Goal: Information Seeking & Learning: Learn about a topic

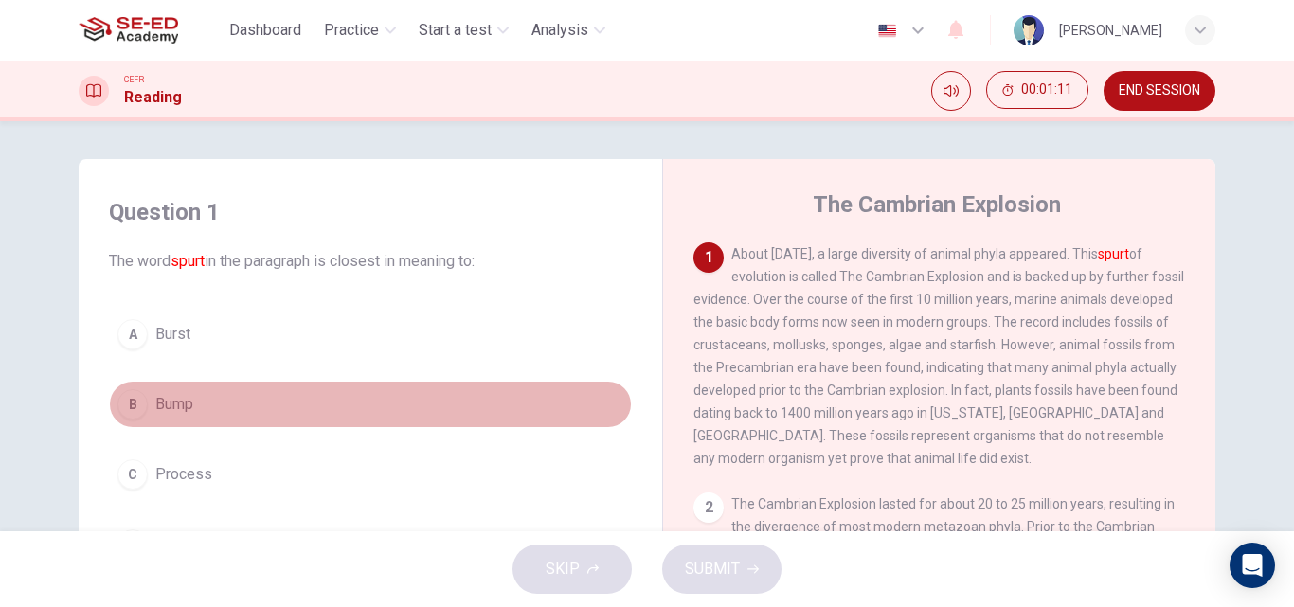
click at [180, 406] on span "Bump" at bounding box center [174, 404] width 38 height 23
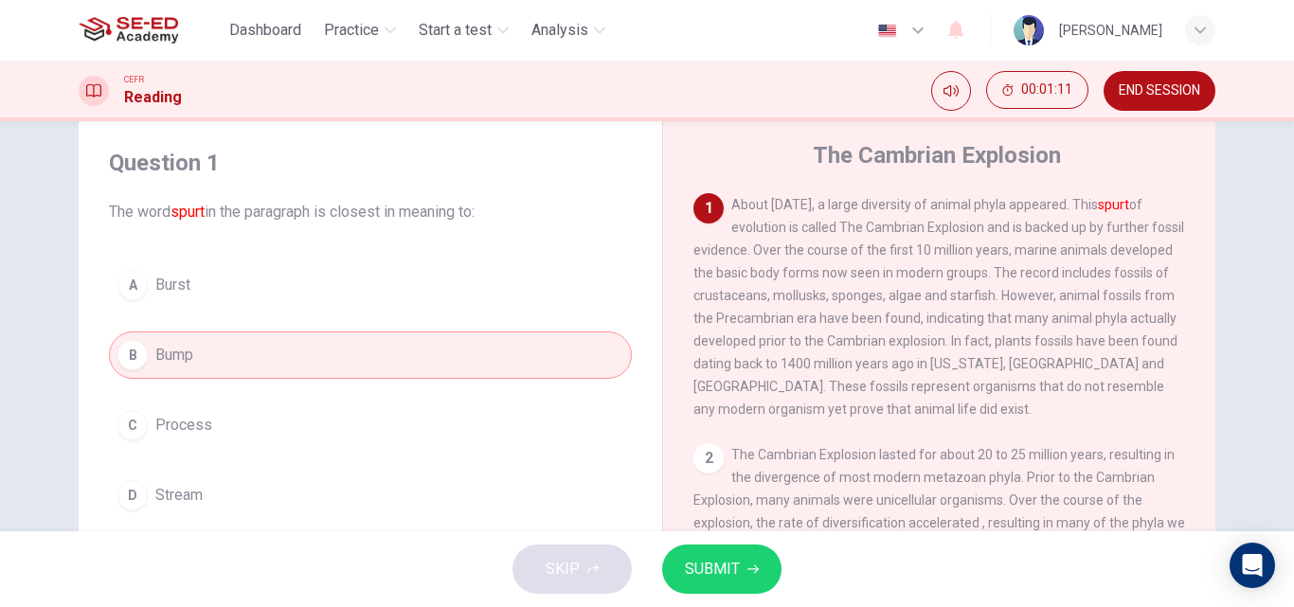
scroll to position [95, 0]
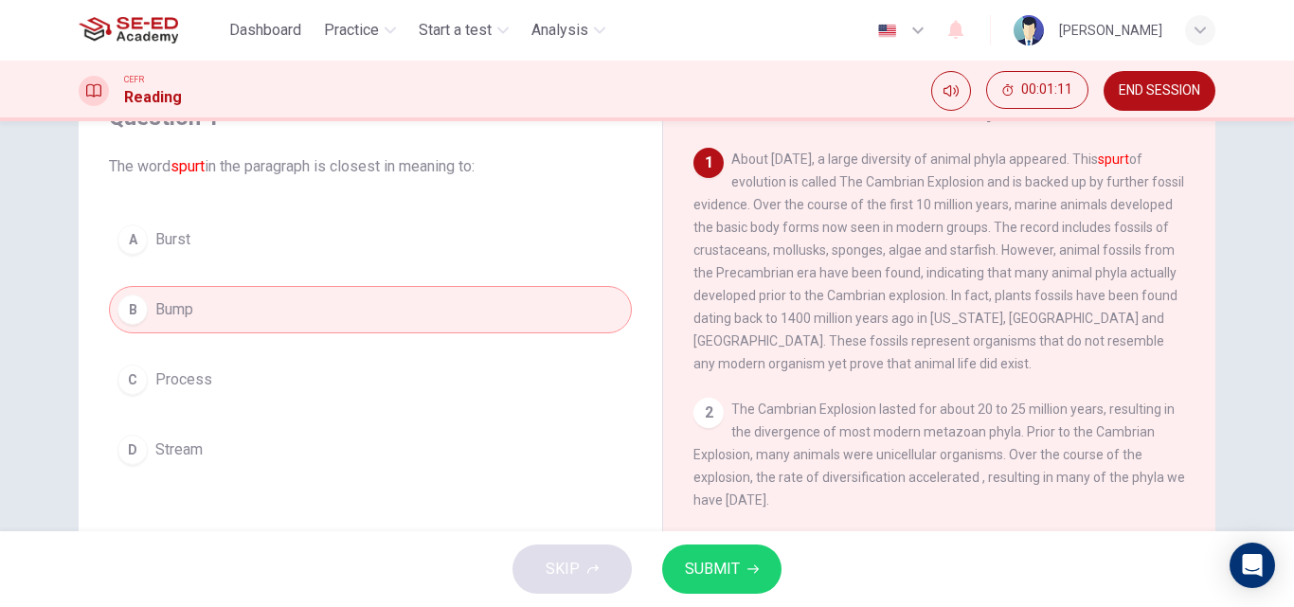
click at [729, 573] on span "SUBMIT" at bounding box center [712, 569] width 55 height 27
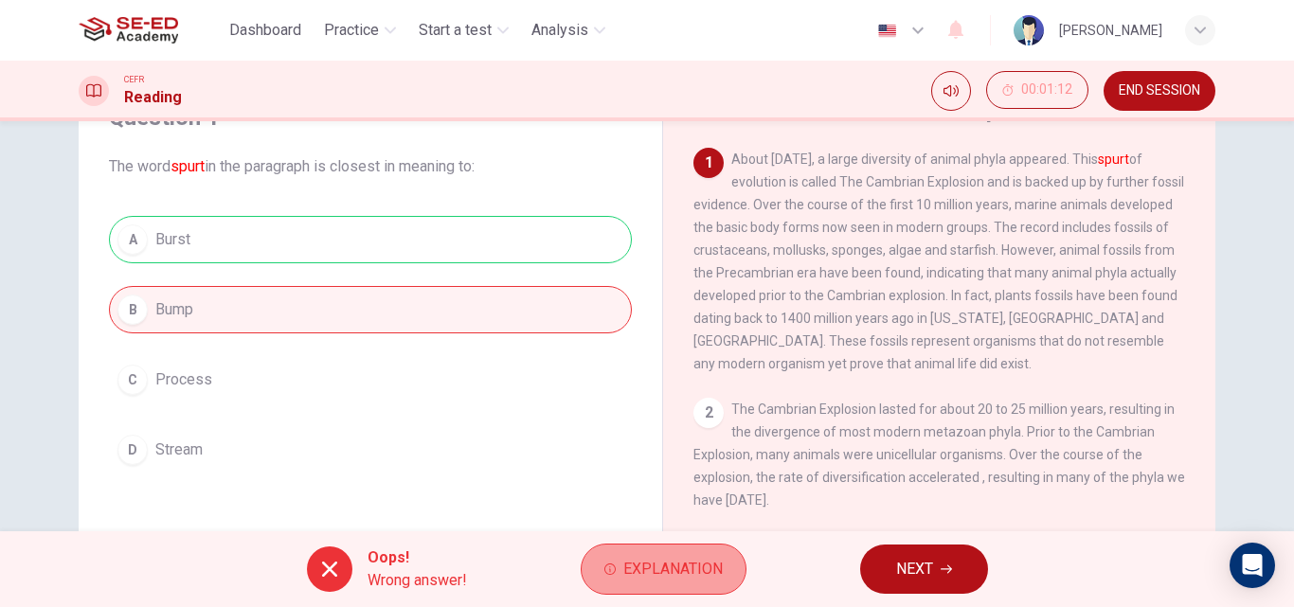
click at [624, 566] on span "Explanation" at bounding box center [672, 569] width 99 height 27
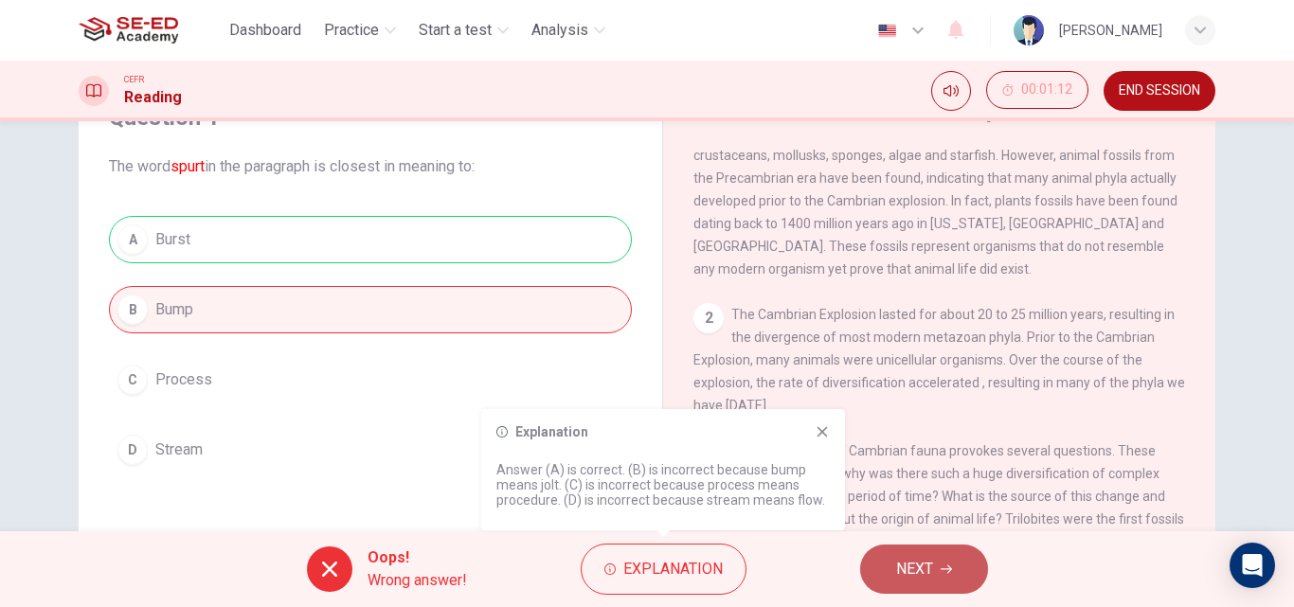
click at [914, 559] on span "NEXT" at bounding box center [914, 569] width 37 height 27
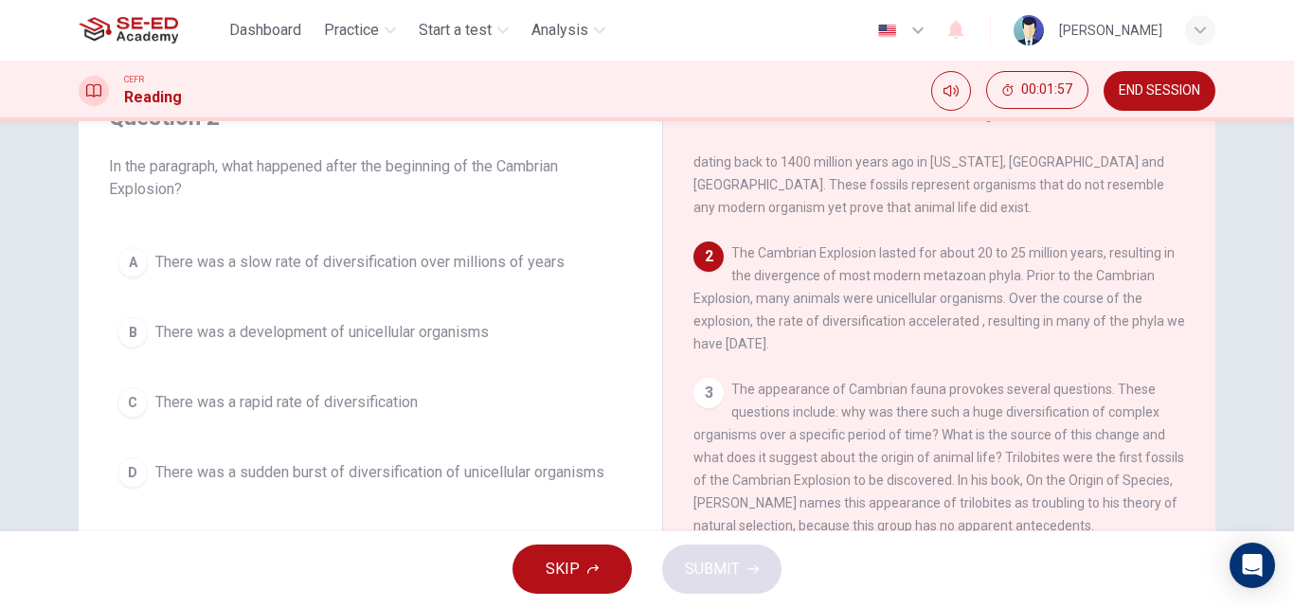
scroll to position [189, 0]
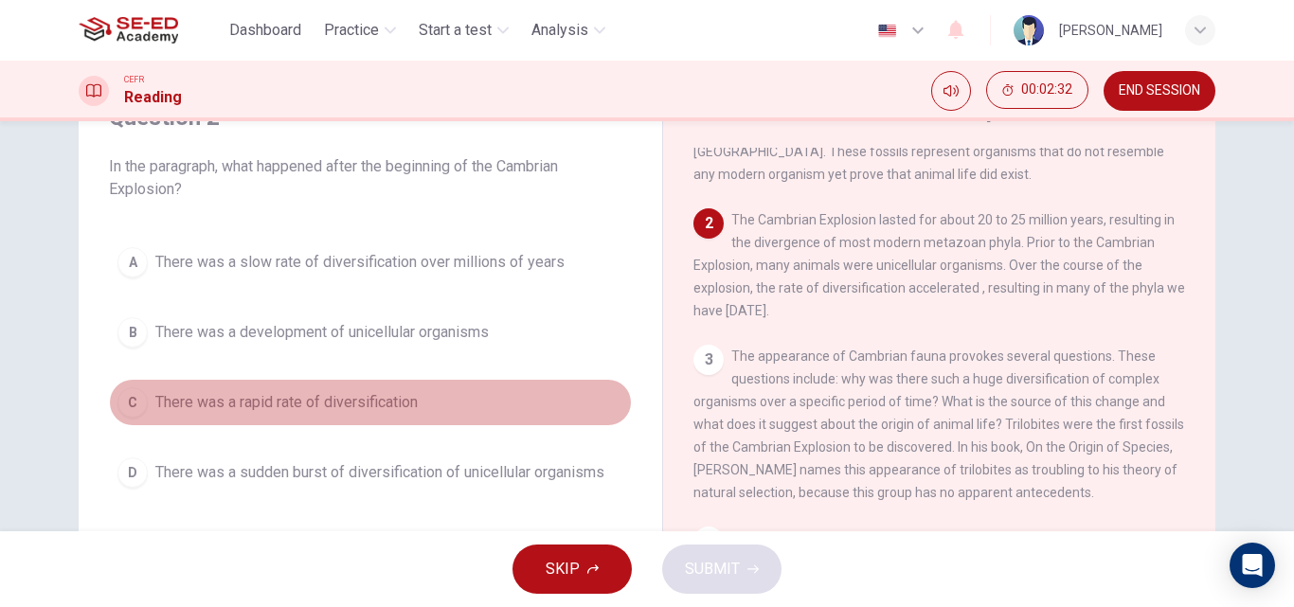
click at [137, 395] on div "C" at bounding box center [132, 403] width 30 height 30
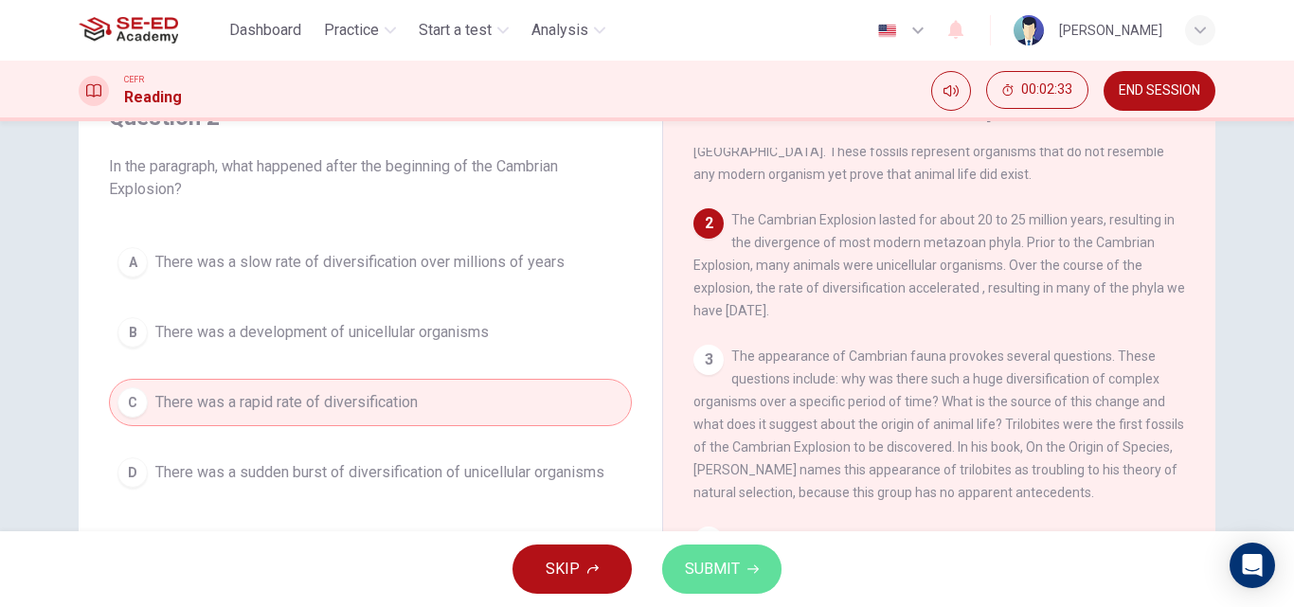
click at [723, 580] on span "SUBMIT" at bounding box center [712, 569] width 55 height 27
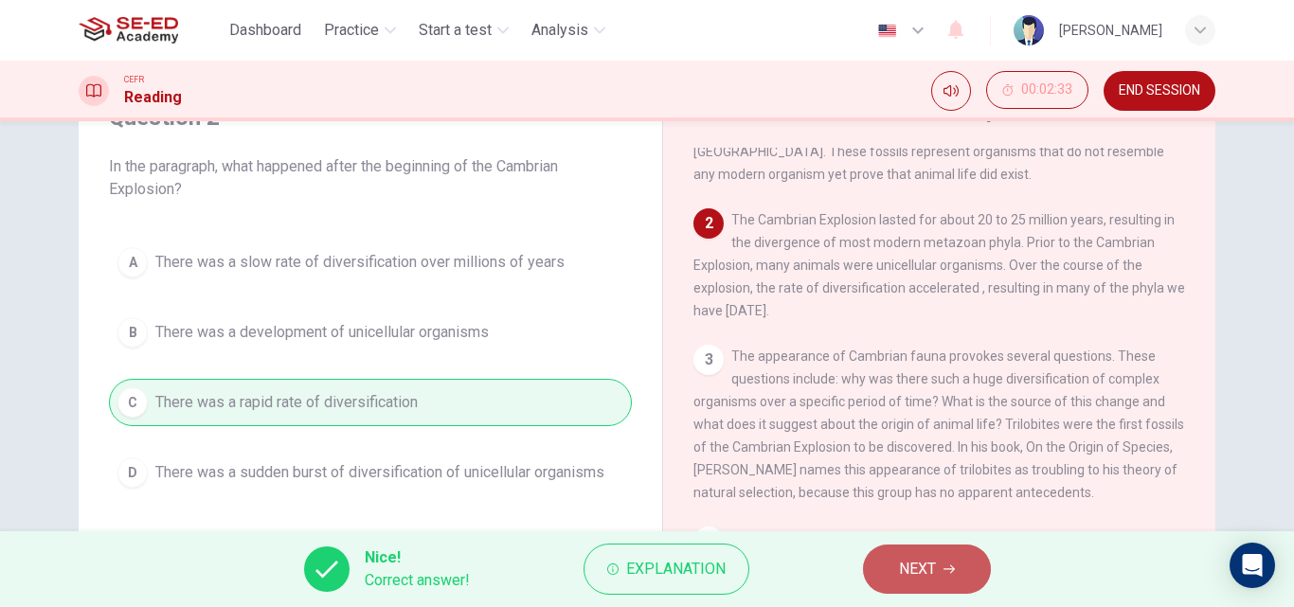
click at [910, 568] on span "NEXT" at bounding box center [917, 569] width 37 height 27
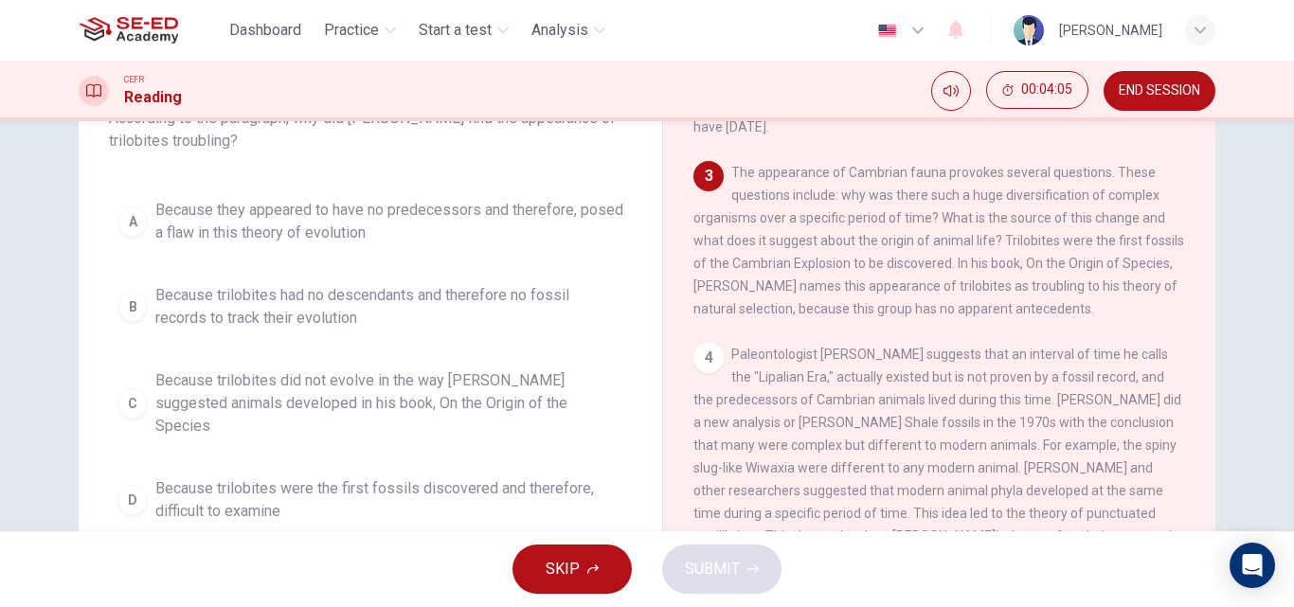
scroll to position [327, 0]
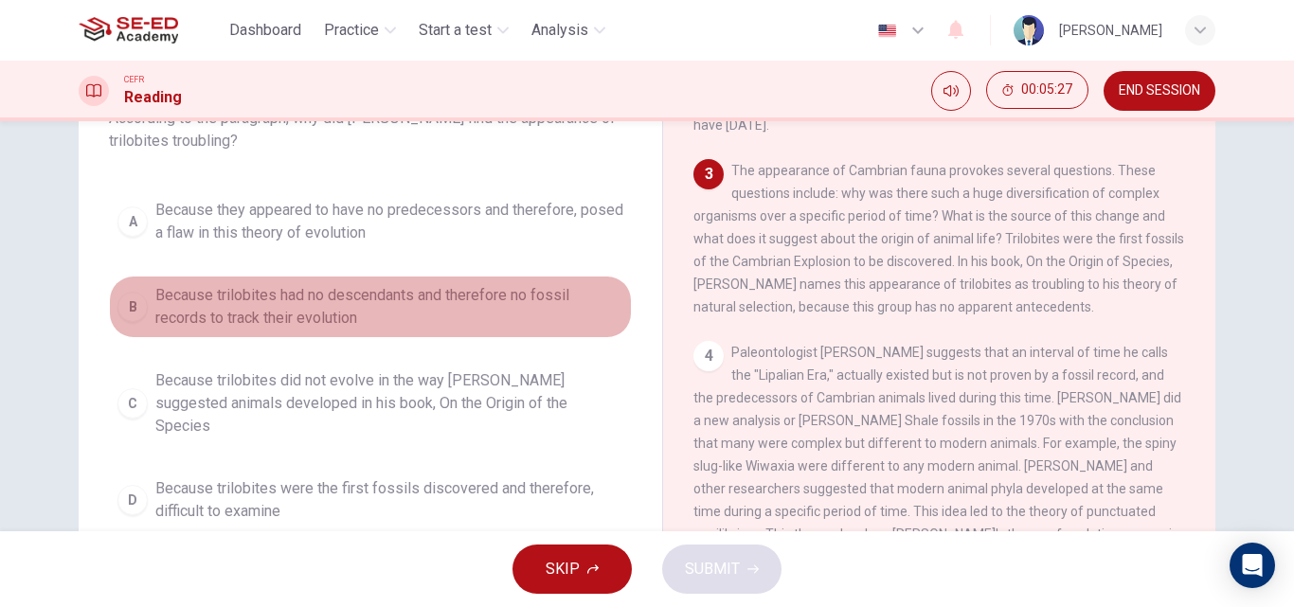
click at [344, 302] on span "Because trilobites had no descendants and therefore no fossil records to track …" at bounding box center [389, 306] width 468 height 45
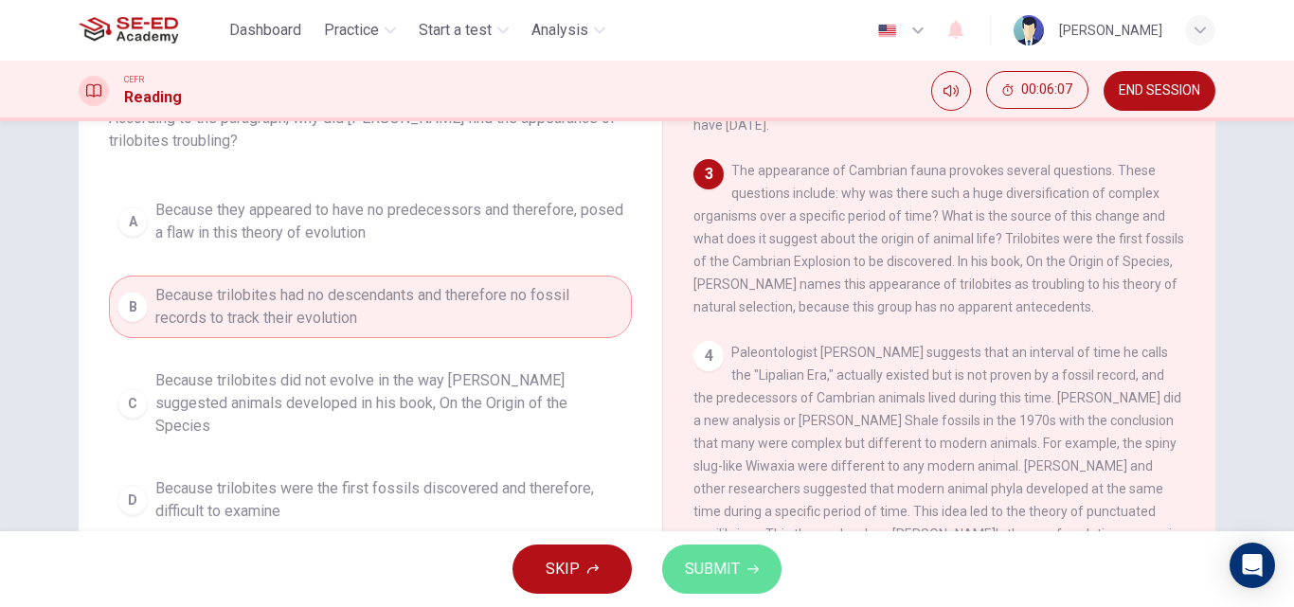
click at [709, 554] on button "SUBMIT" at bounding box center [721, 569] width 119 height 49
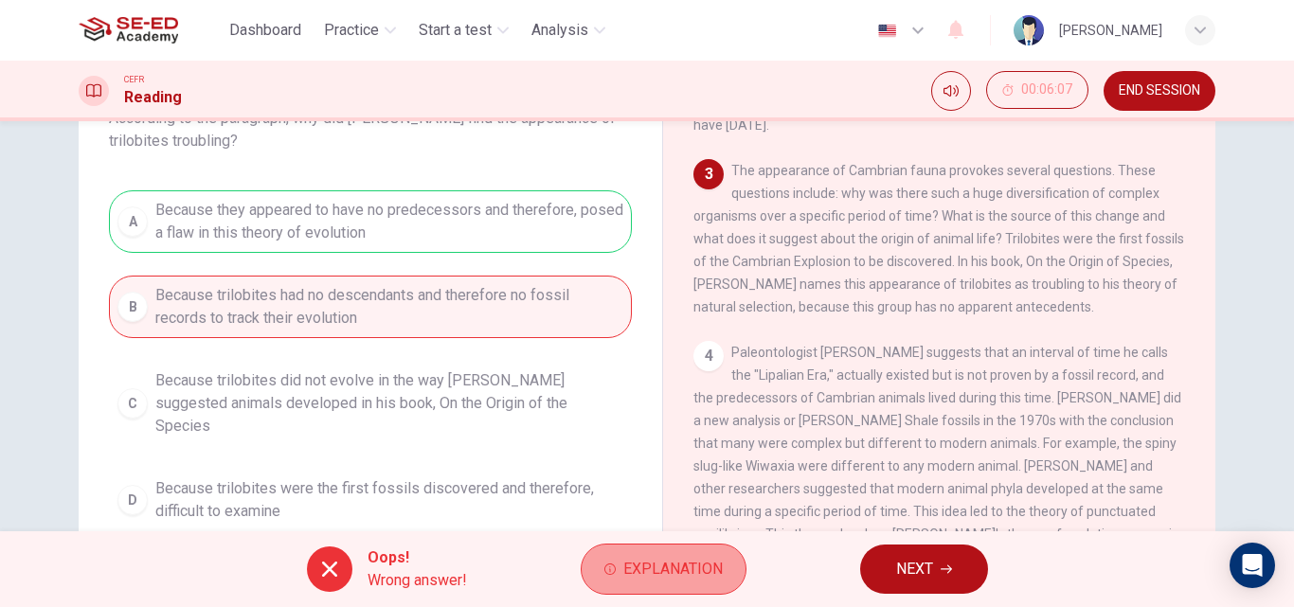
click at [662, 562] on span "Explanation" at bounding box center [672, 569] width 99 height 27
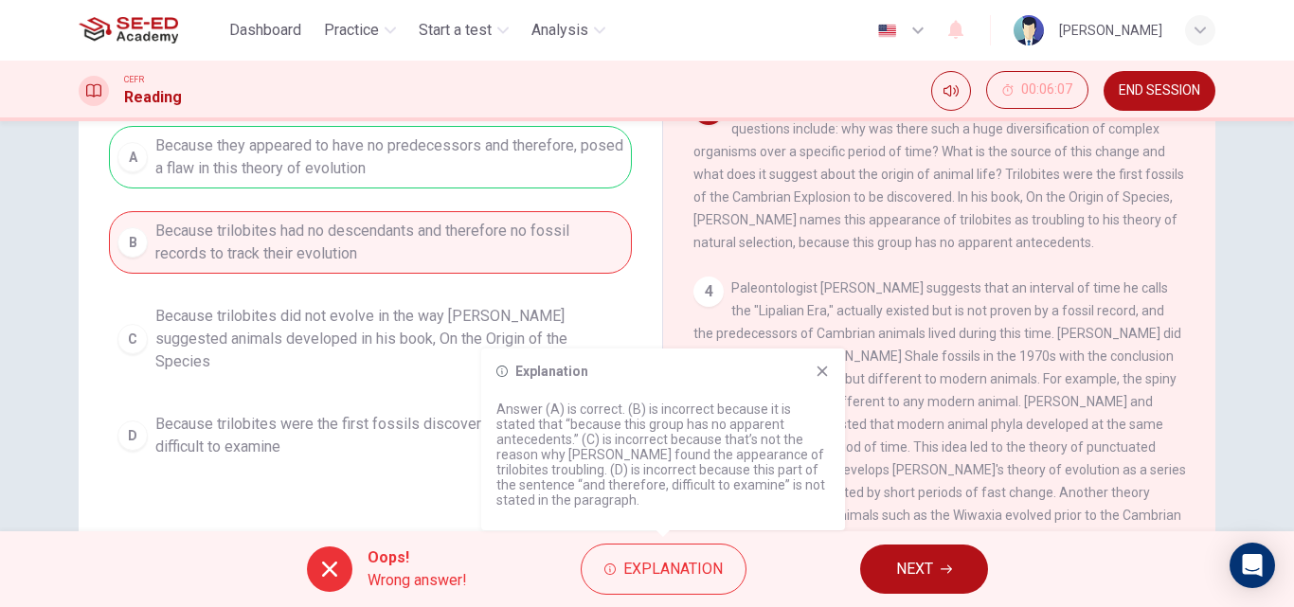
scroll to position [238, 0]
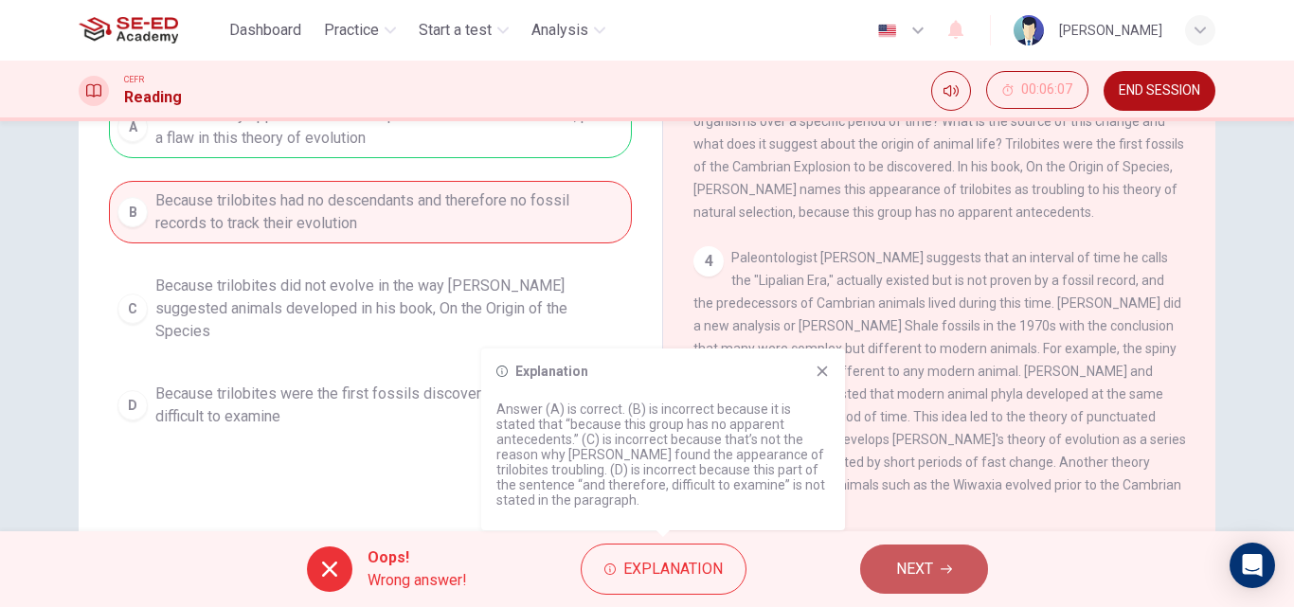
click at [899, 567] on span "NEXT" at bounding box center [914, 569] width 37 height 27
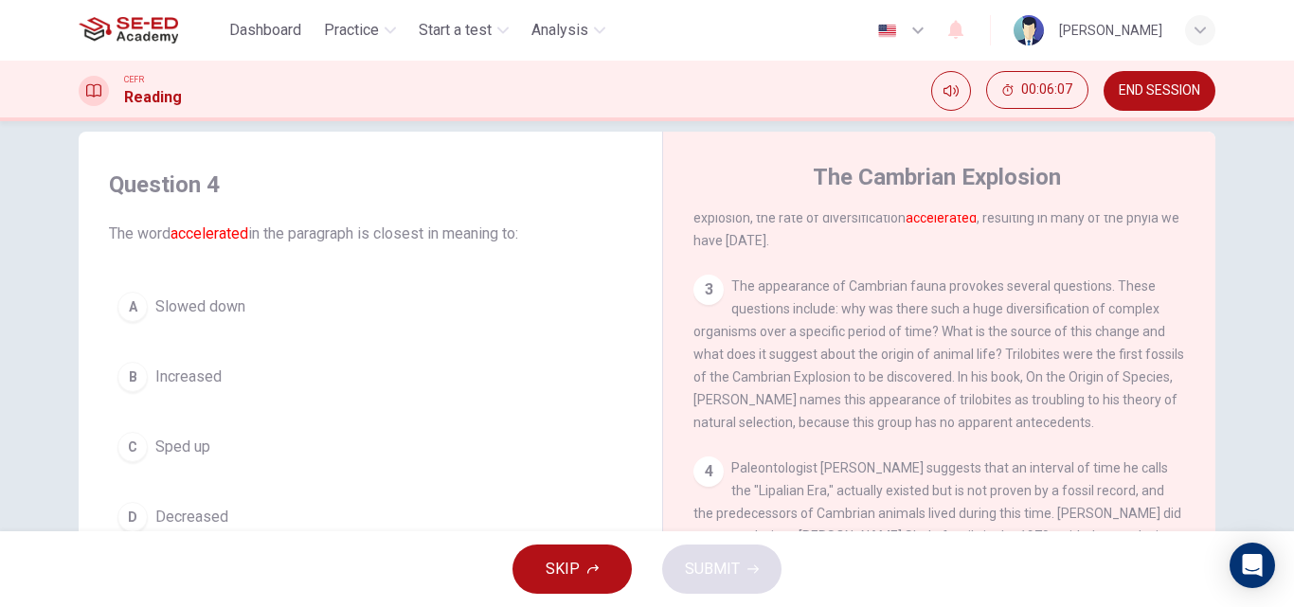
scroll to position [26, 0]
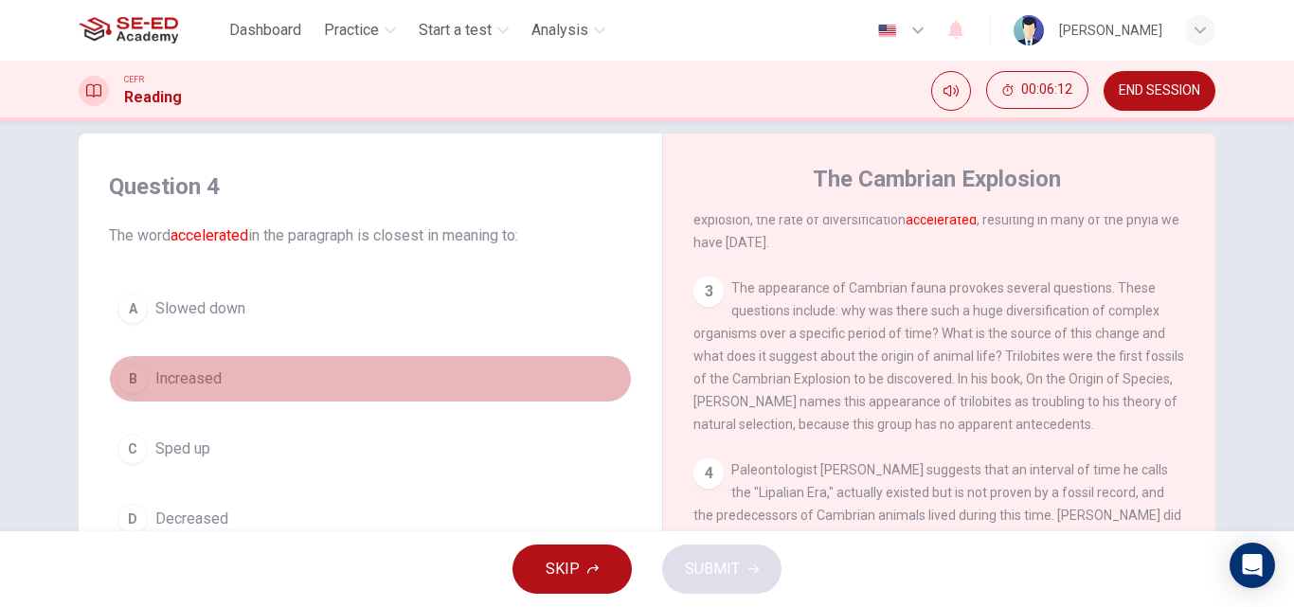
click at [199, 384] on span "Increased" at bounding box center [188, 379] width 66 height 23
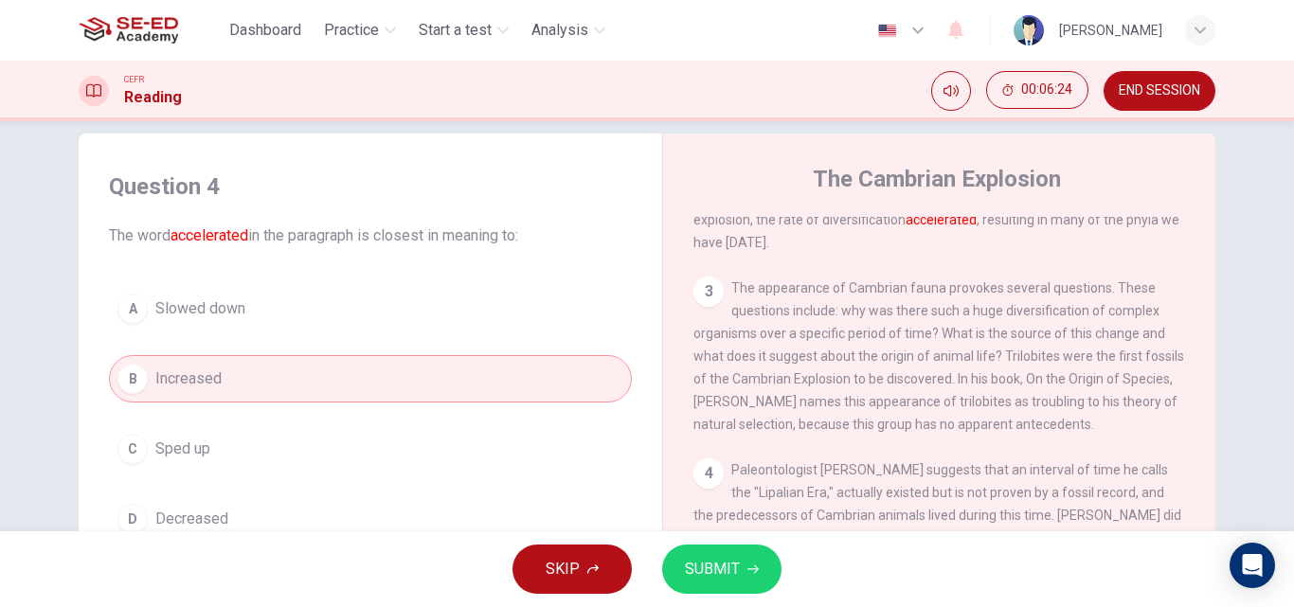
click at [727, 579] on span "SUBMIT" at bounding box center [712, 569] width 55 height 27
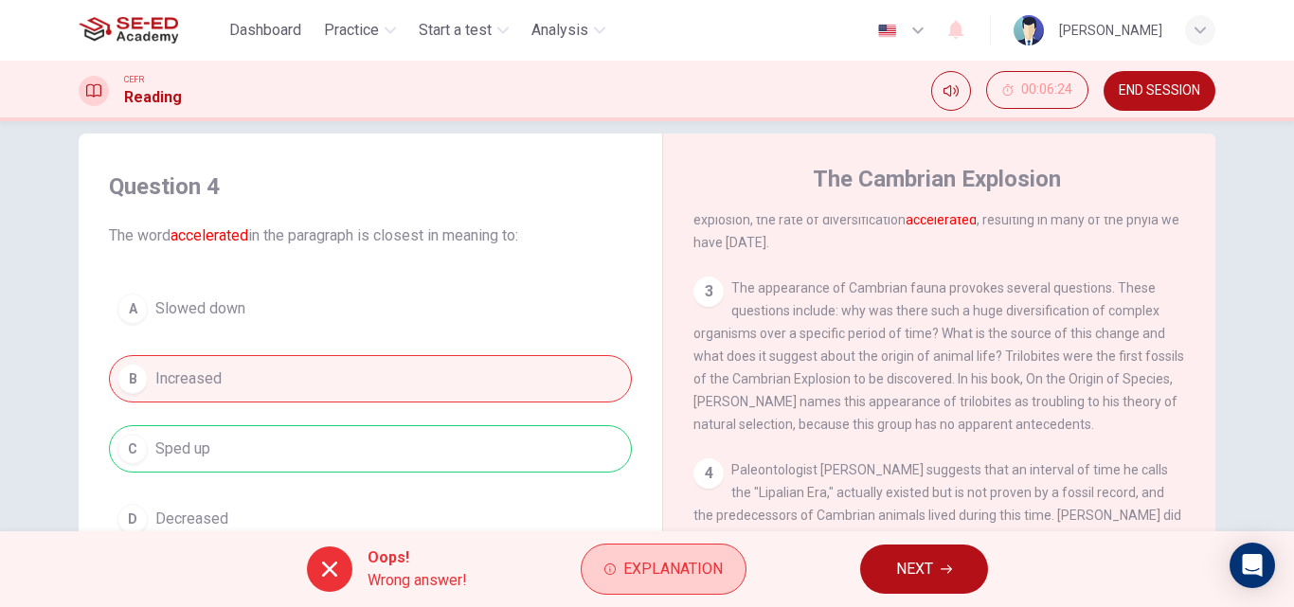
click at [657, 567] on span "Explanation" at bounding box center [672, 569] width 99 height 27
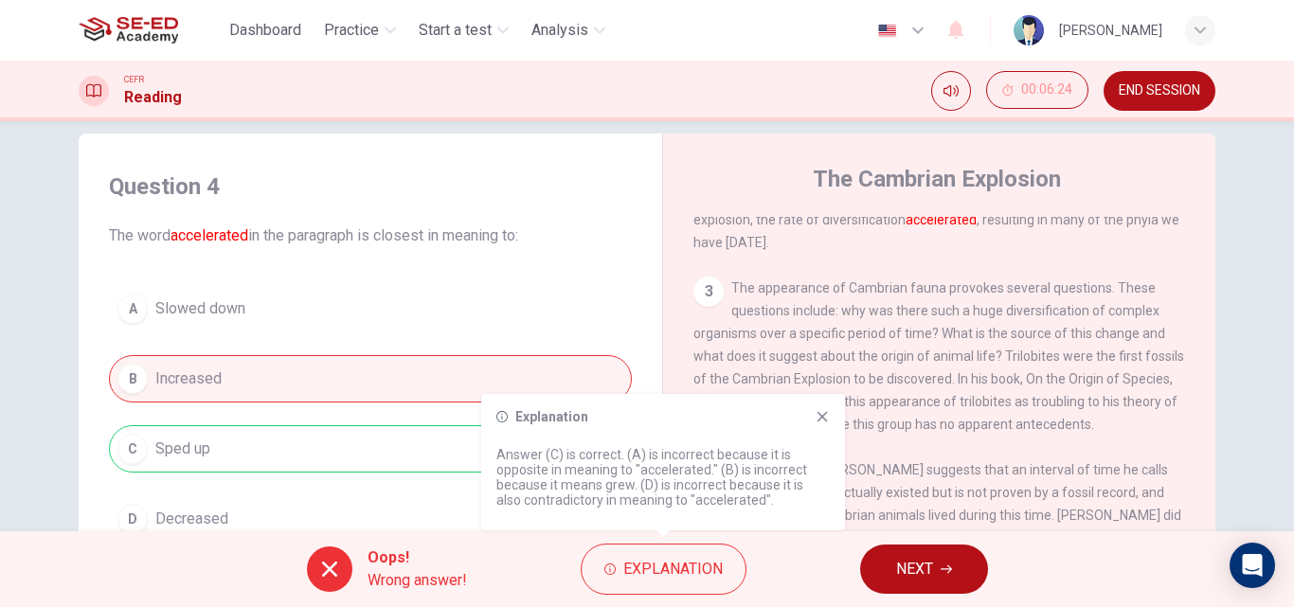
click at [926, 580] on span "NEXT" at bounding box center [914, 569] width 37 height 27
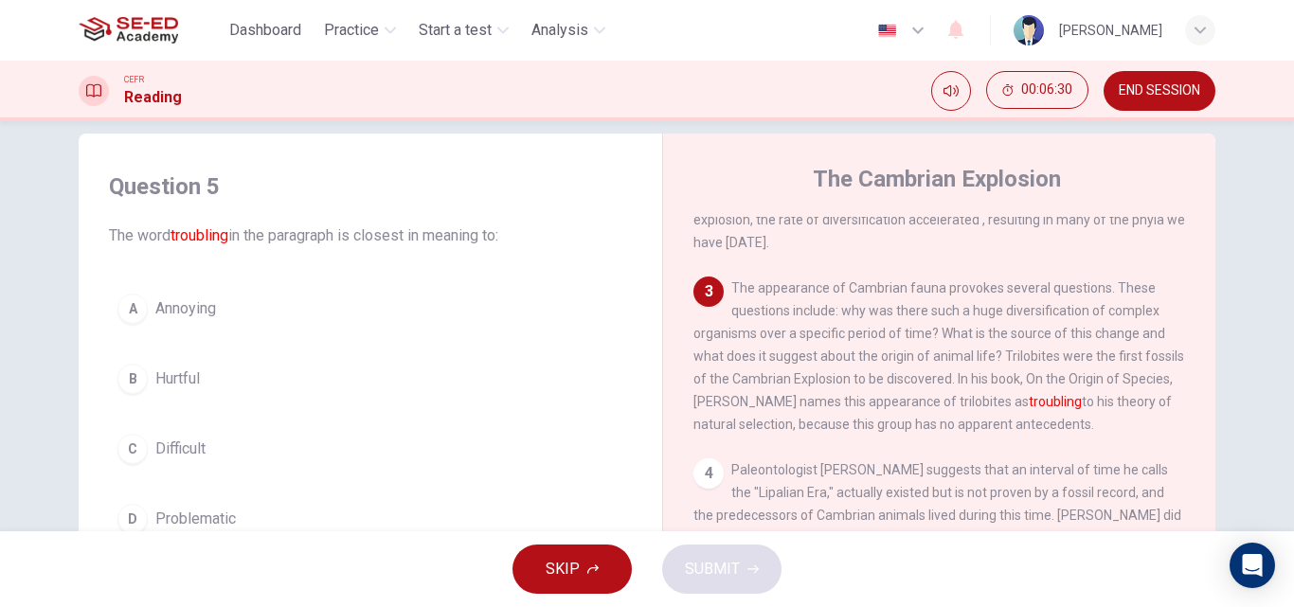
click at [188, 451] on span "Difficult" at bounding box center [180, 449] width 50 height 23
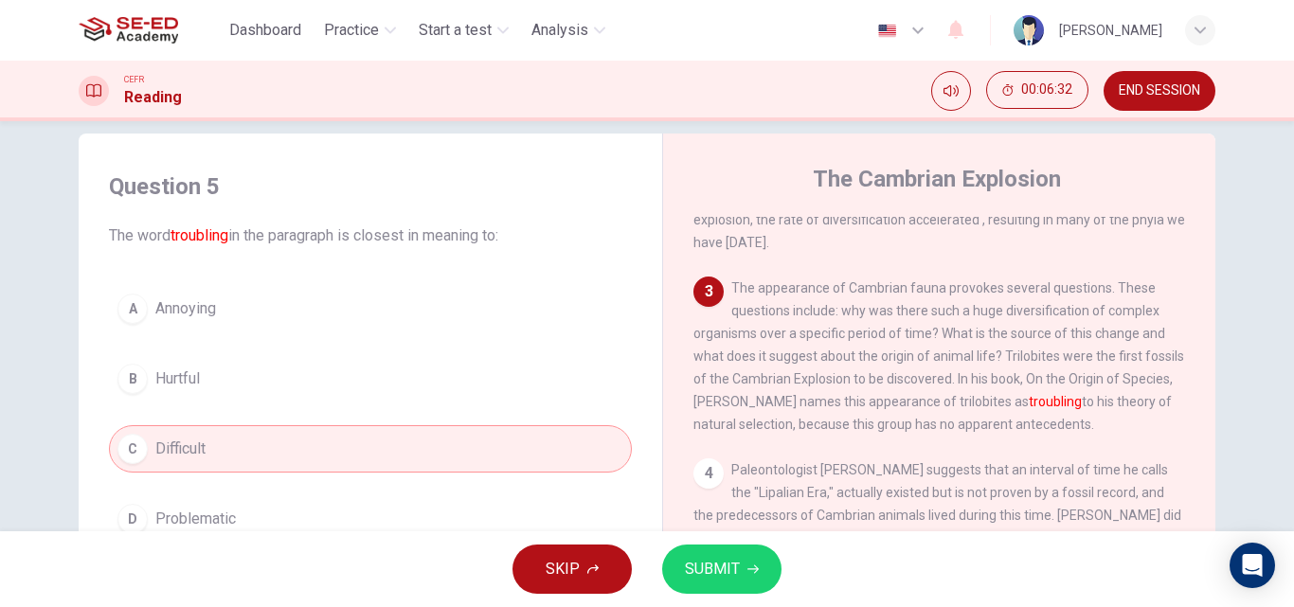
click at [235, 523] on button "D Problematic" at bounding box center [370, 519] width 523 height 47
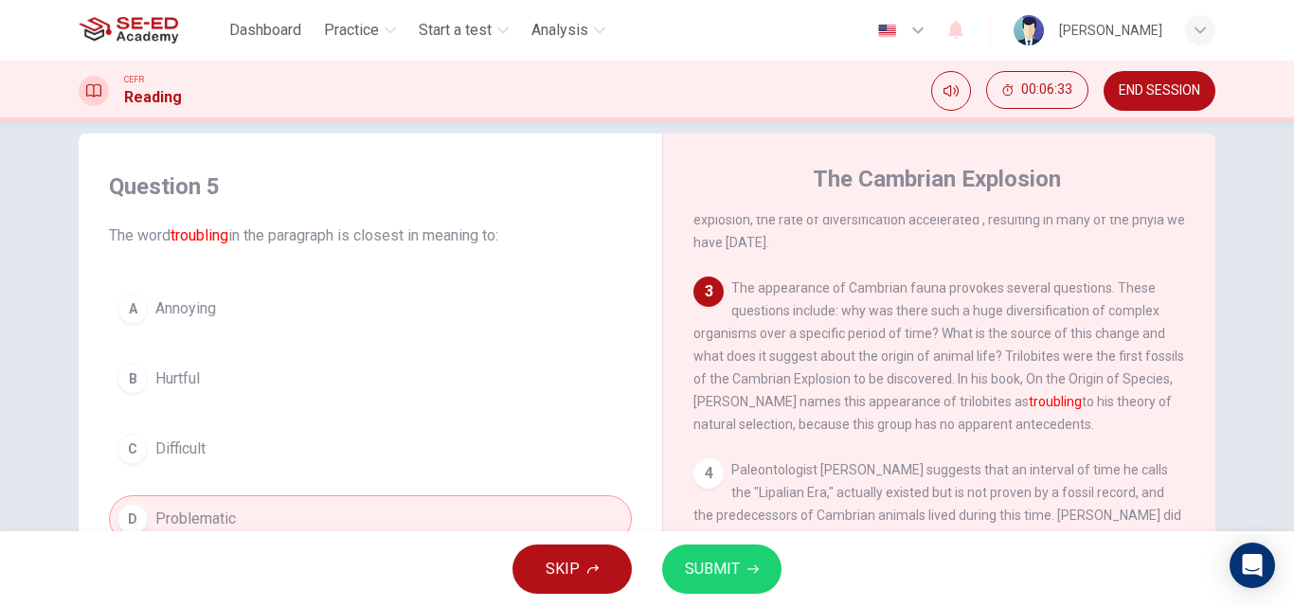
click at [722, 570] on span "SUBMIT" at bounding box center [712, 569] width 55 height 27
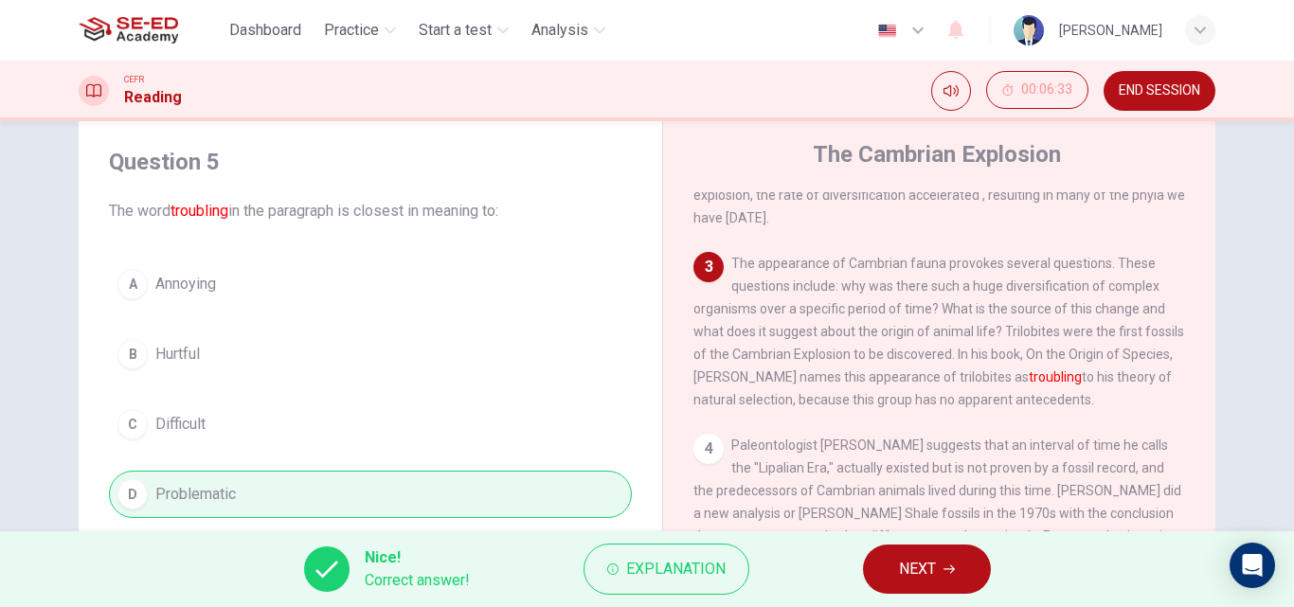
scroll to position [40, 0]
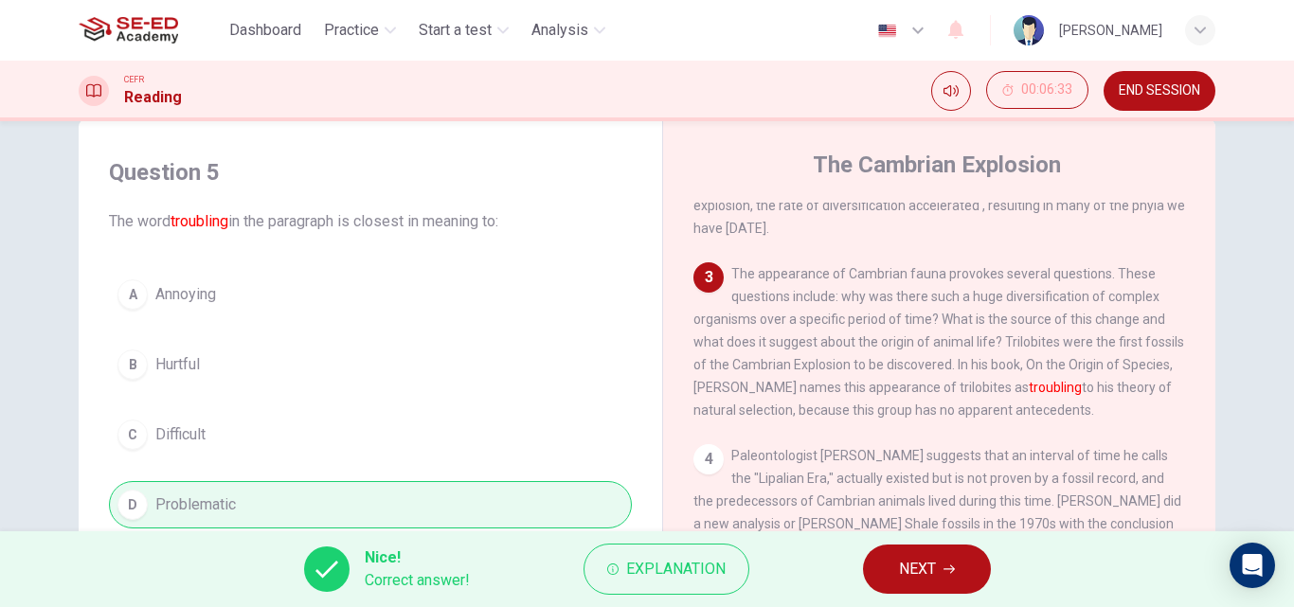
click at [897, 573] on button "NEXT" at bounding box center [927, 569] width 128 height 49
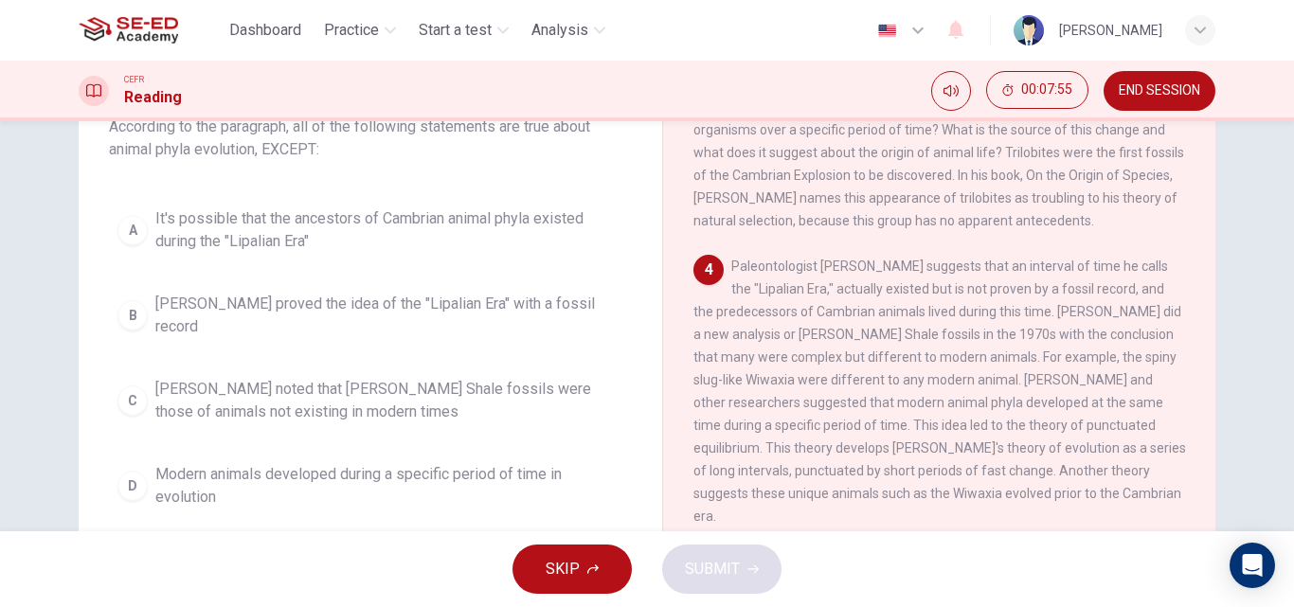
scroll to position [516, 0]
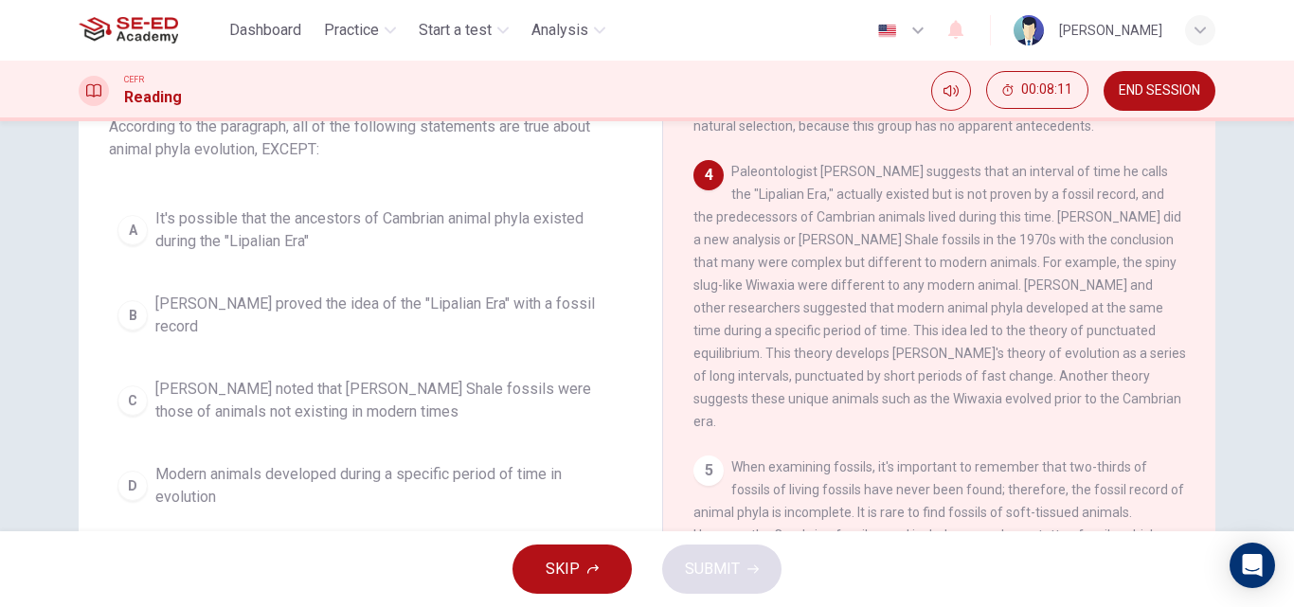
click at [270, 323] on span "[PERSON_NAME] proved the idea of the "Lipalian Era" with a fossil record" at bounding box center [389, 315] width 468 height 45
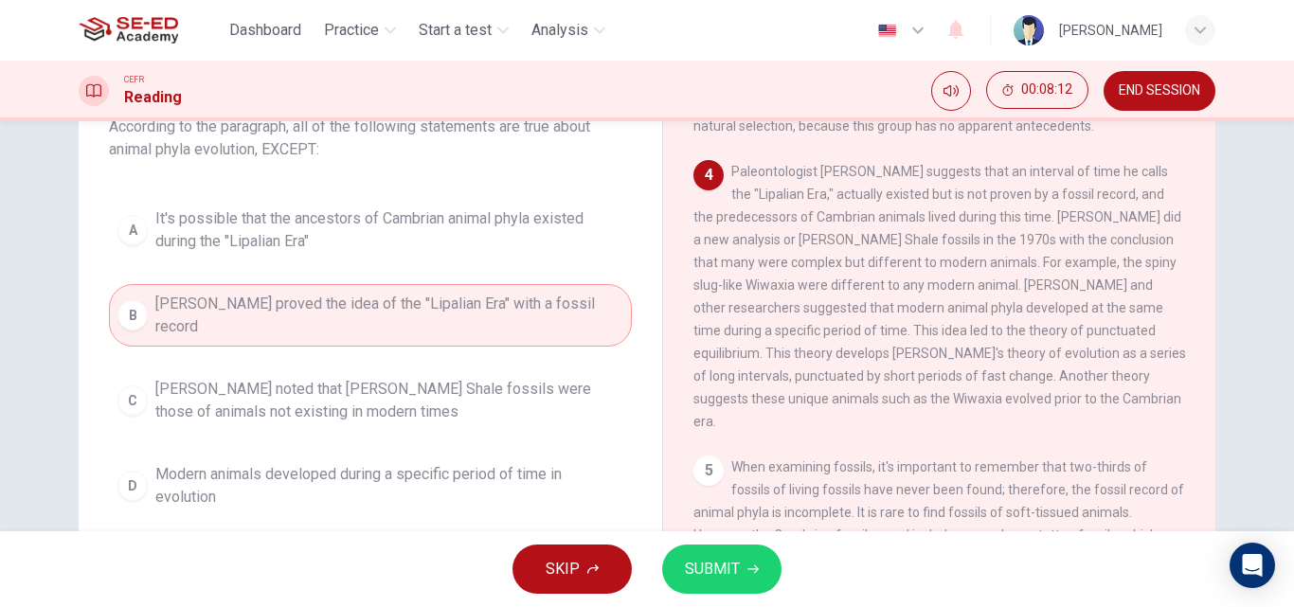
click at [690, 562] on span "SUBMIT" at bounding box center [712, 569] width 55 height 27
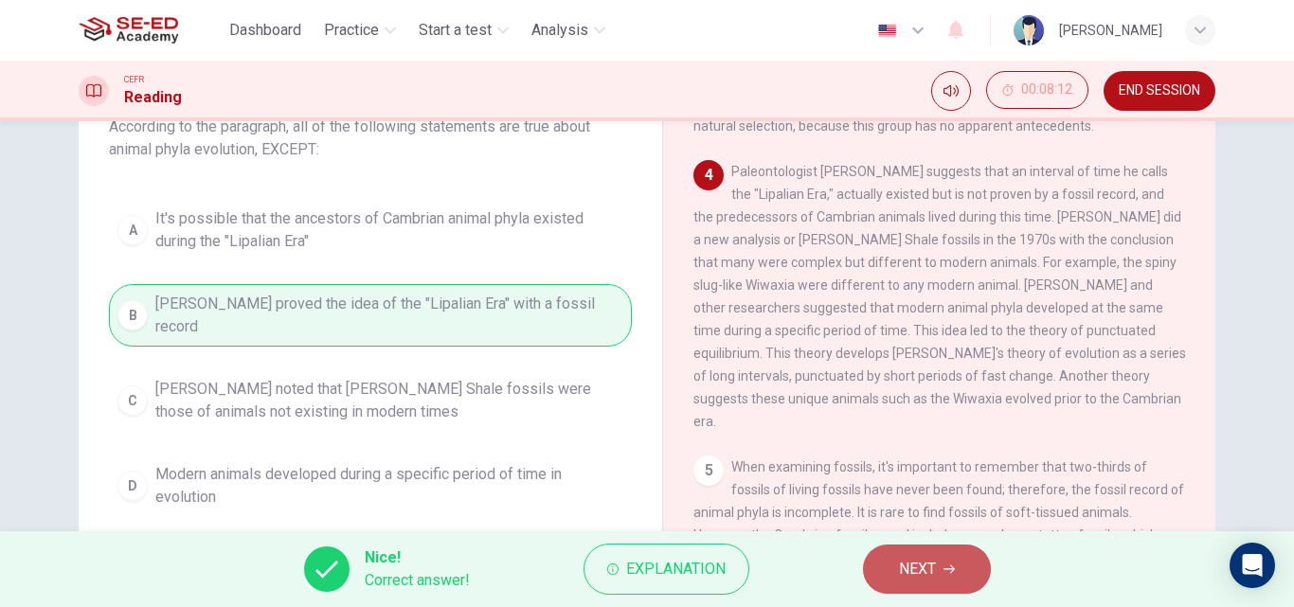
click at [910, 556] on span "NEXT" at bounding box center [917, 569] width 37 height 27
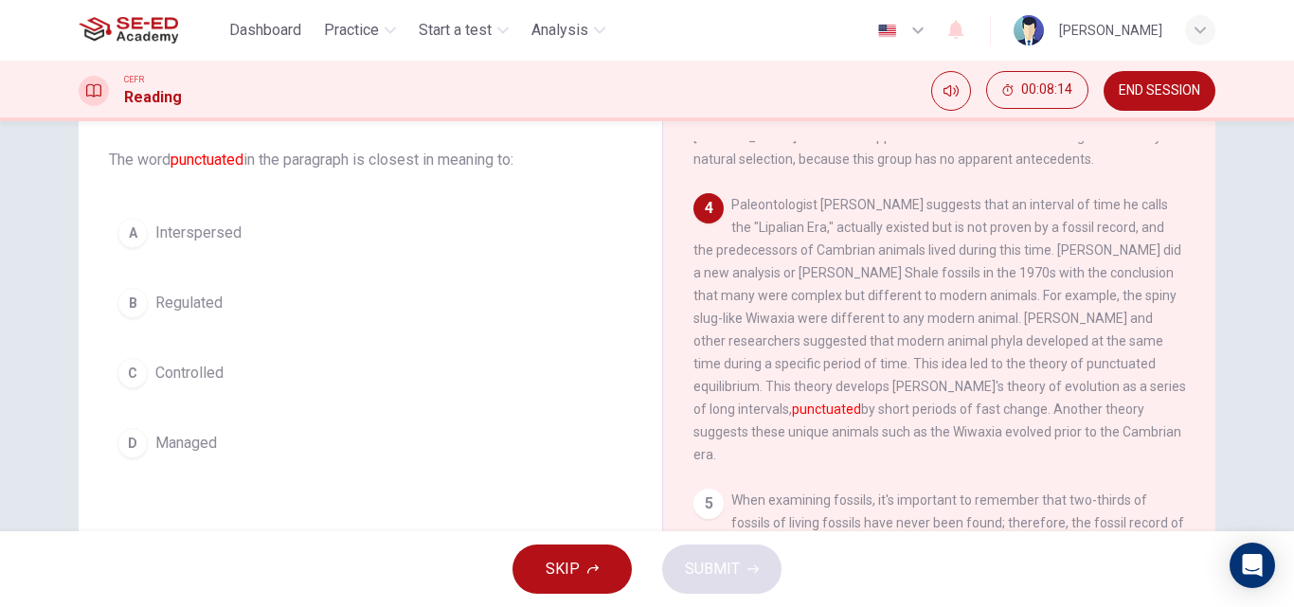
scroll to position [135, 0]
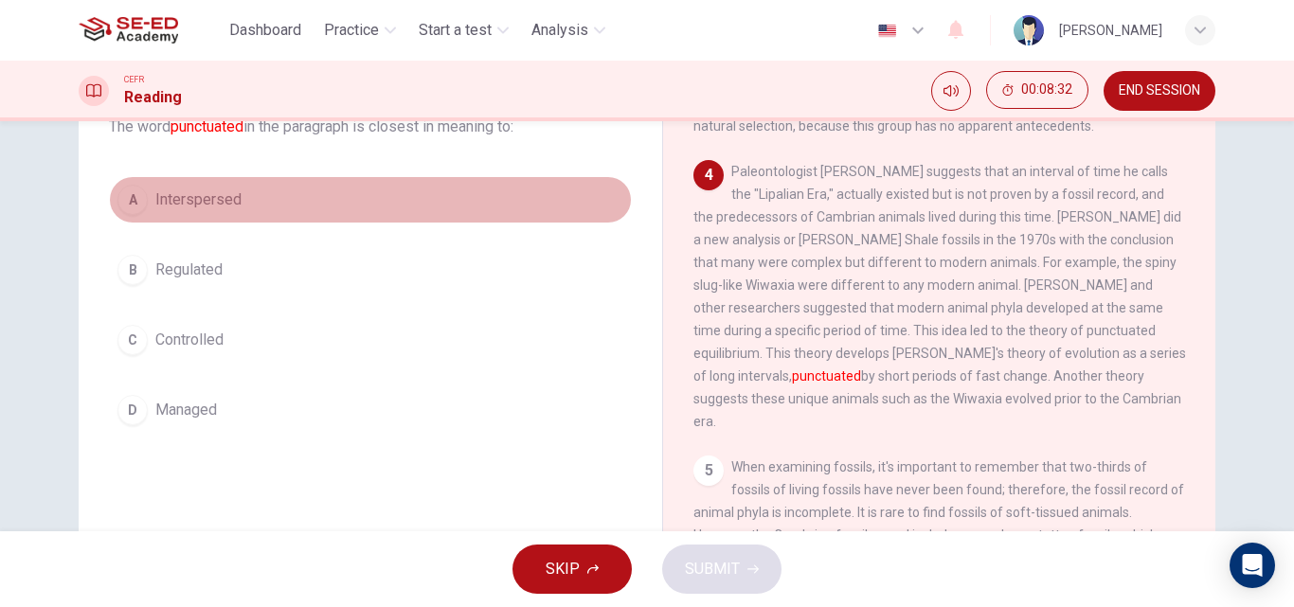
click at [199, 196] on span "Interspersed" at bounding box center [198, 200] width 86 height 23
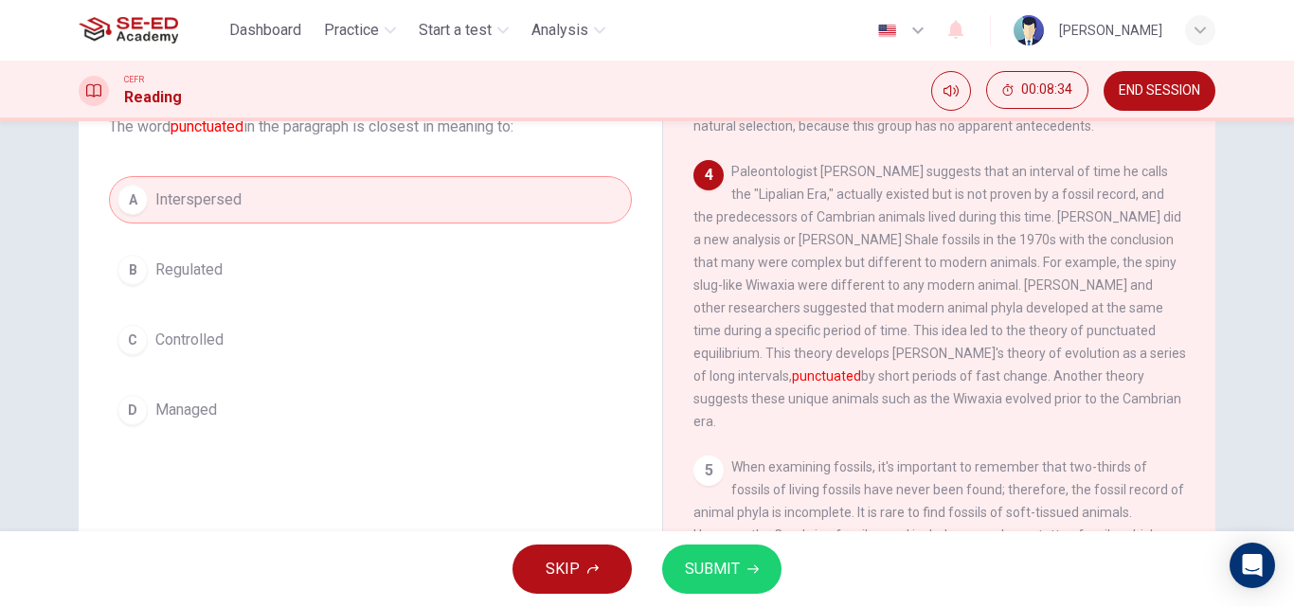
click at [739, 574] on button "SUBMIT" at bounding box center [721, 569] width 119 height 49
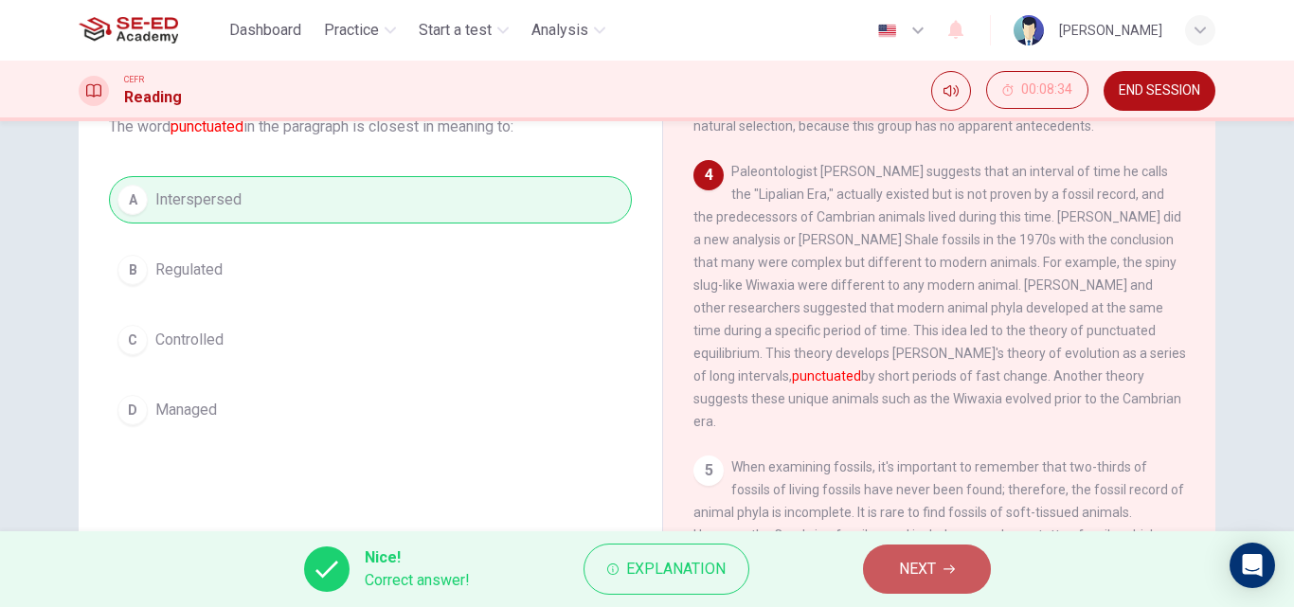
click at [911, 573] on span "NEXT" at bounding box center [917, 569] width 37 height 27
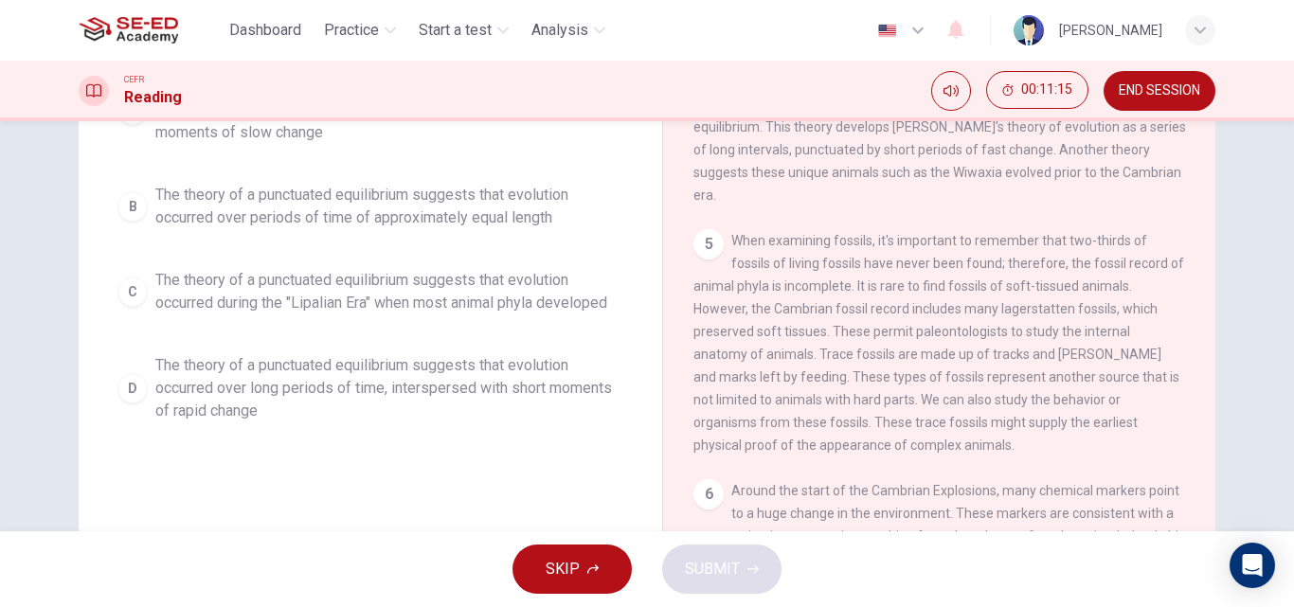
scroll to position [284, 0]
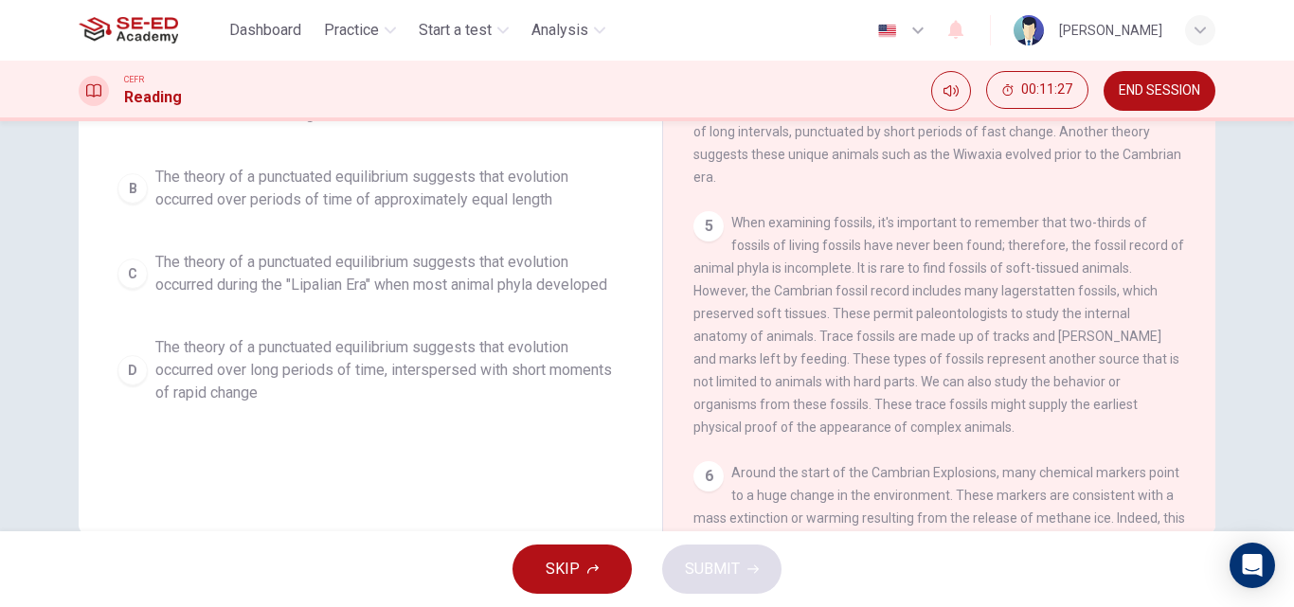
click at [287, 350] on span "The theory of a punctuated equilibrium suggests that evolution occurred over lo…" at bounding box center [389, 370] width 468 height 68
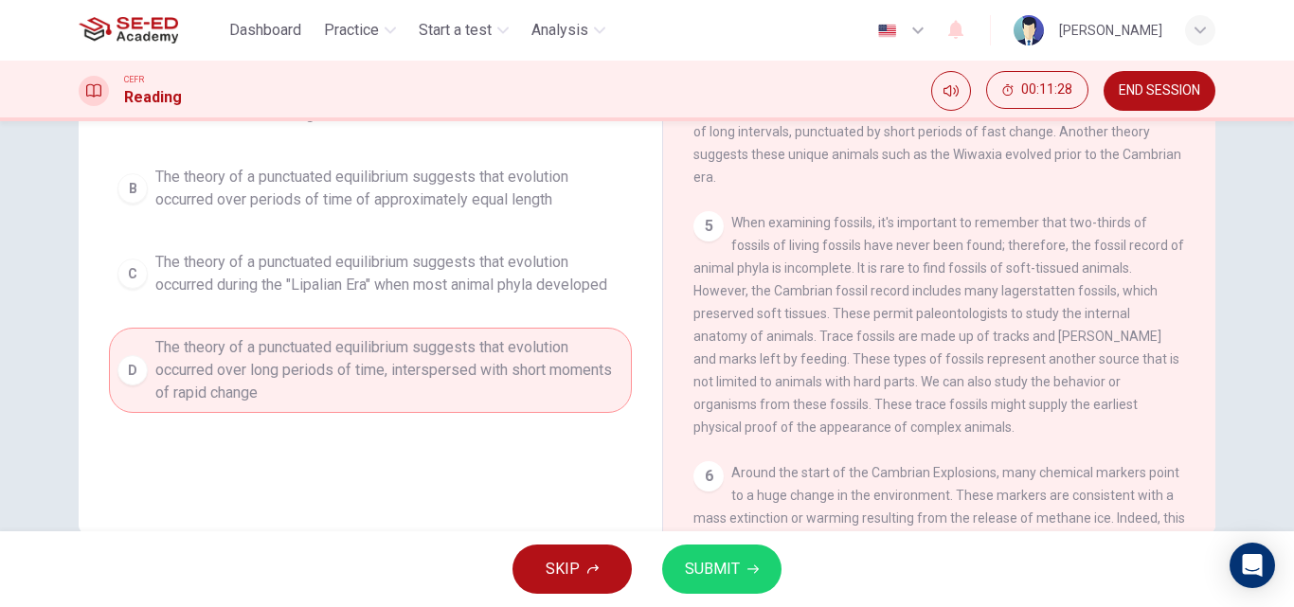
click at [791, 578] on div "SKIP SUBMIT" at bounding box center [647, 570] width 1294 height 76
click at [749, 572] on icon "button" at bounding box center [753, 569] width 11 height 11
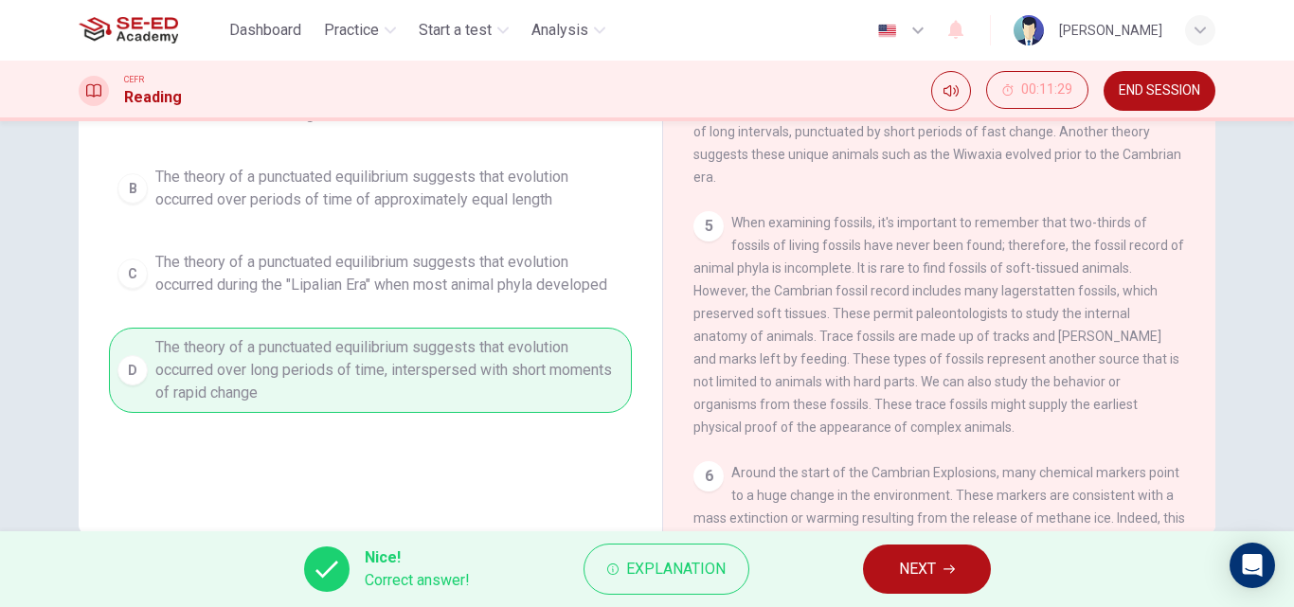
click at [901, 549] on button "NEXT" at bounding box center [927, 569] width 128 height 49
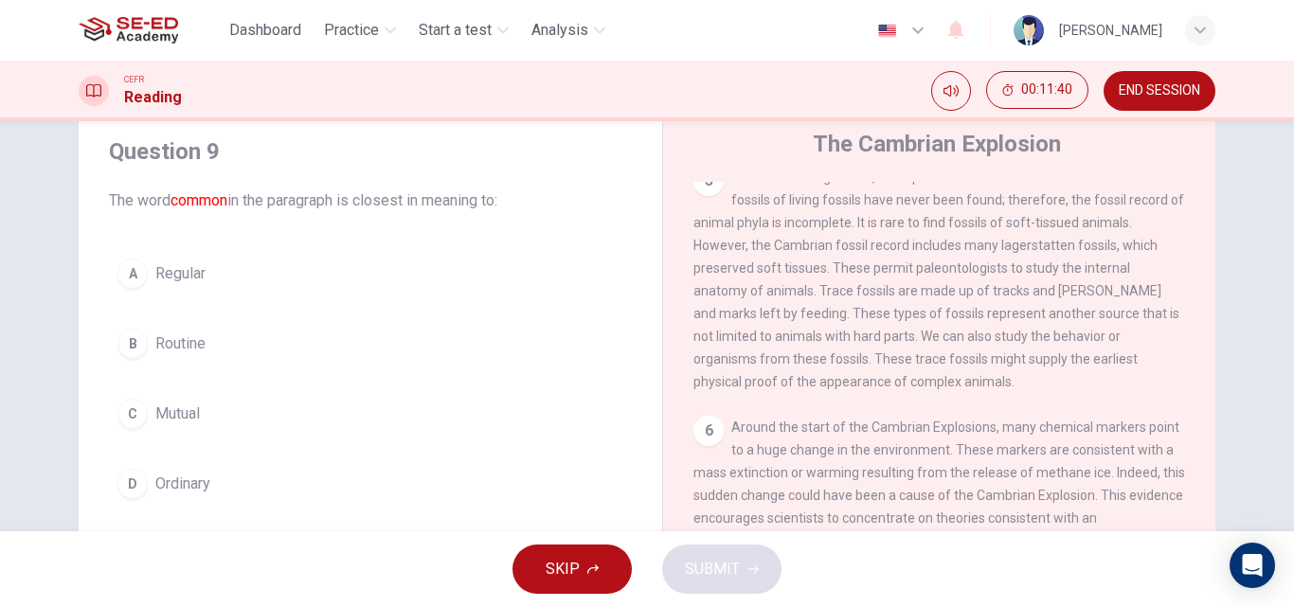
scroll to position [95, 0]
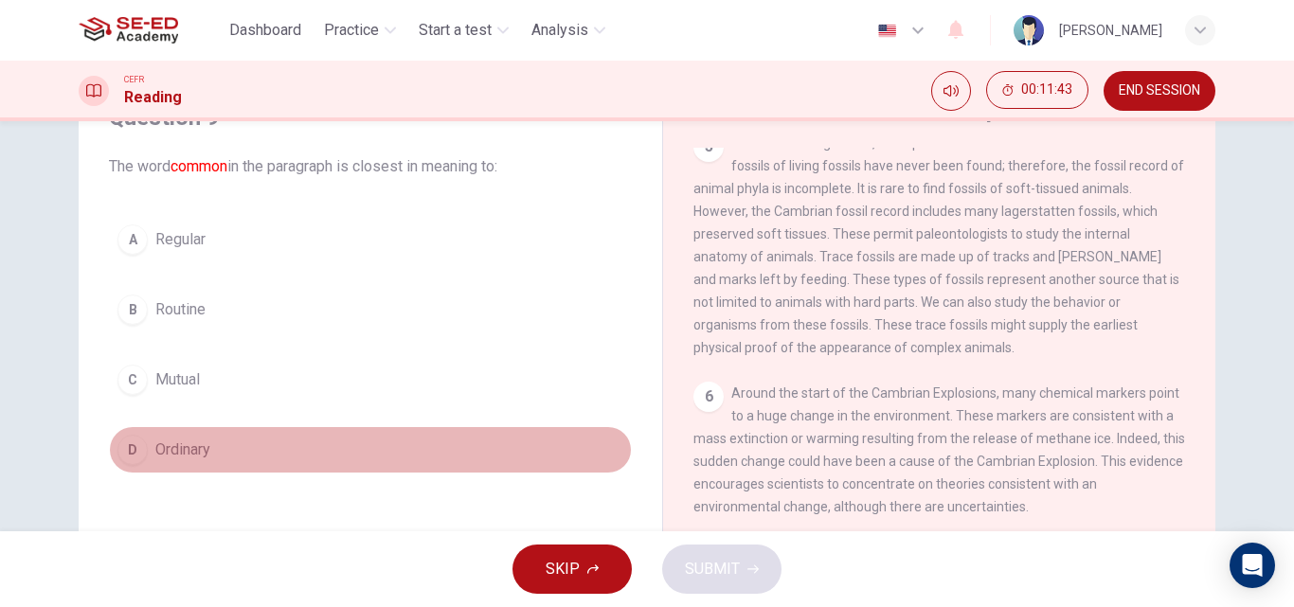
click at [157, 445] on span "Ordinary" at bounding box center [182, 450] width 55 height 23
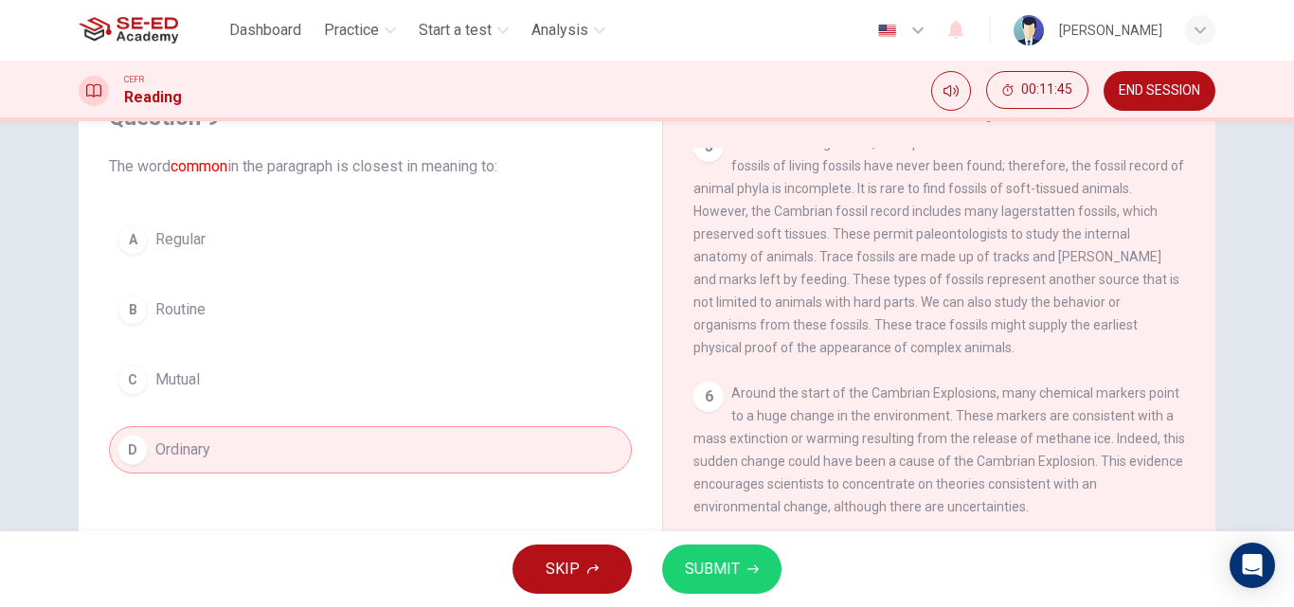
click at [725, 566] on span "SUBMIT" at bounding box center [712, 569] width 55 height 27
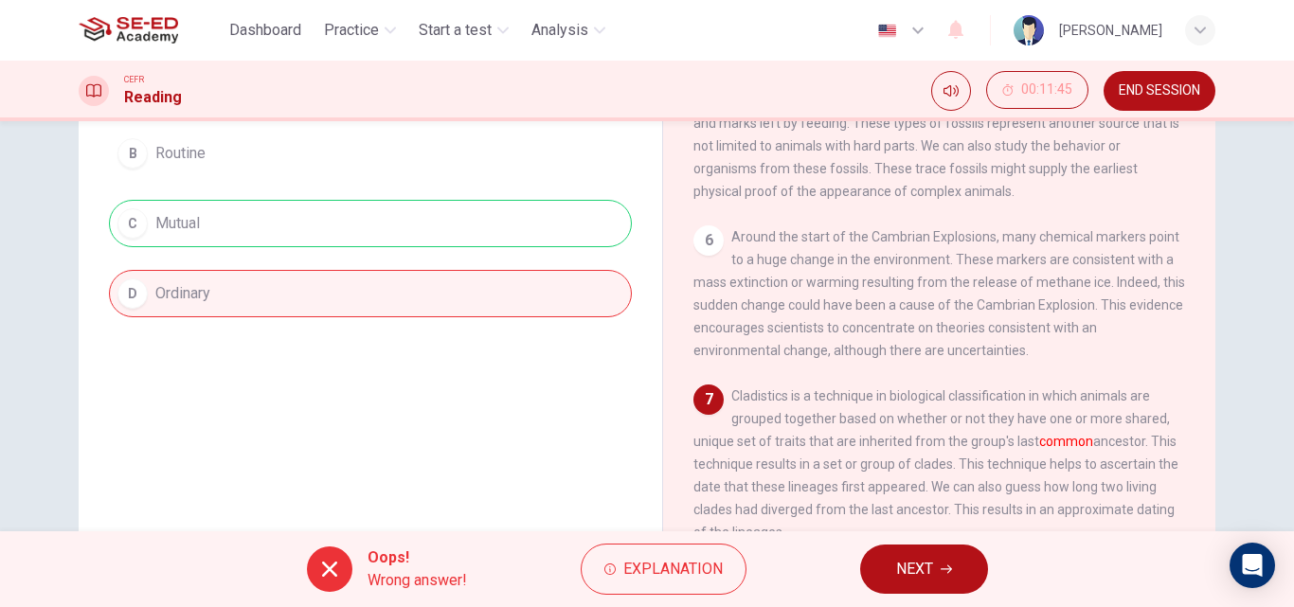
scroll to position [284, 0]
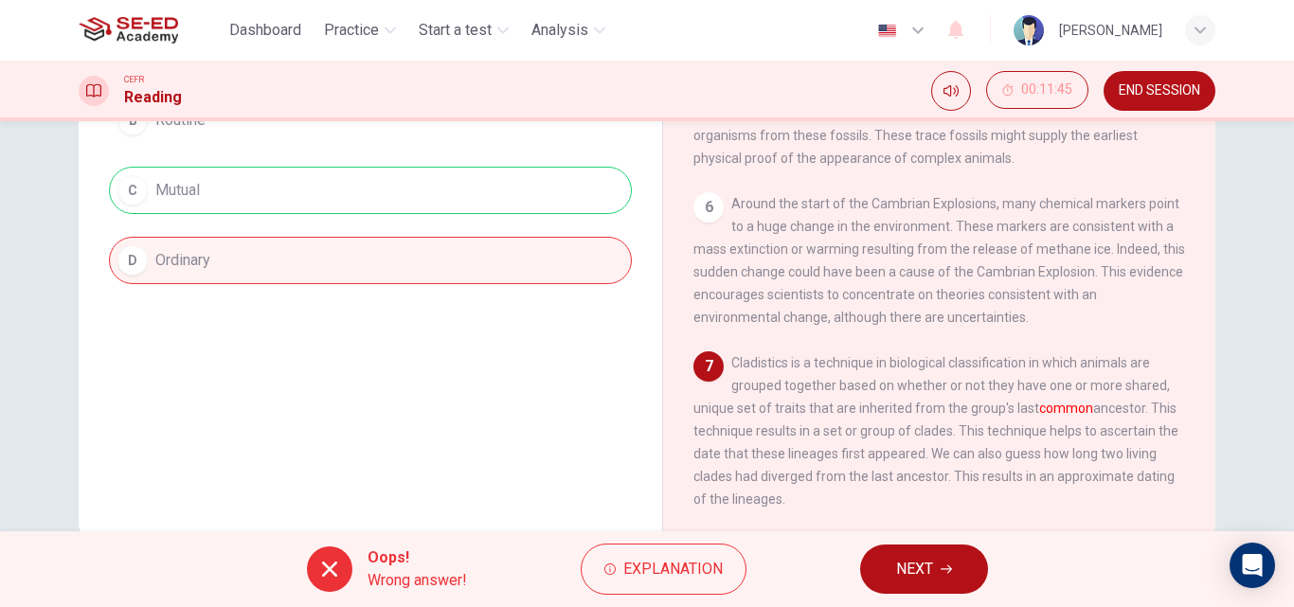
click at [963, 569] on button "NEXT" at bounding box center [924, 569] width 128 height 49
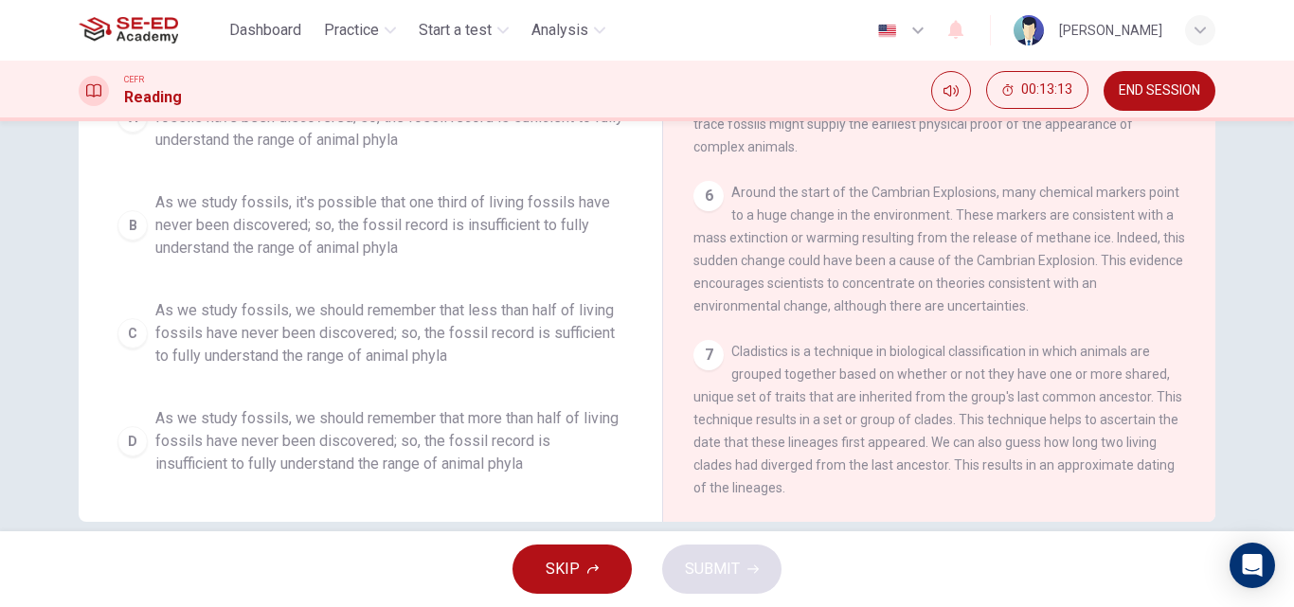
scroll to position [298, 0]
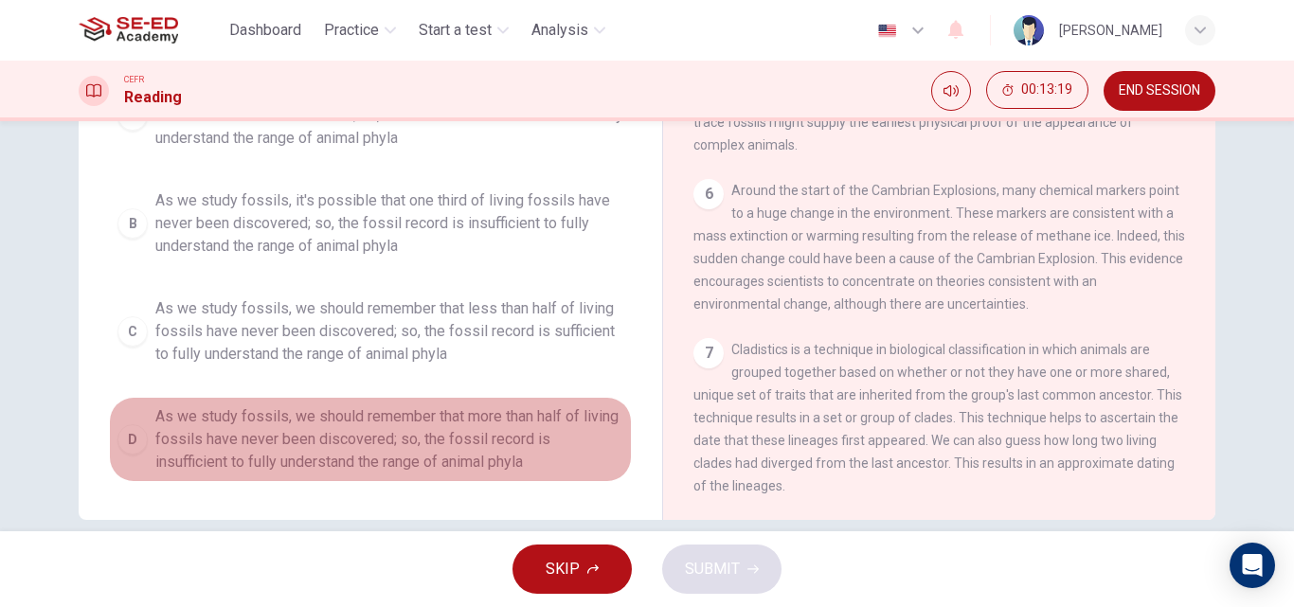
click at [424, 429] on span "As we study fossils, we should remember that more than half of living fossils h…" at bounding box center [389, 440] width 468 height 68
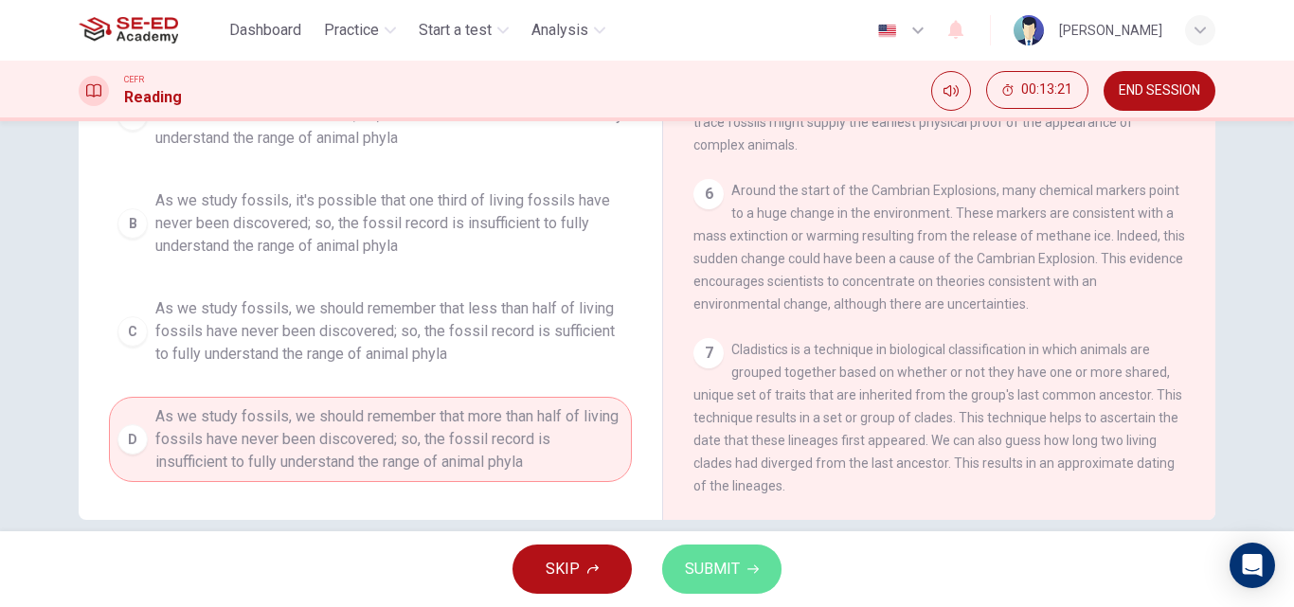
click at [687, 567] on span "SUBMIT" at bounding box center [712, 569] width 55 height 27
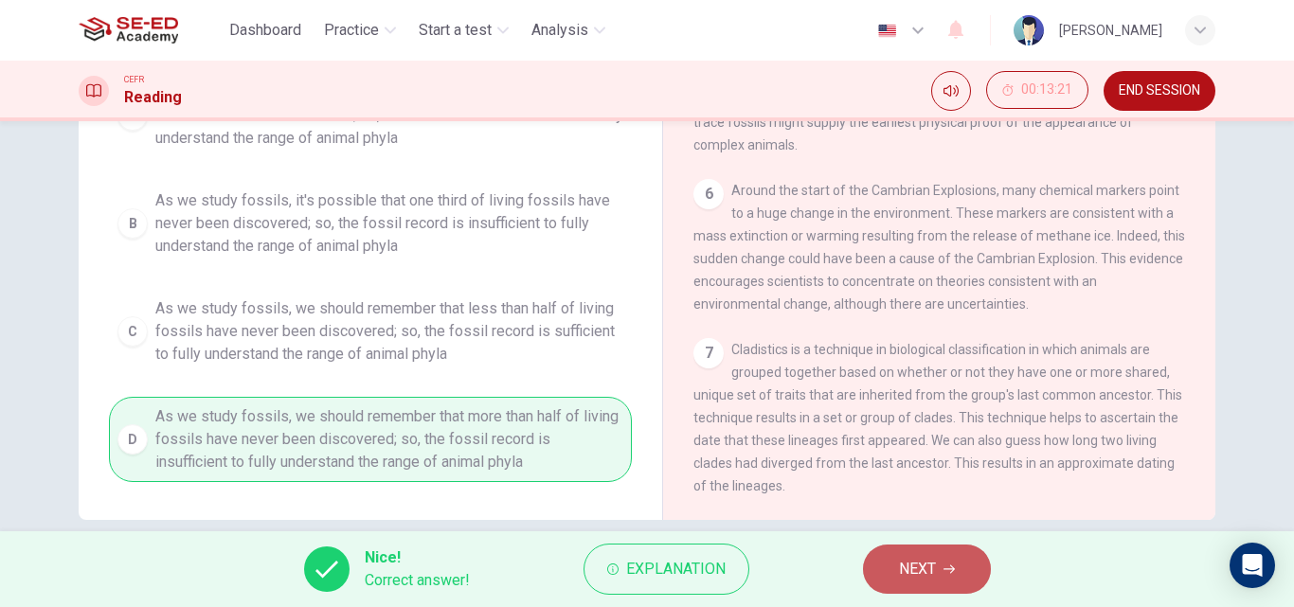
click at [950, 566] on icon "button" at bounding box center [949, 569] width 11 height 11
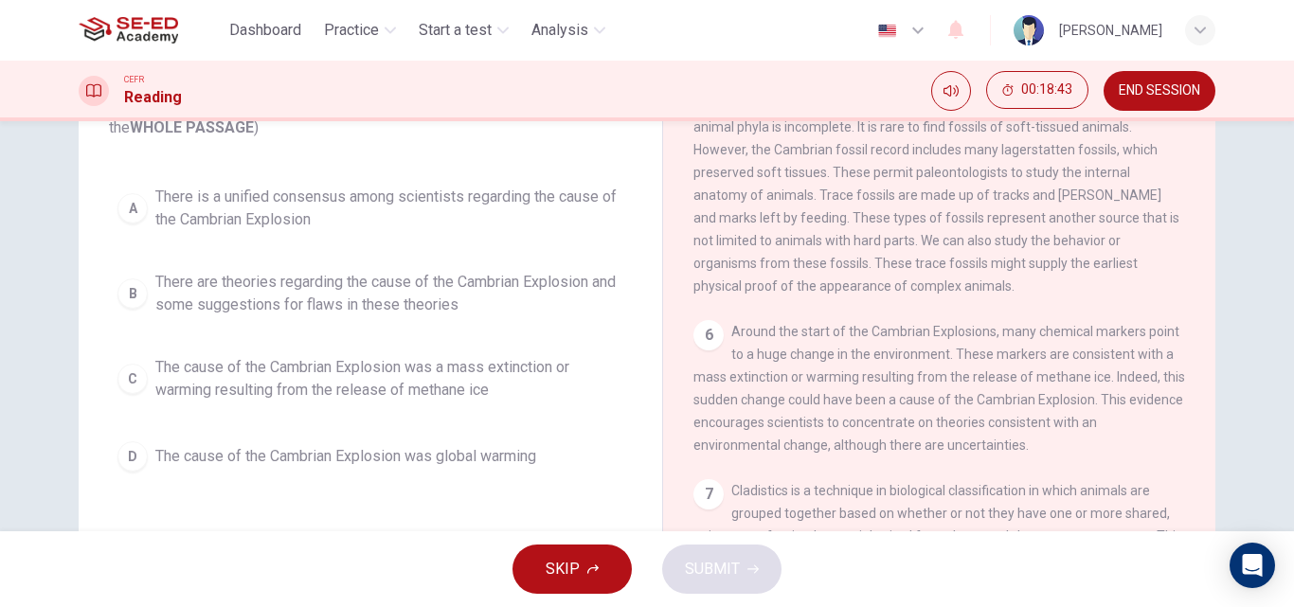
scroll to position [135, 0]
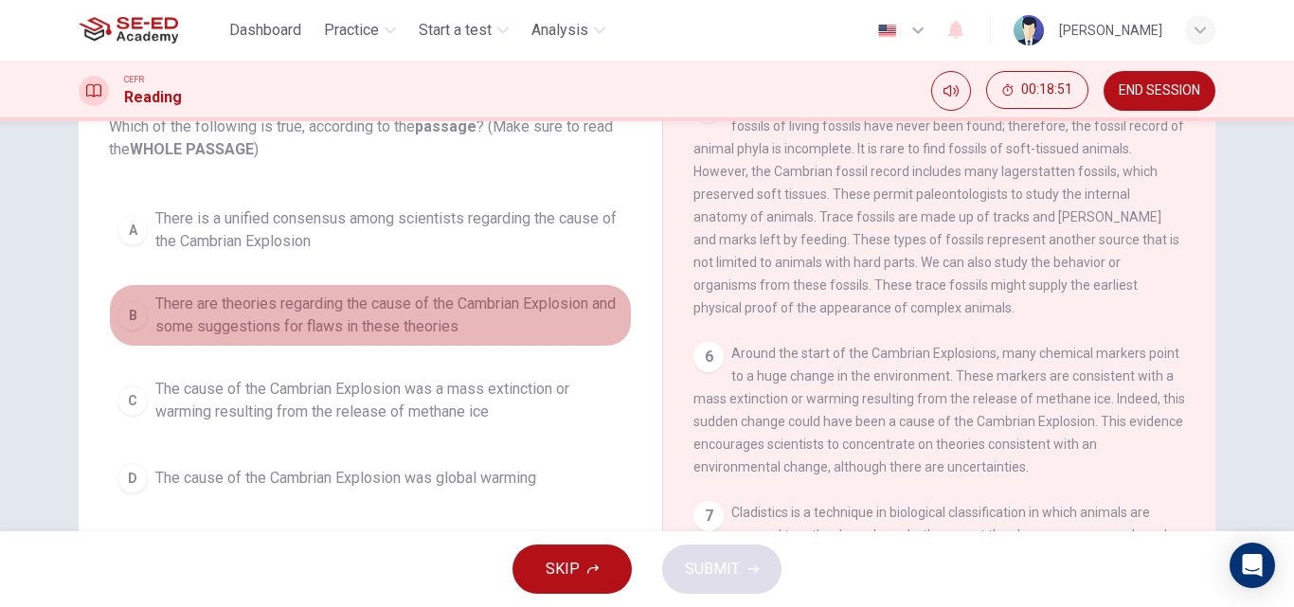
click at [278, 316] on span "There are theories regarding the cause of the Cambrian Explosion and some sugge…" at bounding box center [389, 315] width 468 height 45
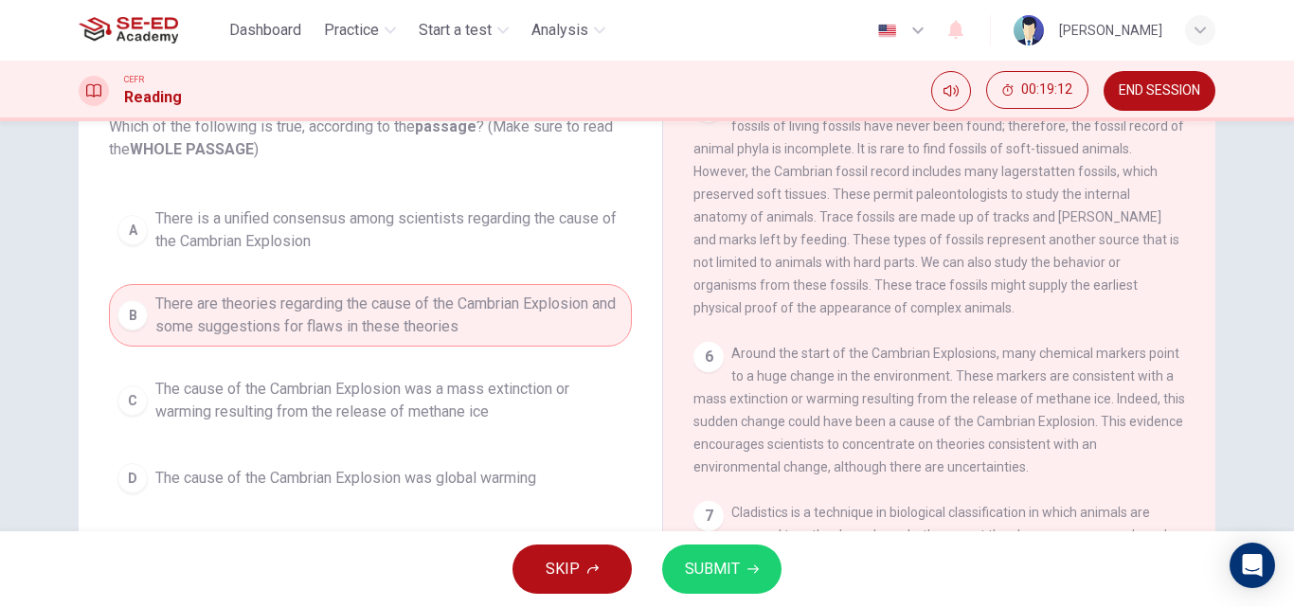
click at [699, 587] on button "SUBMIT" at bounding box center [721, 569] width 119 height 49
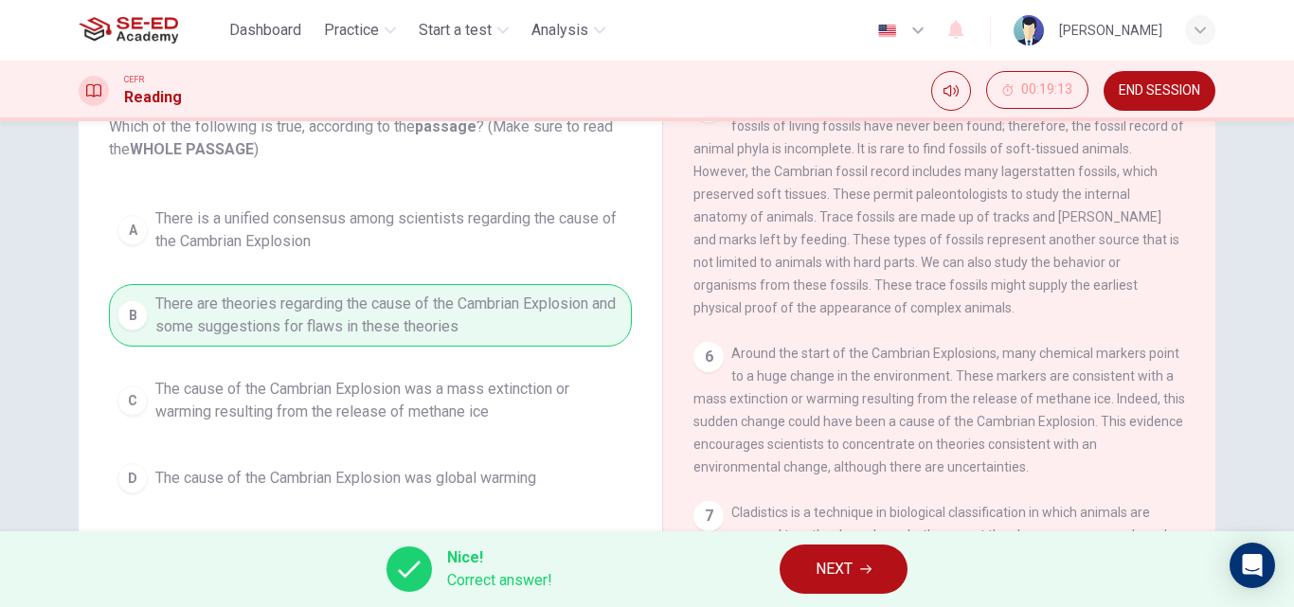
drag, startPoint x: 841, startPoint y: 534, endPoint x: 845, endPoint y: 552, distance: 18.4
click at [845, 549] on div "Nice! Correct answer! NEXT" at bounding box center [647, 570] width 1294 height 76
click at [845, 558] on span "NEXT" at bounding box center [834, 569] width 37 height 27
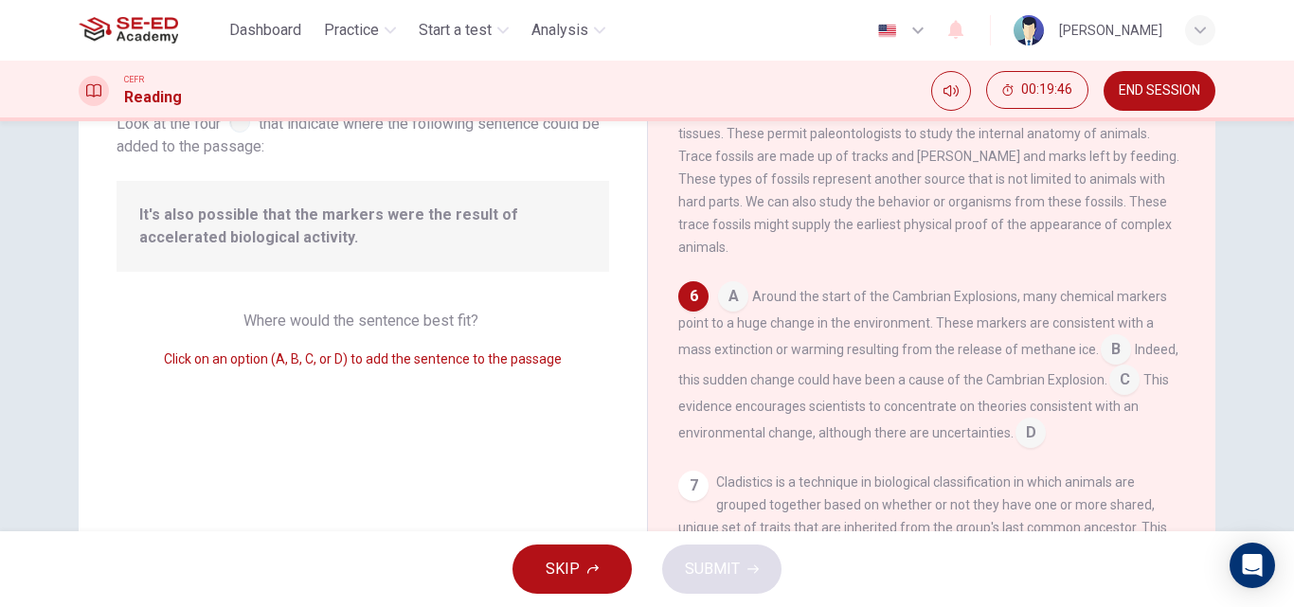
scroll to position [965, 0]
click at [1101, 337] on input at bounding box center [1116, 351] width 30 height 30
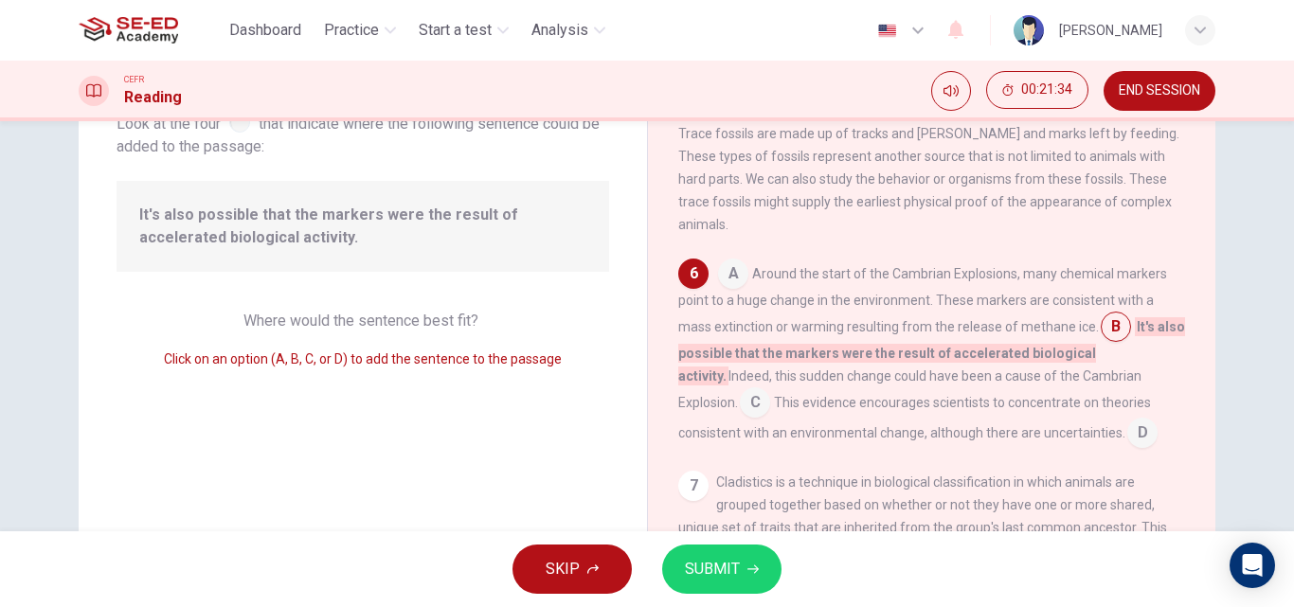
click at [734, 291] on input at bounding box center [733, 276] width 30 height 30
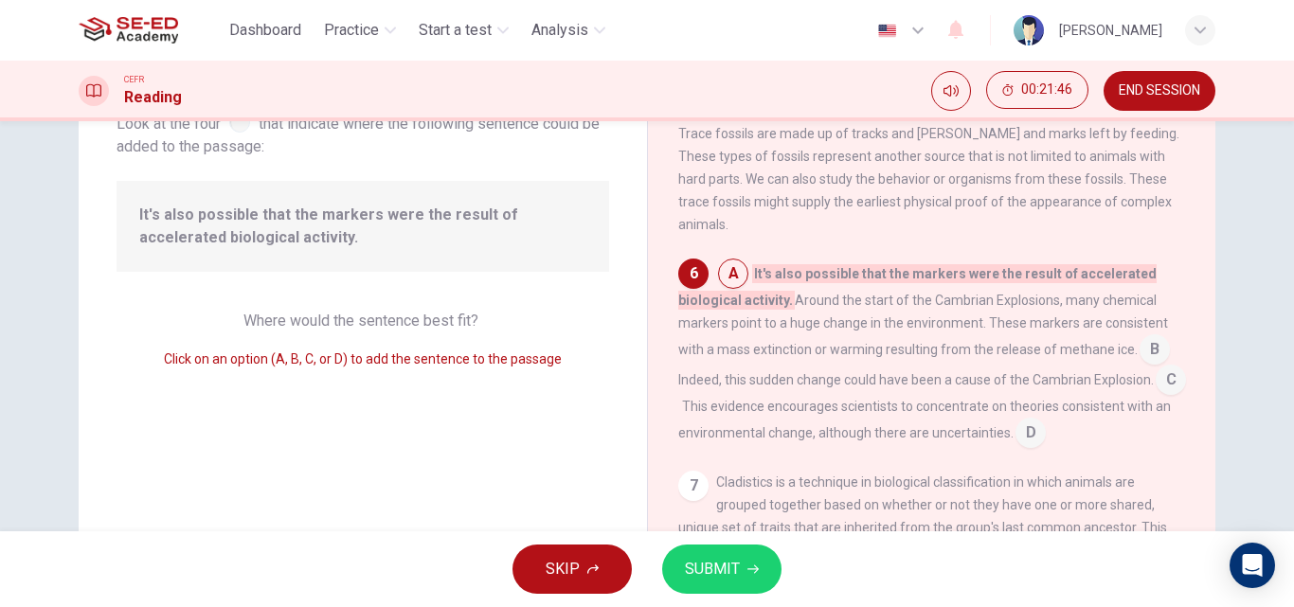
scroll to position [988, 0]
click at [730, 578] on span "SUBMIT" at bounding box center [712, 569] width 55 height 27
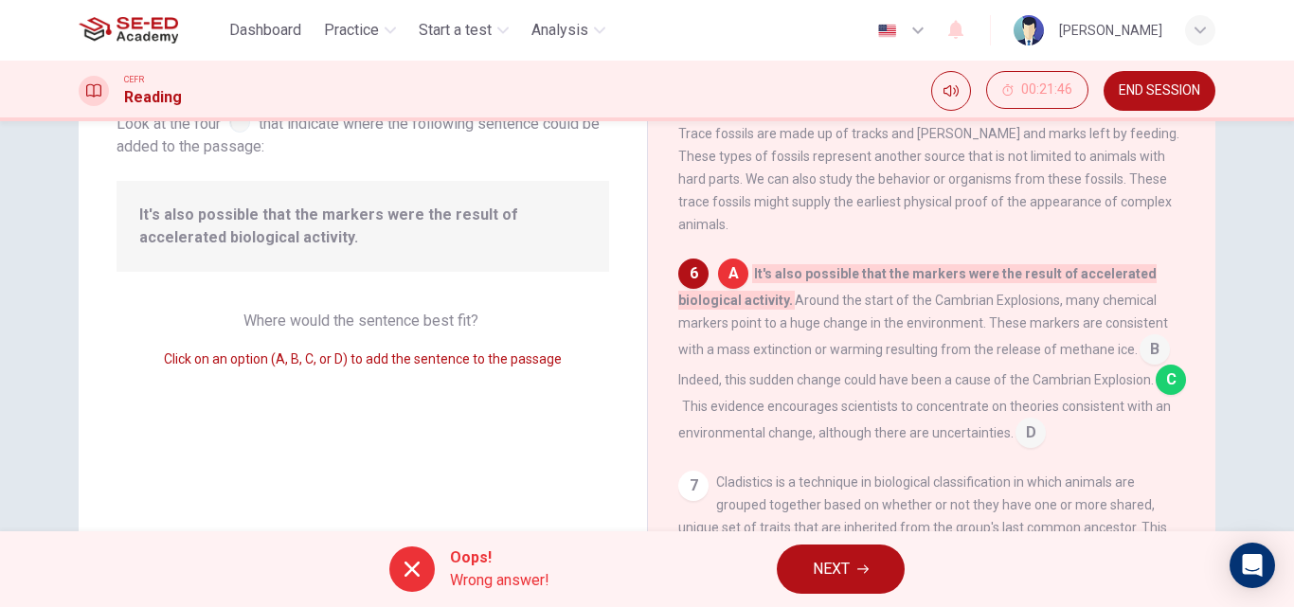
click at [480, 578] on span "Wrong answer!" at bounding box center [499, 580] width 99 height 23
click at [875, 570] on button "NEXT" at bounding box center [841, 569] width 128 height 49
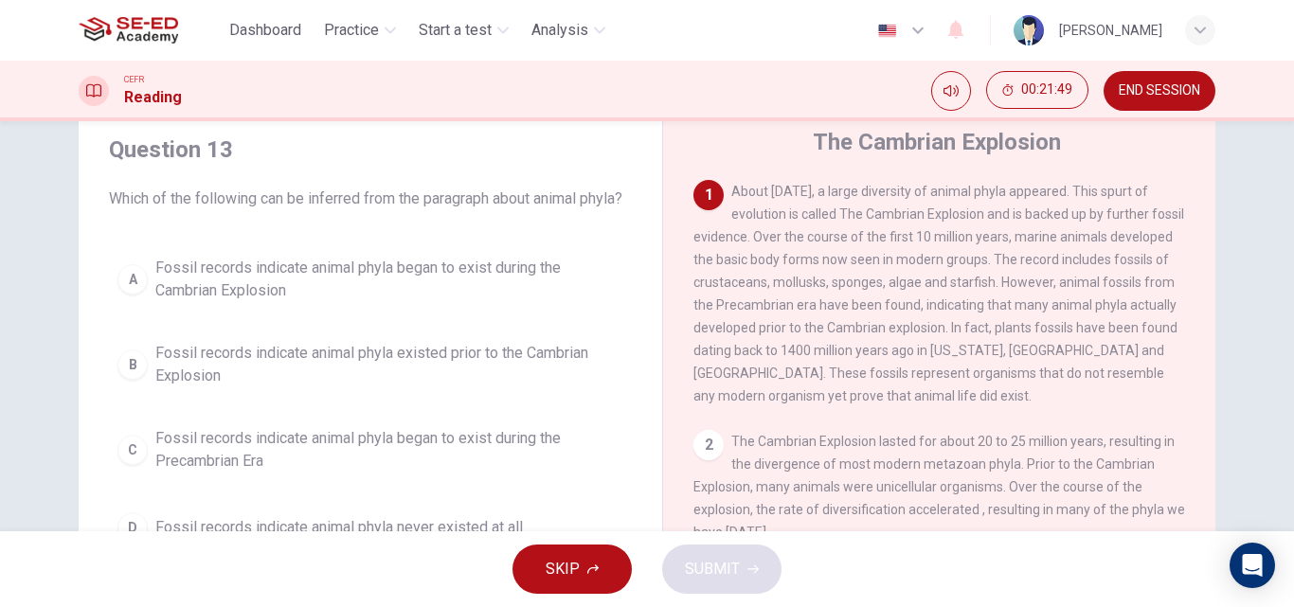
scroll to position [95, 0]
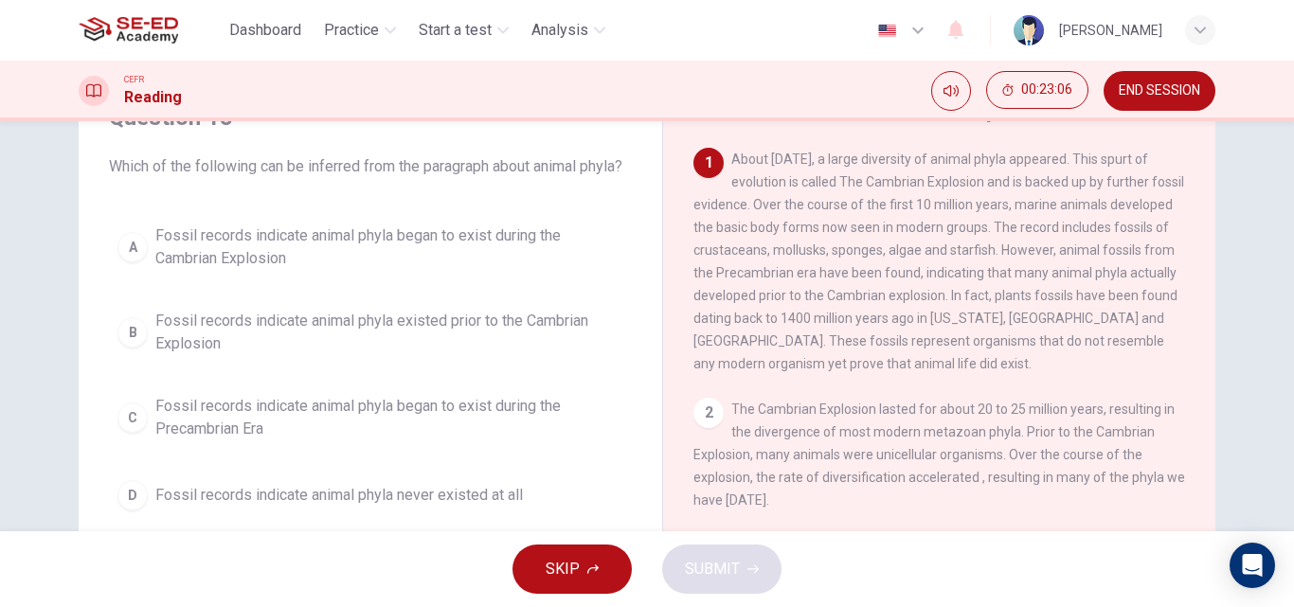
click at [220, 350] on span "Fossil records indicate animal phyla existed prior to the Cambrian Explosion" at bounding box center [389, 332] width 468 height 45
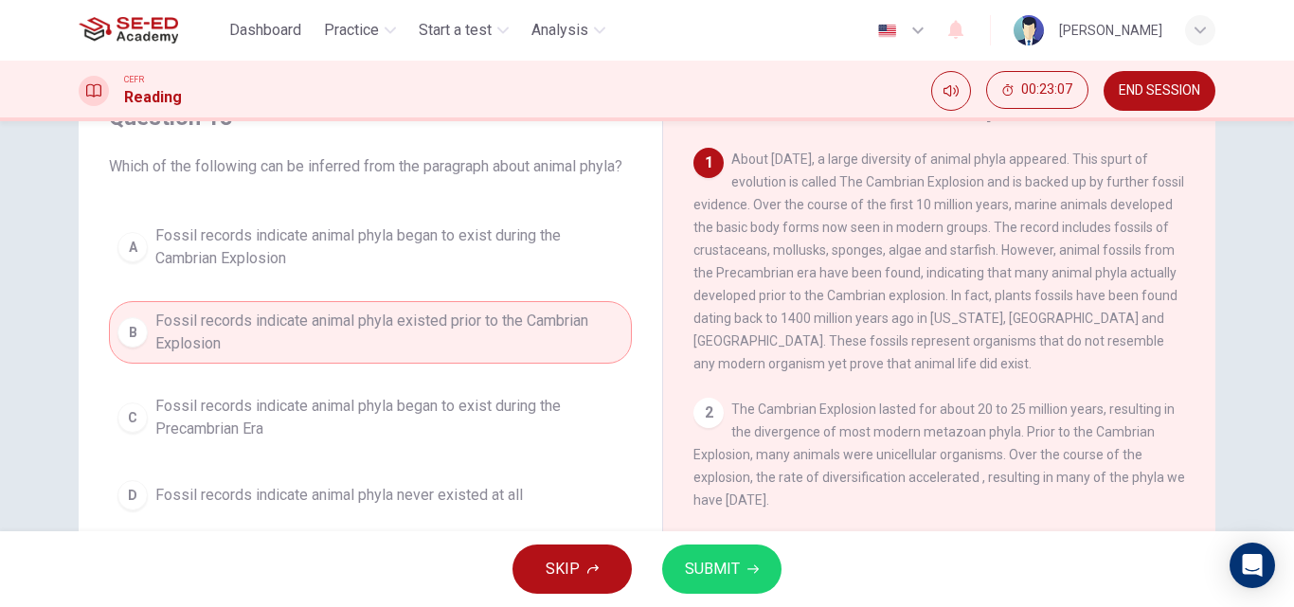
click at [721, 565] on span "SUBMIT" at bounding box center [712, 569] width 55 height 27
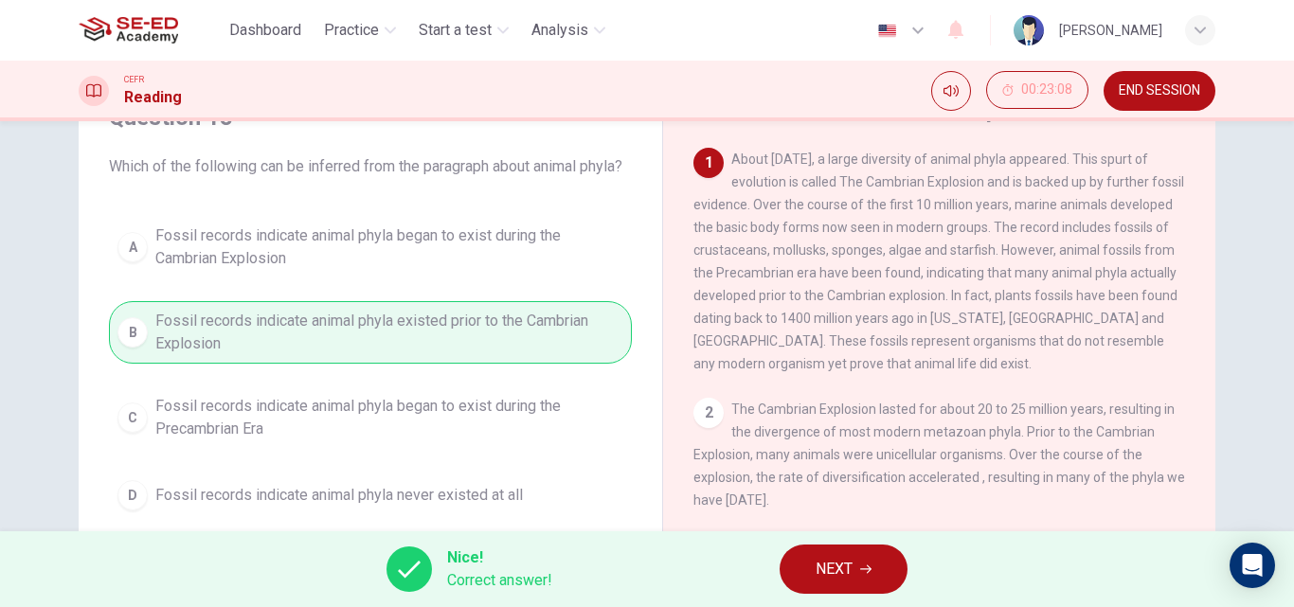
click at [842, 564] on span "NEXT" at bounding box center [834, 569] width 37 height 27
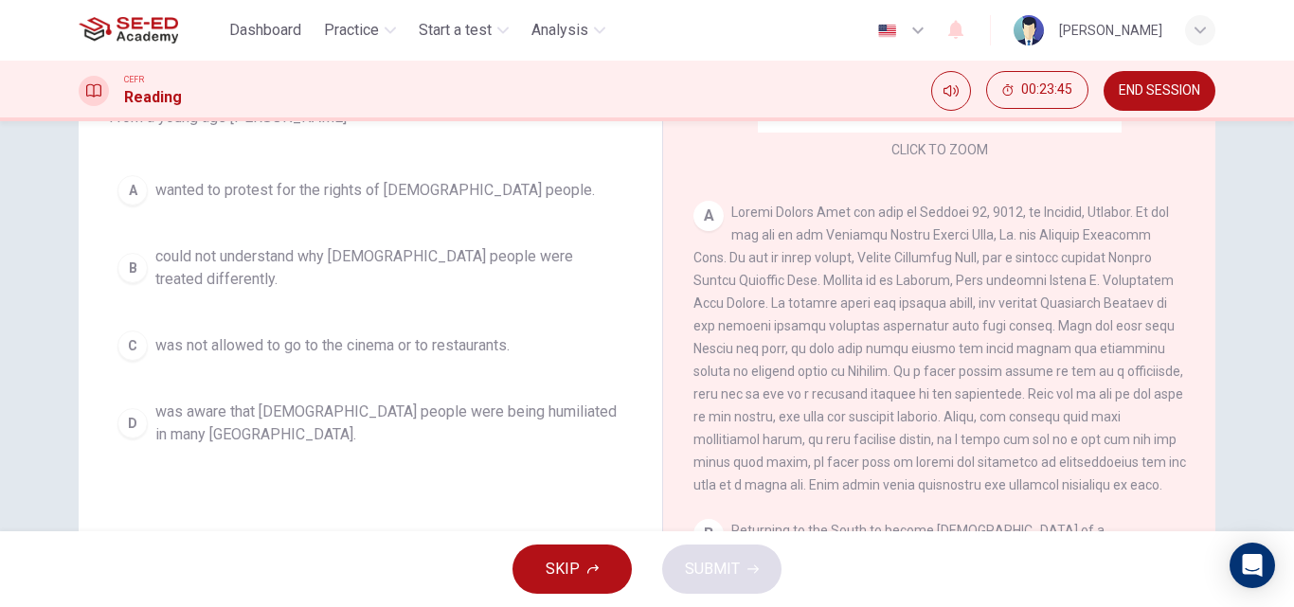
scroll to position [284, 0]
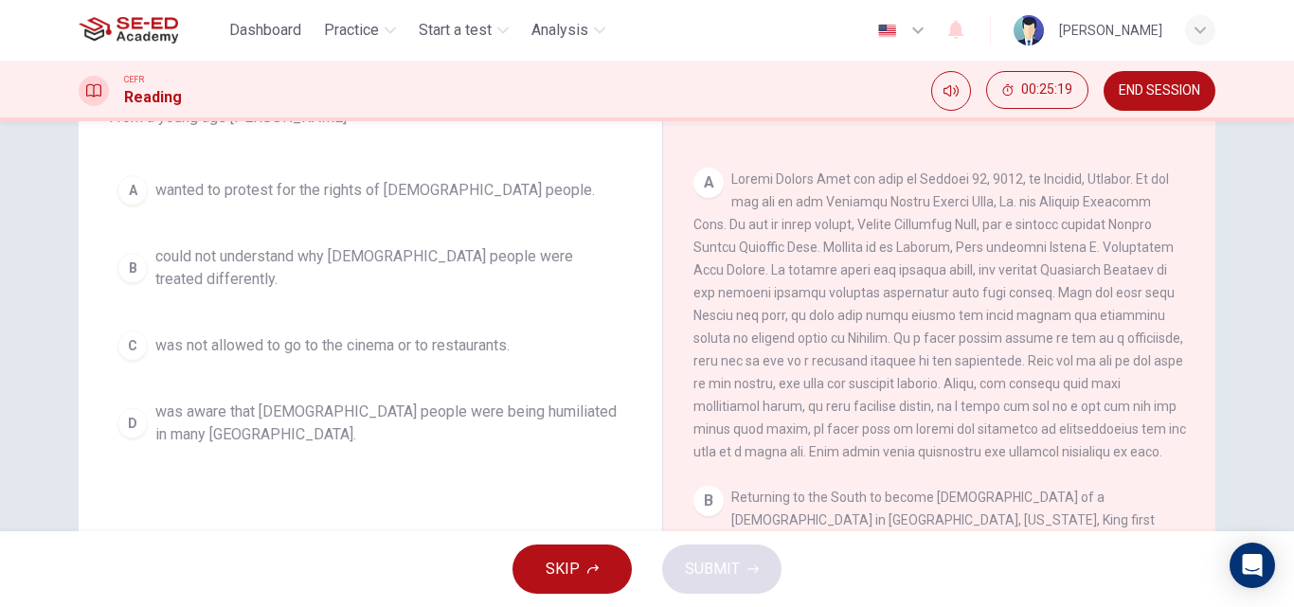
click at [284, 268] on span "could not understand why [DEMOGRAPHIC_DATA] people were treated differently." at bounding box center [389, 267] width 468 height 45
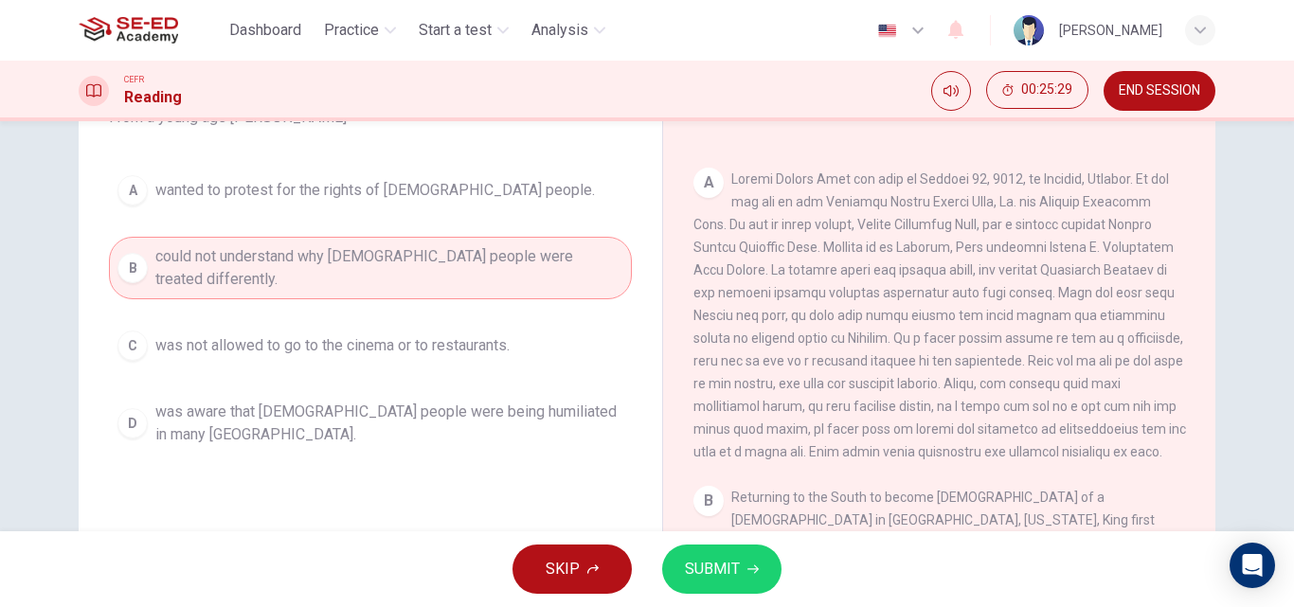
click at [706, 575] on span "SUBMIT" at bounding box center [712, 569] width 55 height 27
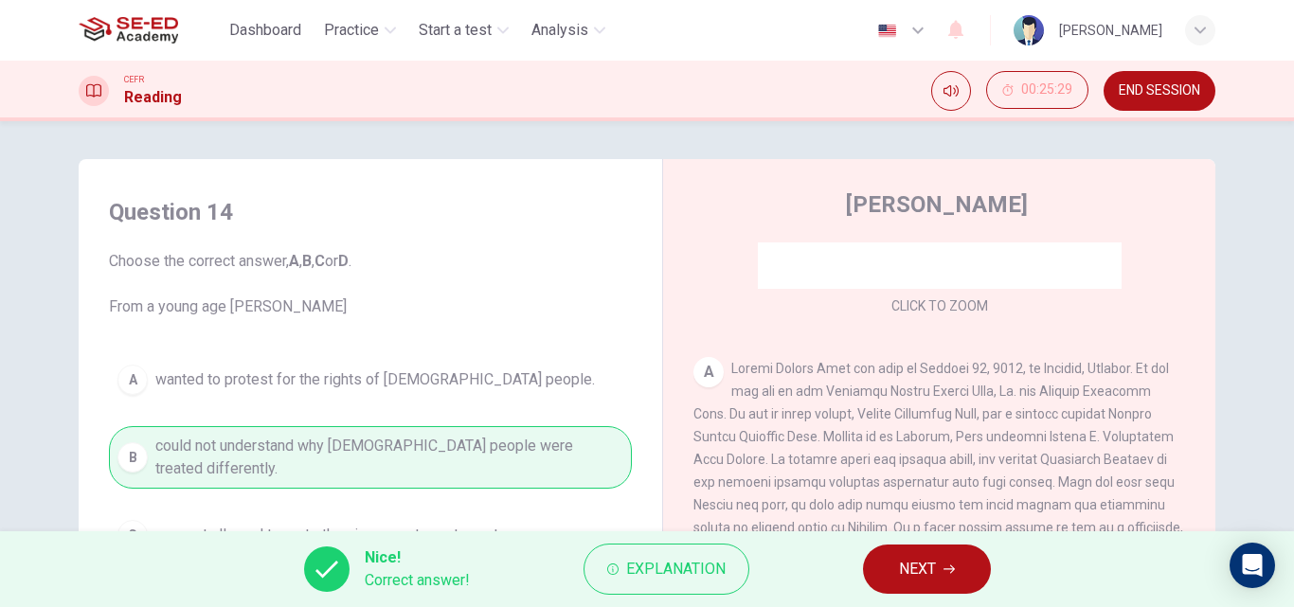
scroll to position [189, 0]
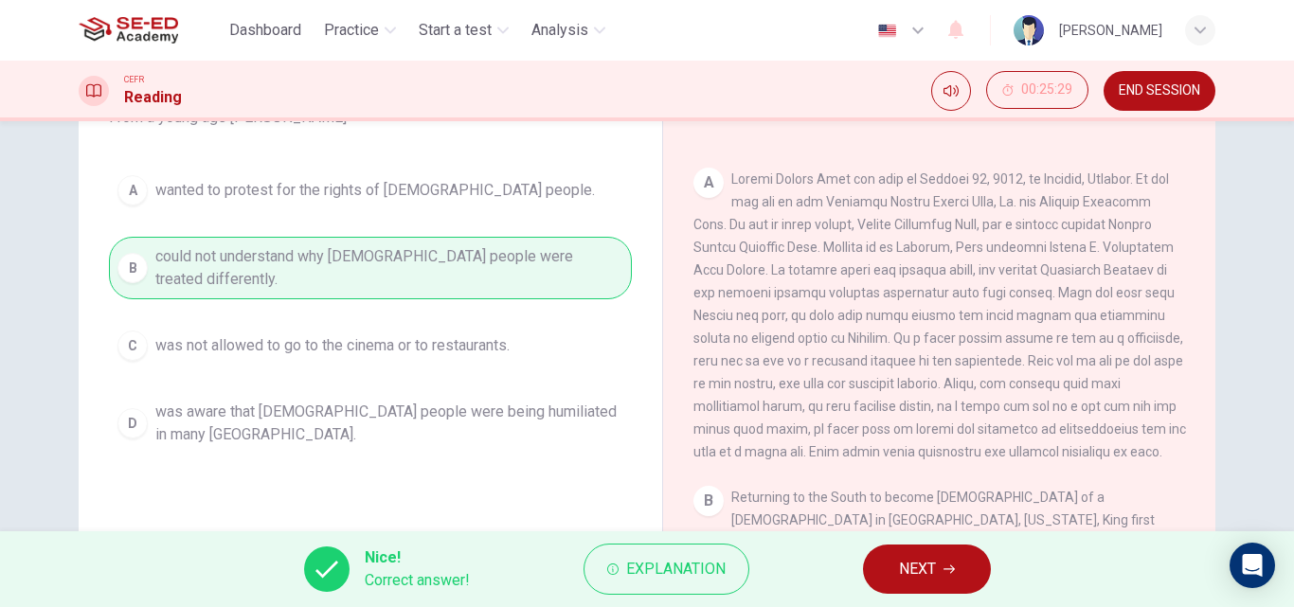
click at [926, 560] on span "NEXT" at bounding box center [917, 569] width 37 height 27
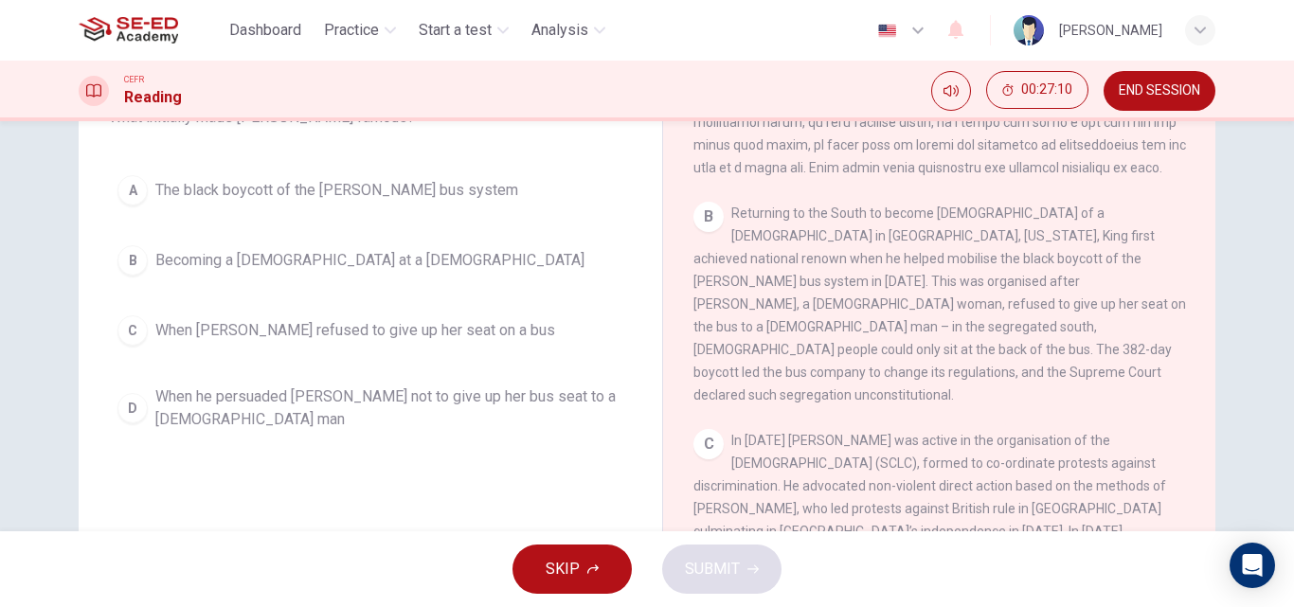
drag, startPoint x: 870, startPoint y: 251, endPoint x: 983, endPoint y: 268, distance: 115.0
click at [983, 268] on span "Returning to the South to become [DEMOGRAPHIC_DATA] of a [DEMOGRAPHIC_DATA] in …" at bounding box center [940, 304] width 493 height 197
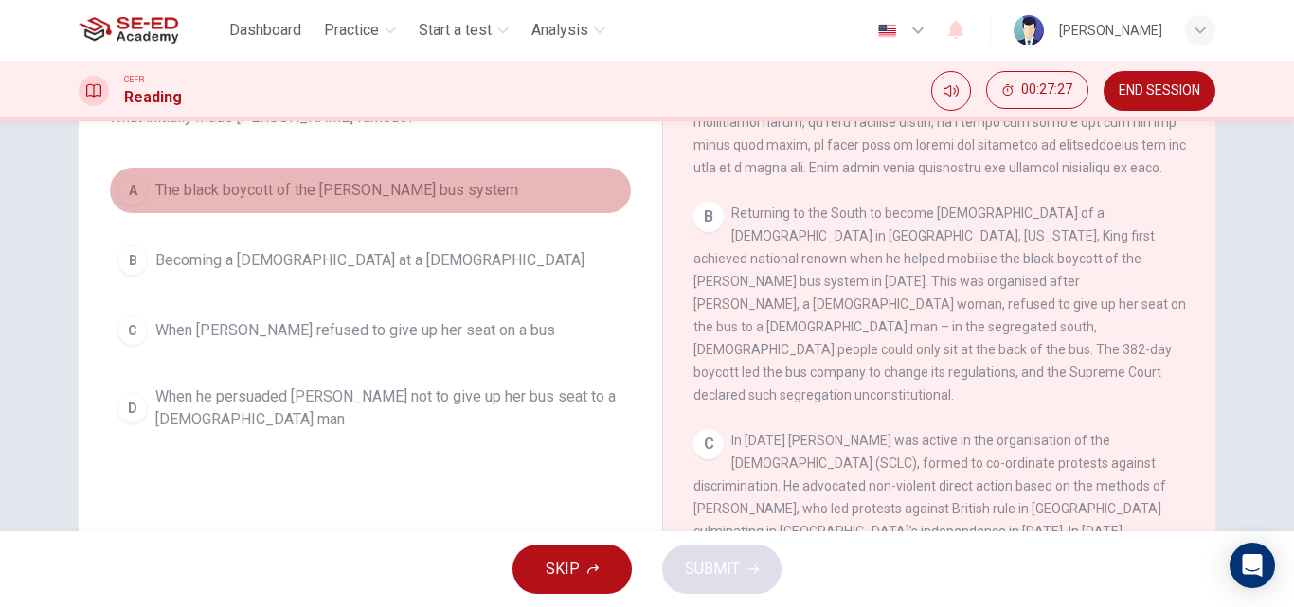
click at [243, 203] on button "A The black boycott of the [PERSON_NAME] bus system" at bounding box center [370, 190] width 523 height 47
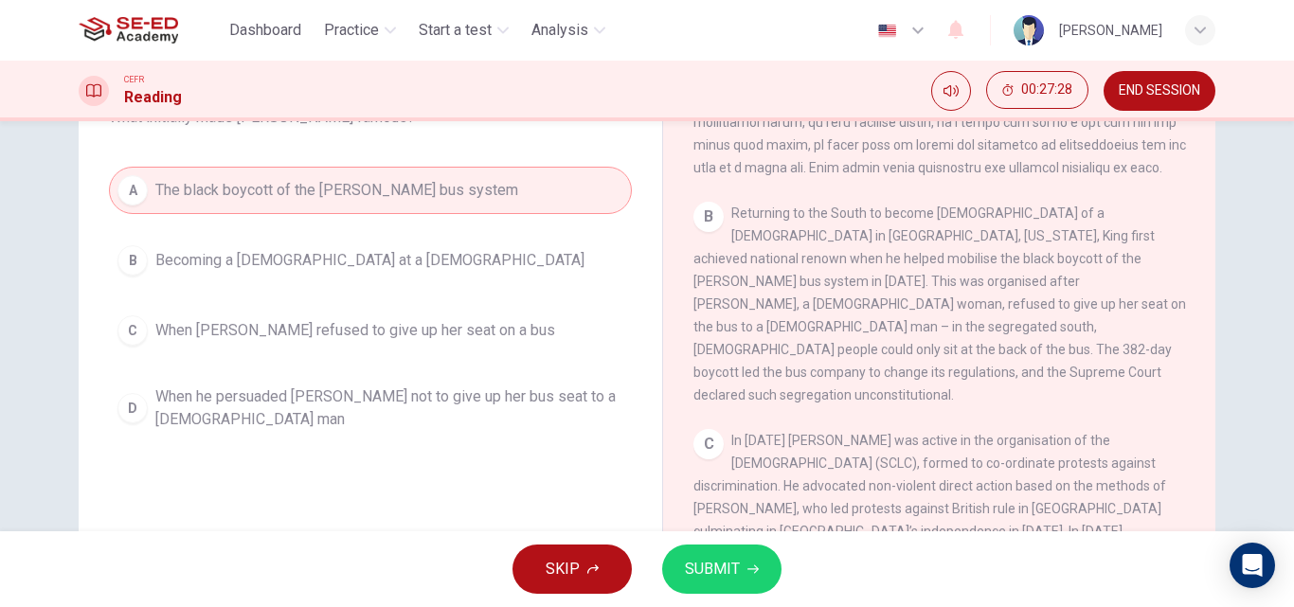
click at [713, 557] on span "SUBMIT" at bounding box center [712, 569] width 55 height 27
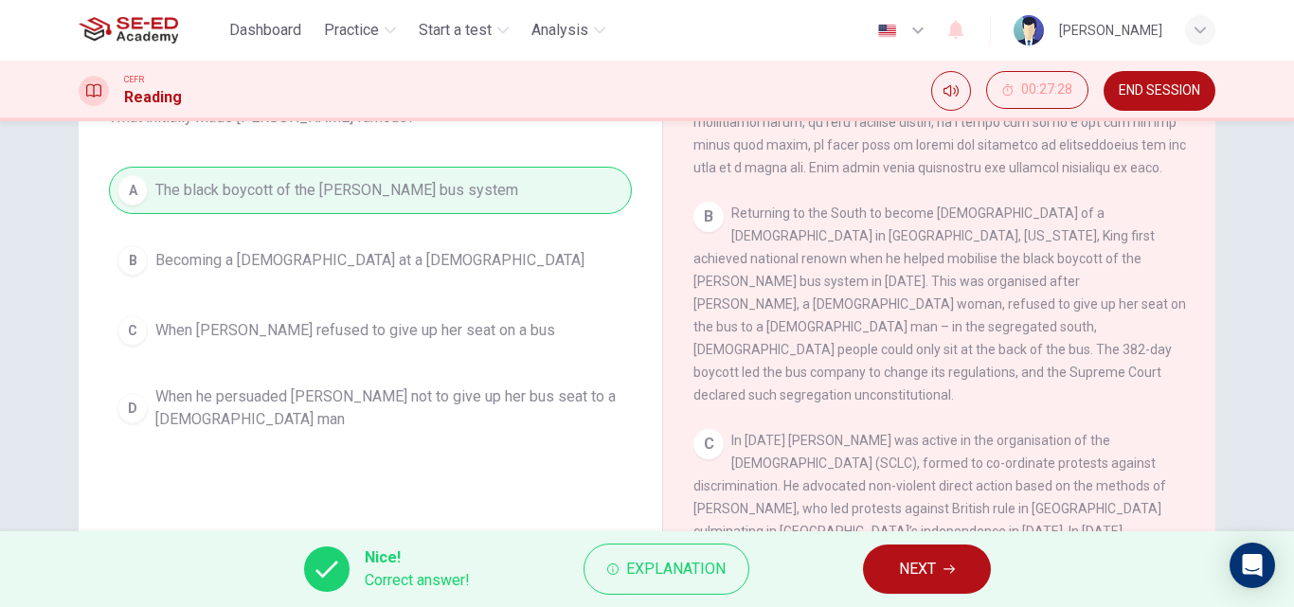
click at [939, 560] on button "NEXT" at bounding box center [927, 569] width 128 height 49
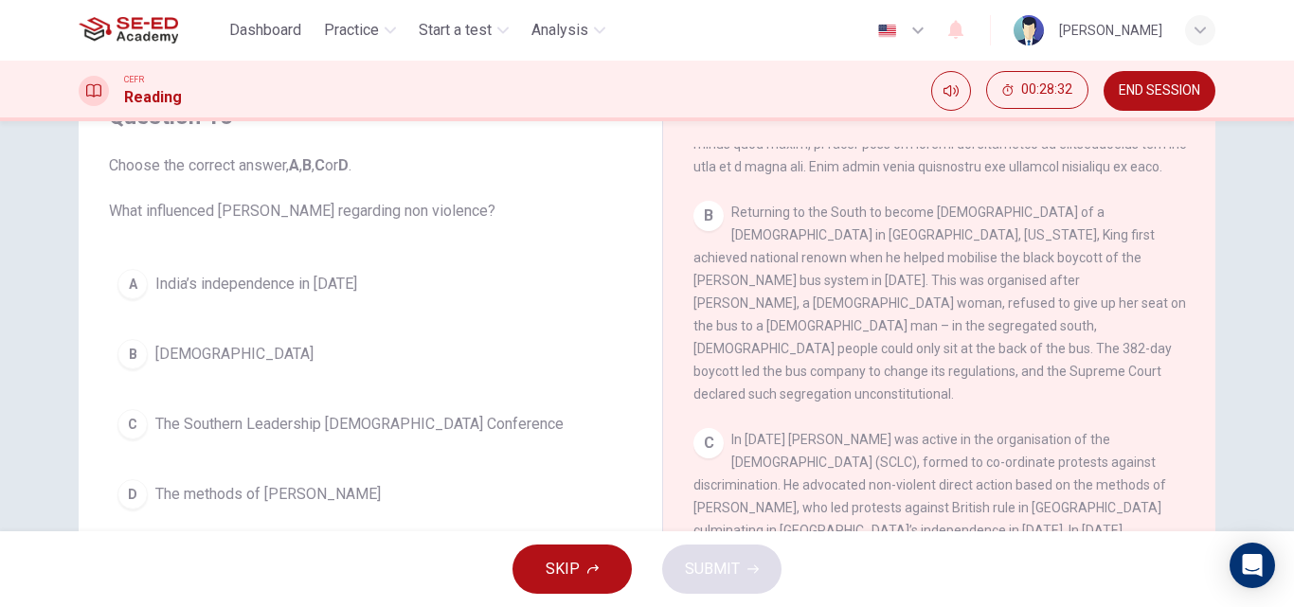
scroll to position [95, 0]
drag, startPoint x: 143, startPoint y: 215, endPoint x: 191, endPoint y: 214, distance: 48.3
click at [191, 214] on span "Choose the correct answer, A , B , C or D . What influenced [PERSON_NAME] regar…" at bounding box center [370, 189] width 523 height 68
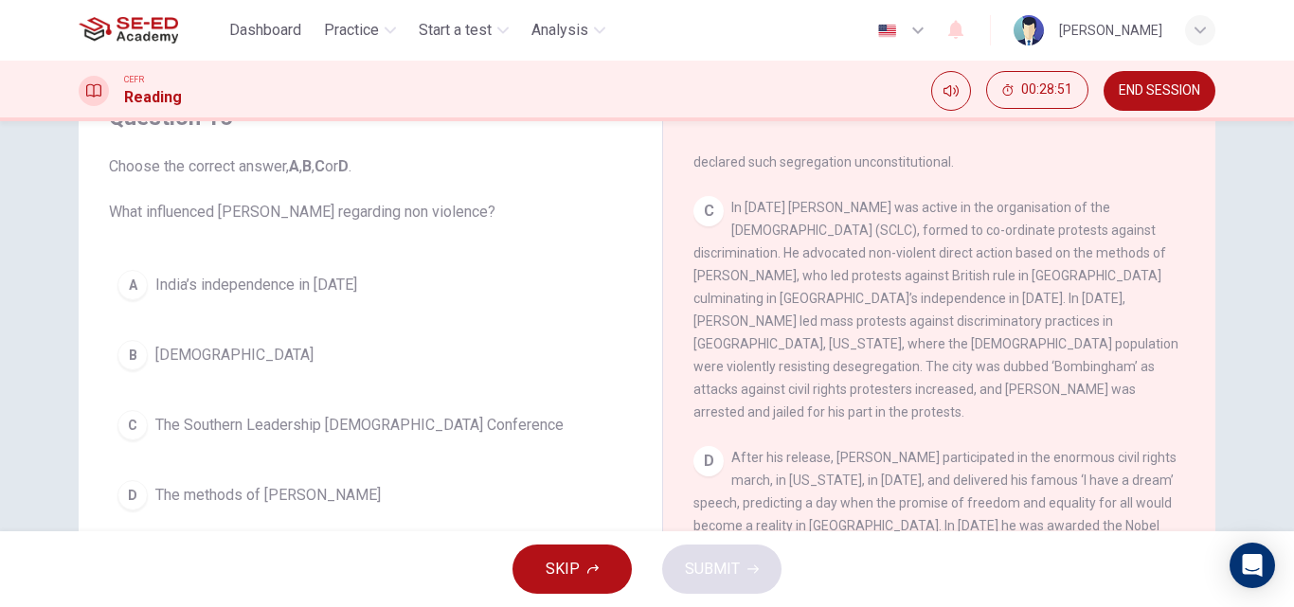
scroll to position [853, 0]
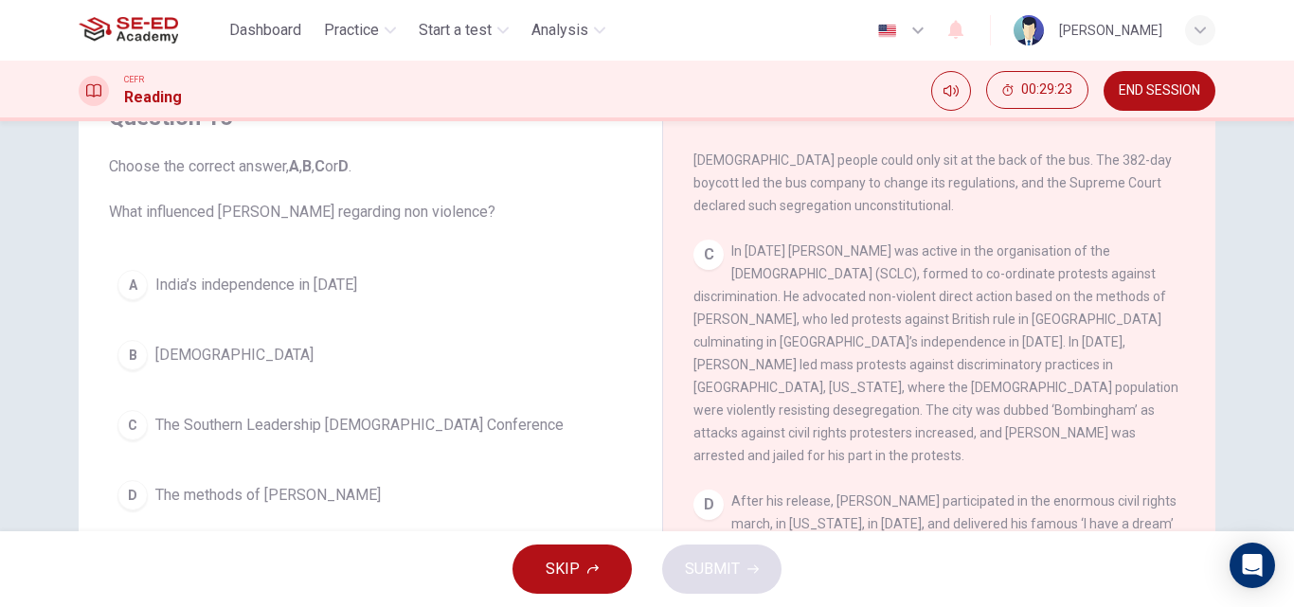
click at [183, 505] on span "The methods of [PERSON_NAME]" at bounding box center [268, 495] width 226 height 23
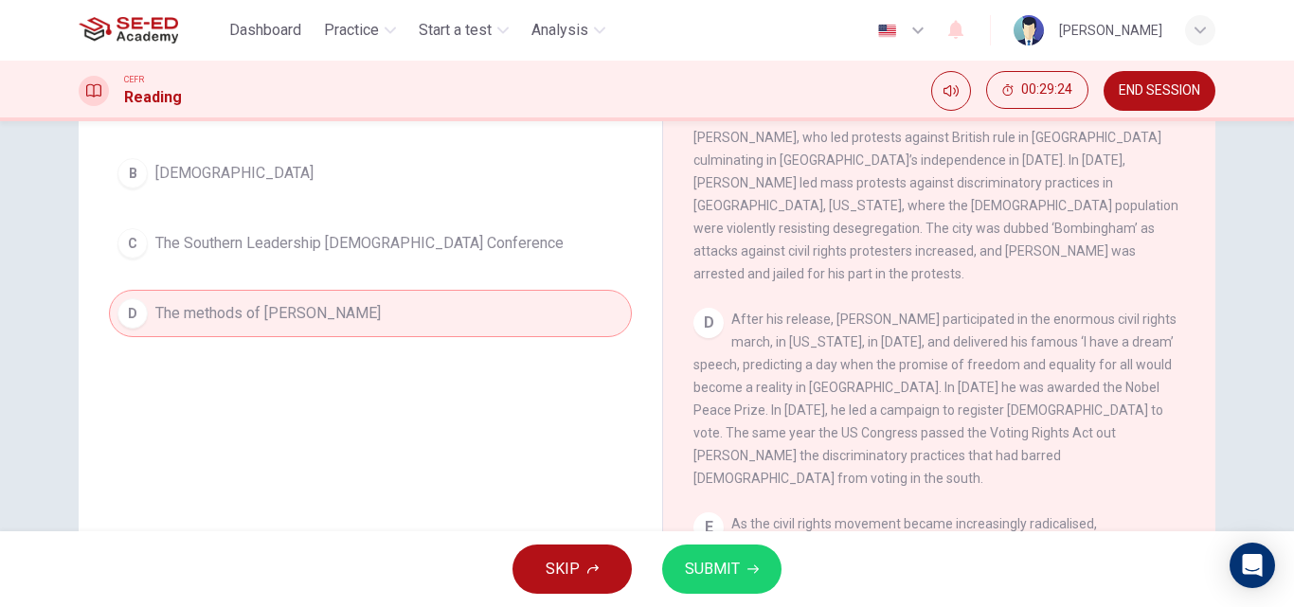
scroll to position [284, 0]
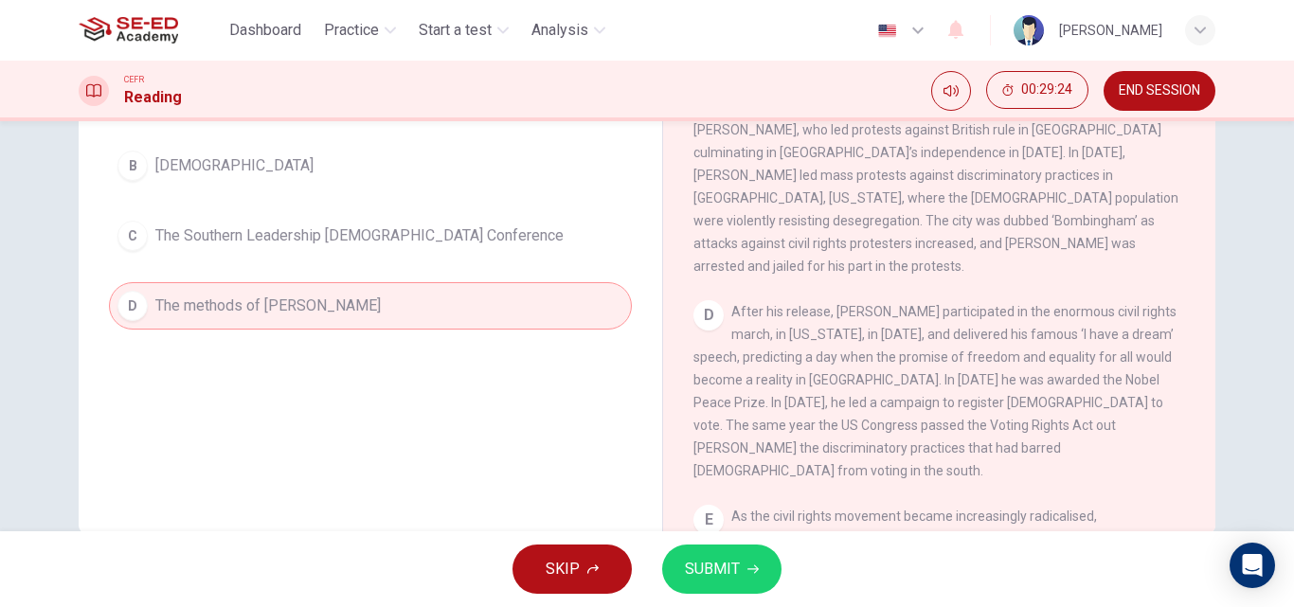
click at [730, 568] on span "SUBMIT" at bounding box center [712, 569] width 55 height 27
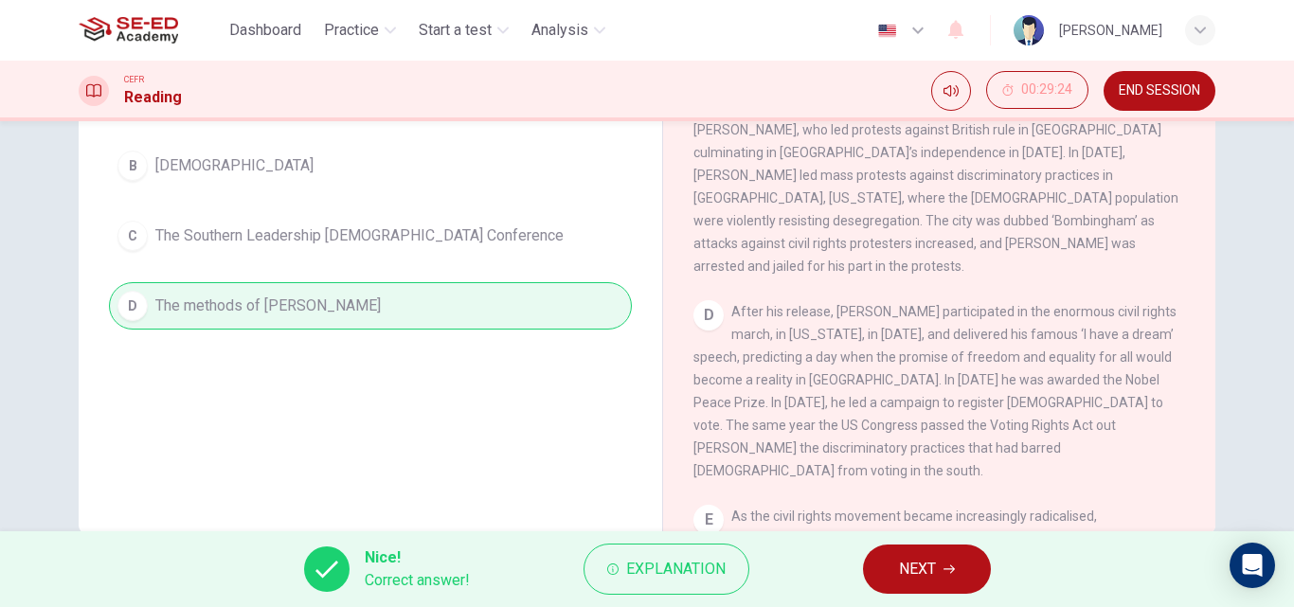
scroll to position [324, 0]
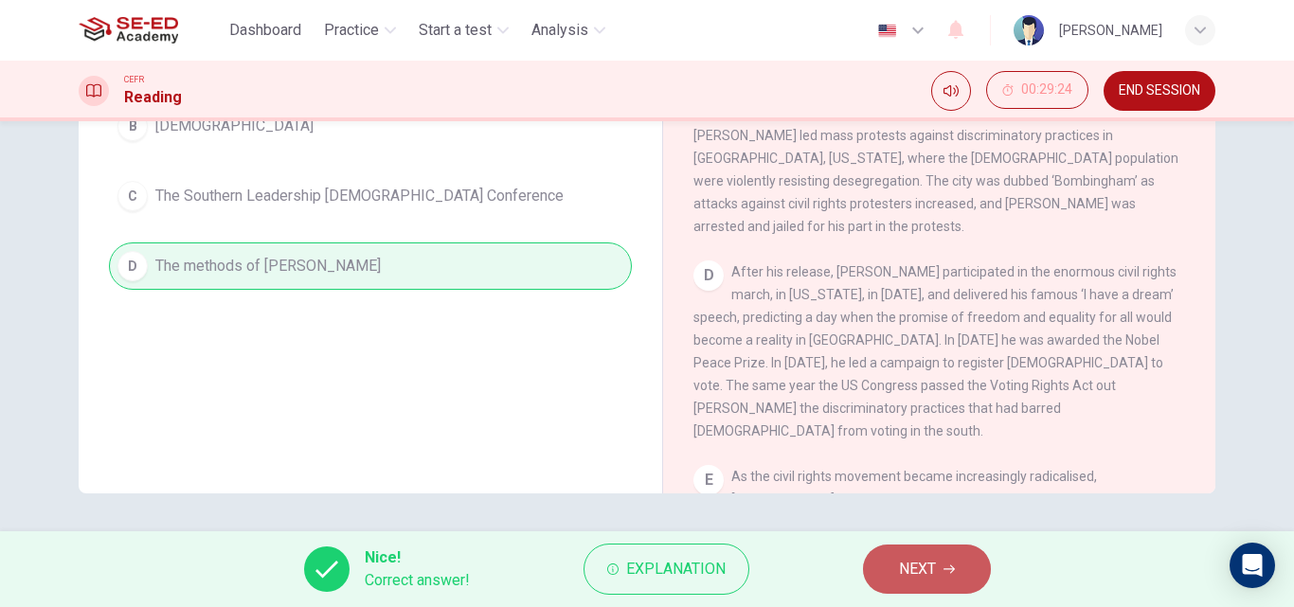
click at [925, 562] on span "NEXT" at bounding box center [917, 569] width 37 height 27
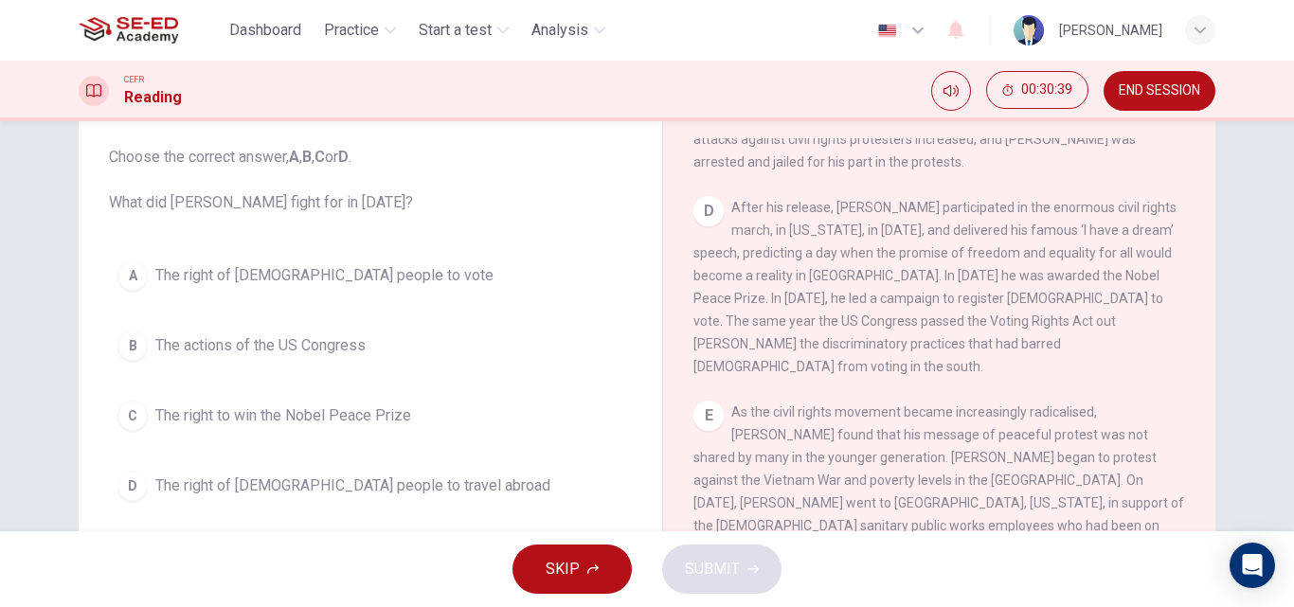
scroll to position [135, 0]
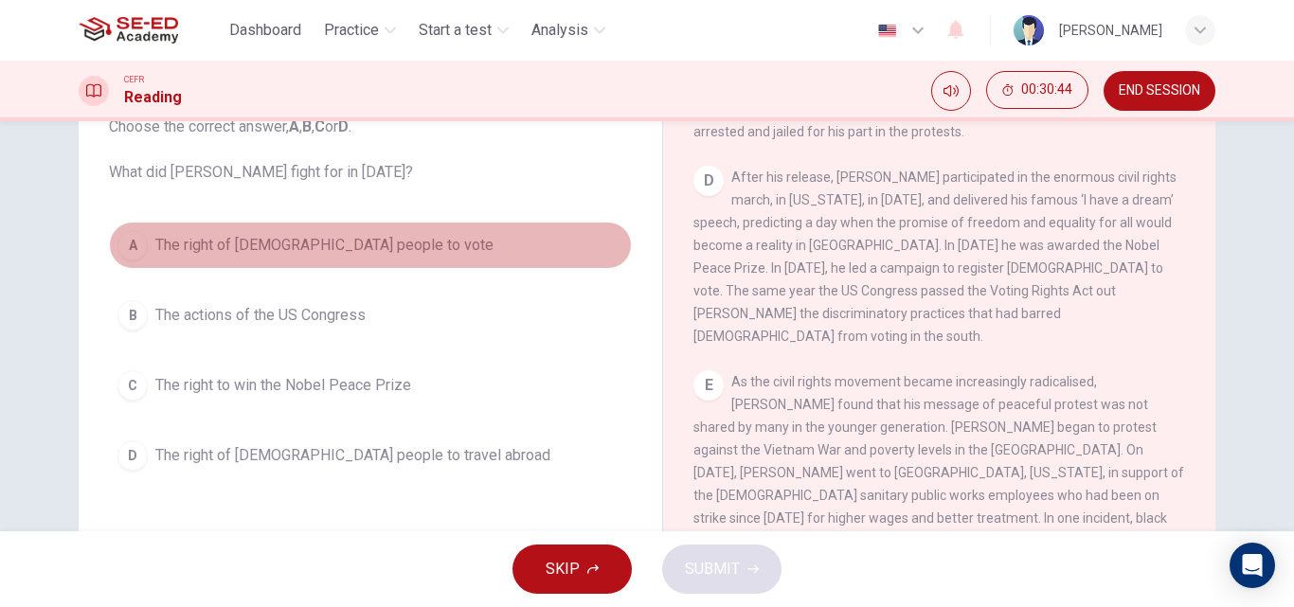
click at [269, 255] on span "The right of [DEMOGRAPHIC_DATA] people to vote" at bounding box center [324, 245] width 338 height 23
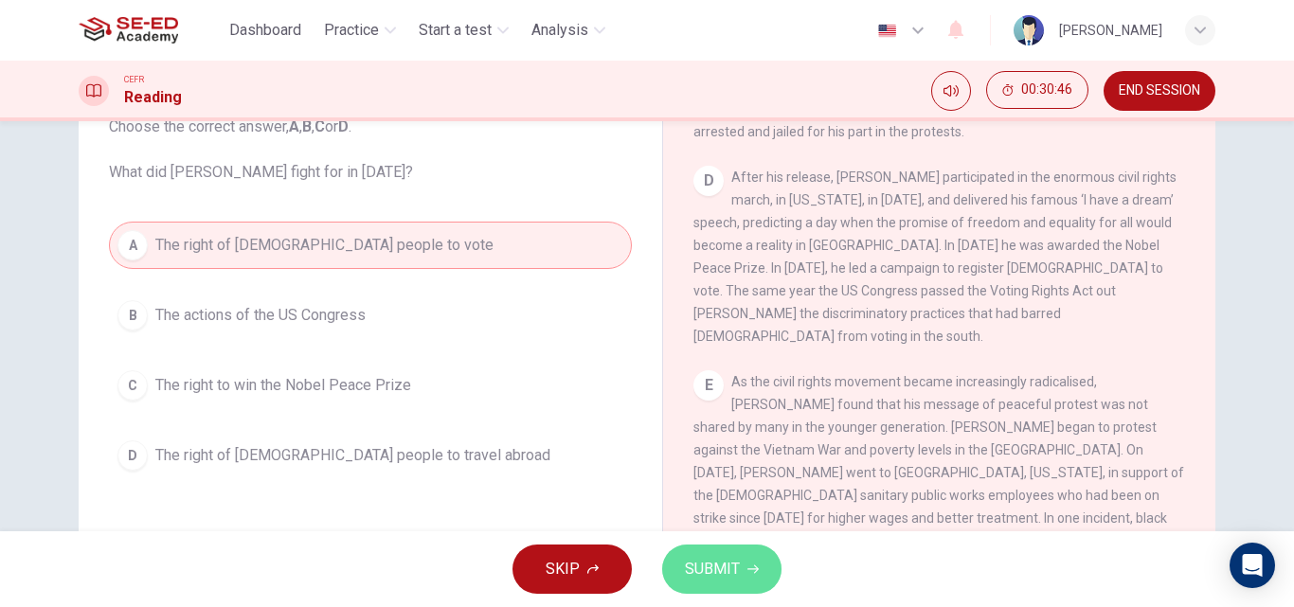
click at [711, 576] on span "SUBMIT" at bounding box center [712, 569] width 55 height 27
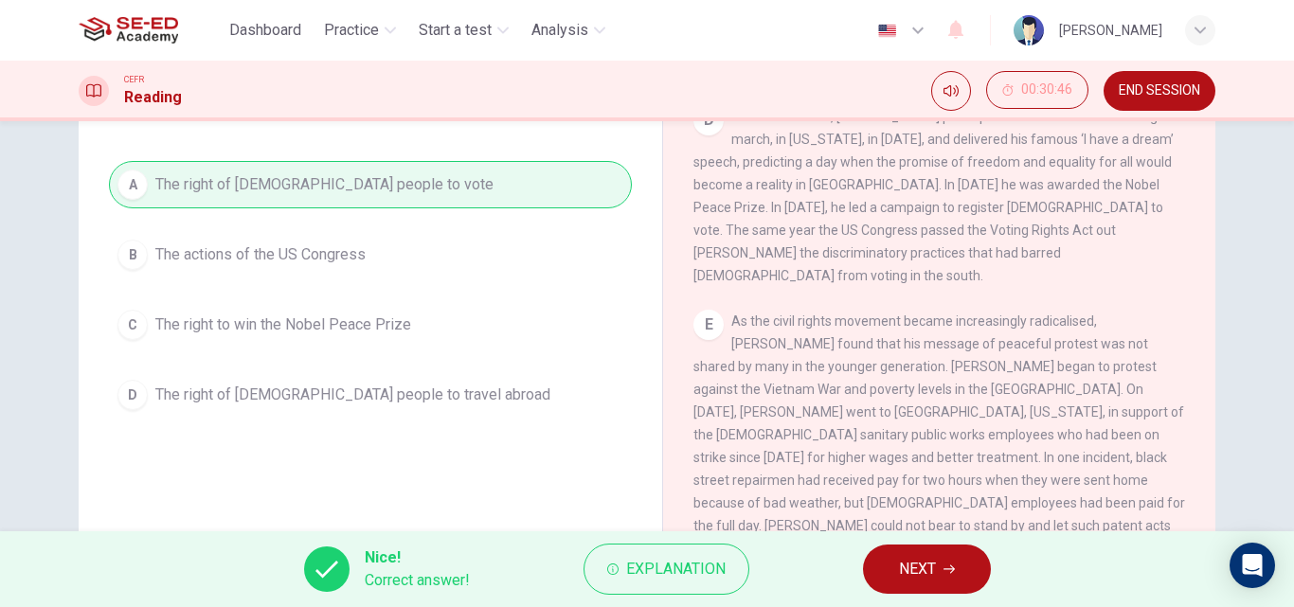
scroll to position [229, 0]
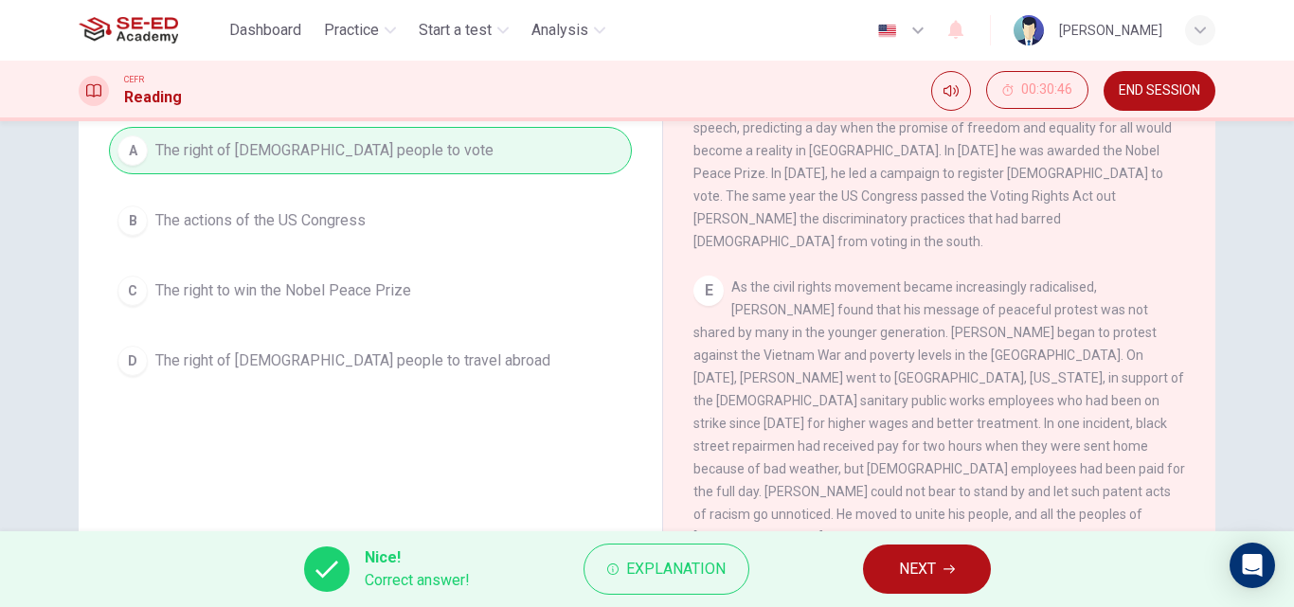
click at [956, 573] on button "NEXT" at bounding box center [927, 569] width 128 height 49
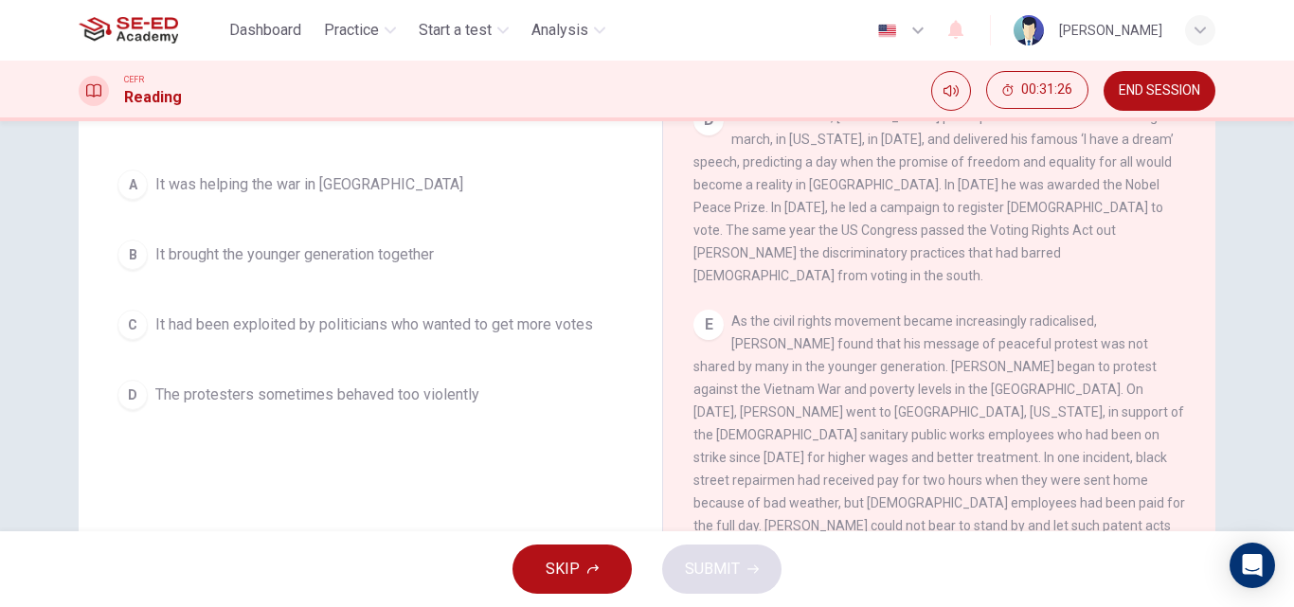
scroll to position [135, 0]
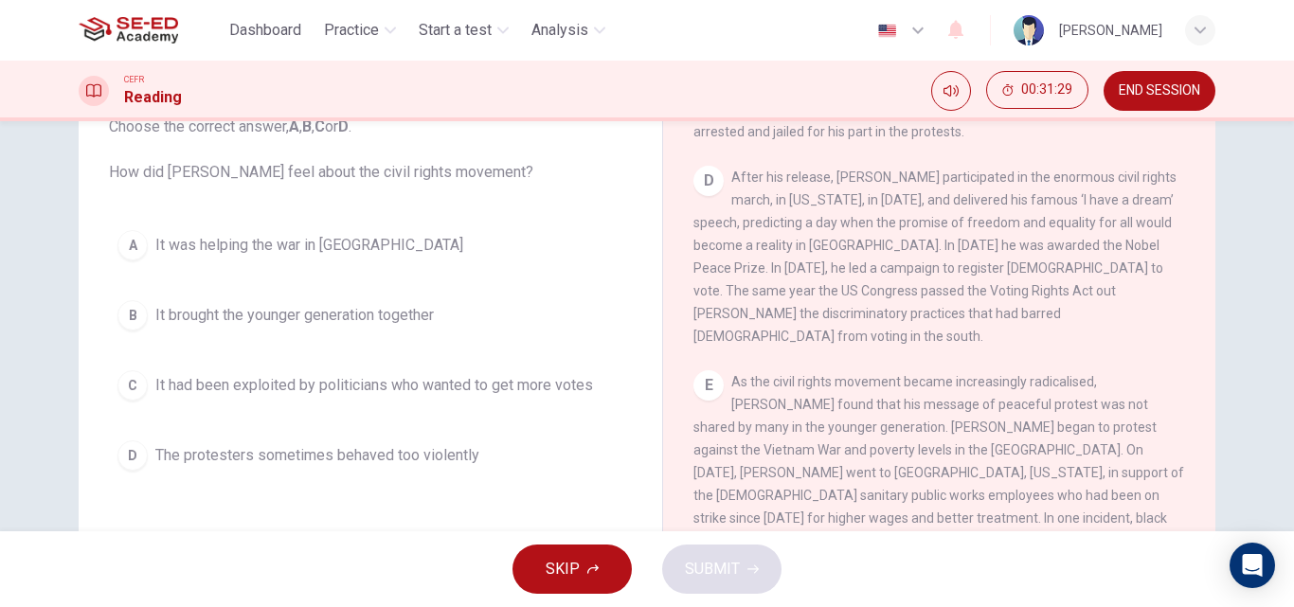
drag, startPoint x: 381, startPoint y: 175, endPoint x: 506, endPoint y: 164, distance: 125.6
click at [505, 166] on span "Choose the correct answer, A , B , C or D . How did [PERSON_NAME] feel about th…" at bounding box center [370, 150] width 523 height 68
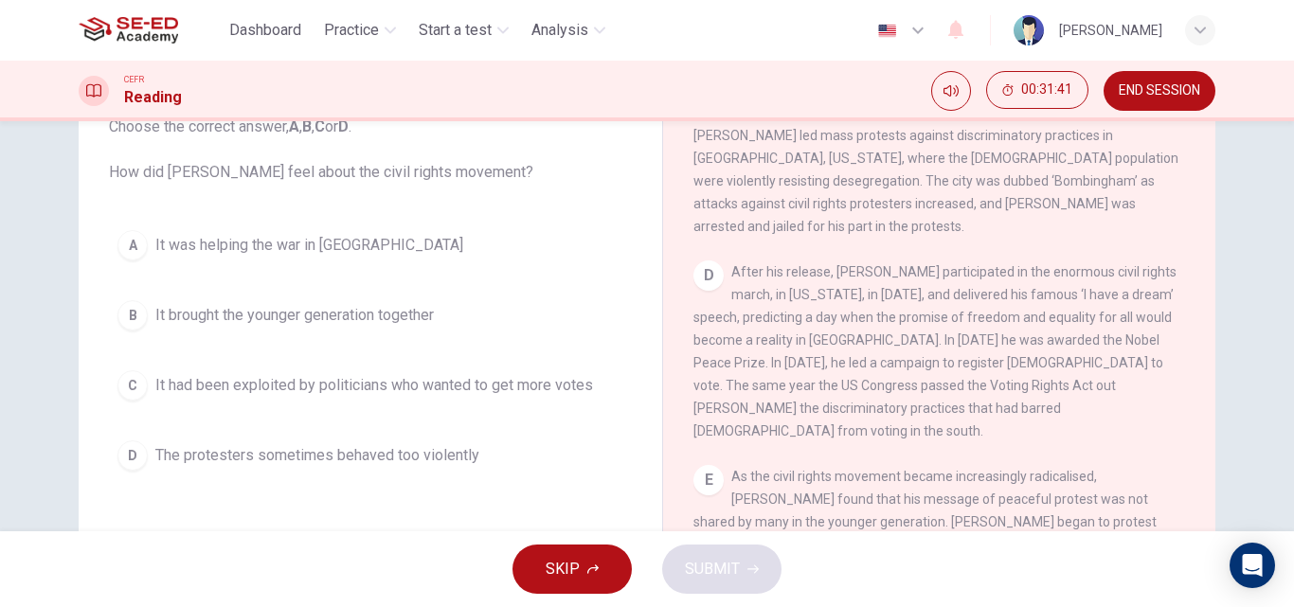
scroll to position [1216, 0]
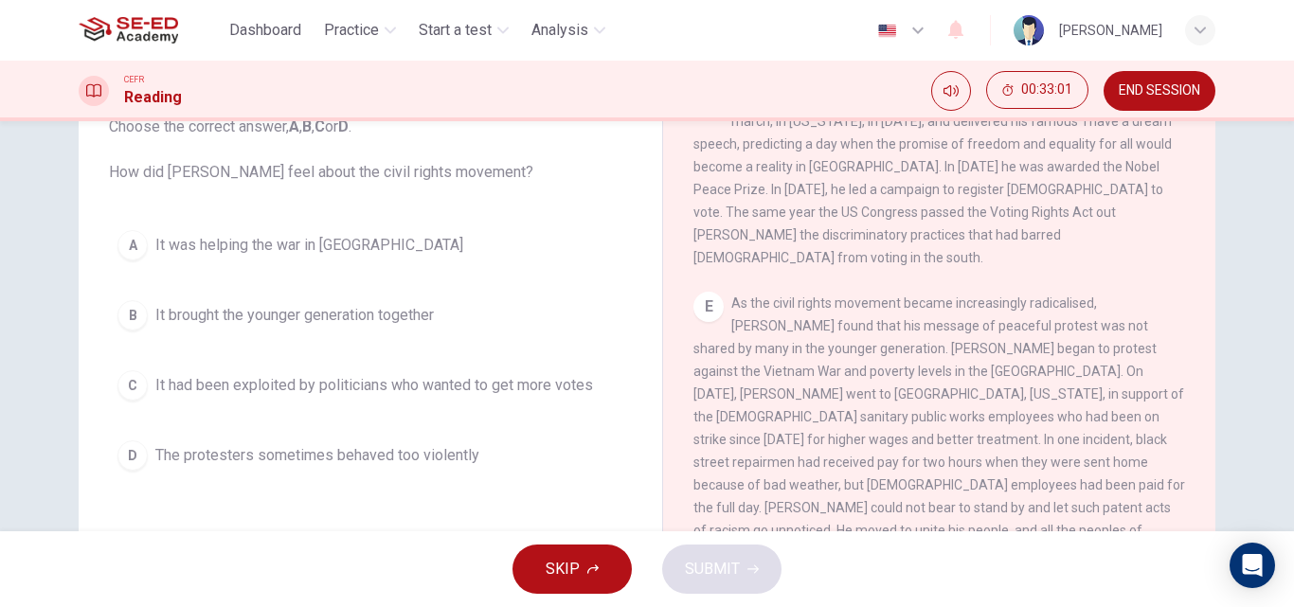
click at [227, 285] on div "A It was helping the war in [GEOGRAPHIC_DATA] B It brought the younger generati…" at bounding box center [370, 351] width 523 height 258
click at [255, 262] on button "A It was helping the war in [GEOGRAPHIC_DATA]" at bounding box center [370, 245] width 523 height 47
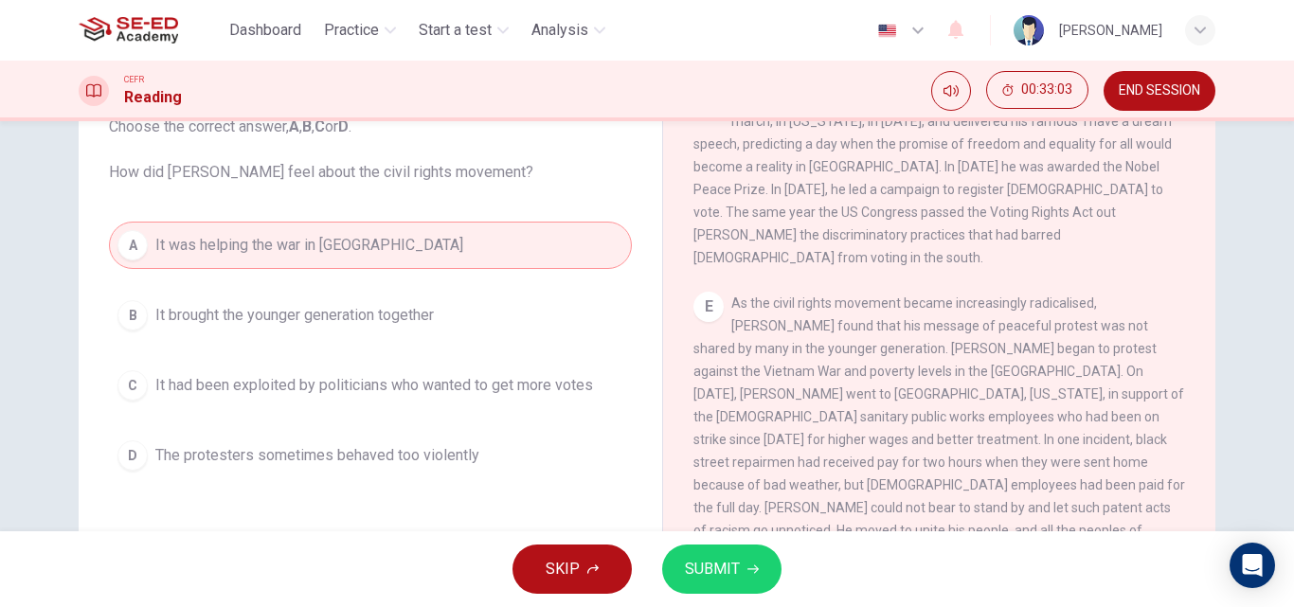
click at [717, 577] on span "SUBMIT" at bounding box center [712, 569] width 55 height 27
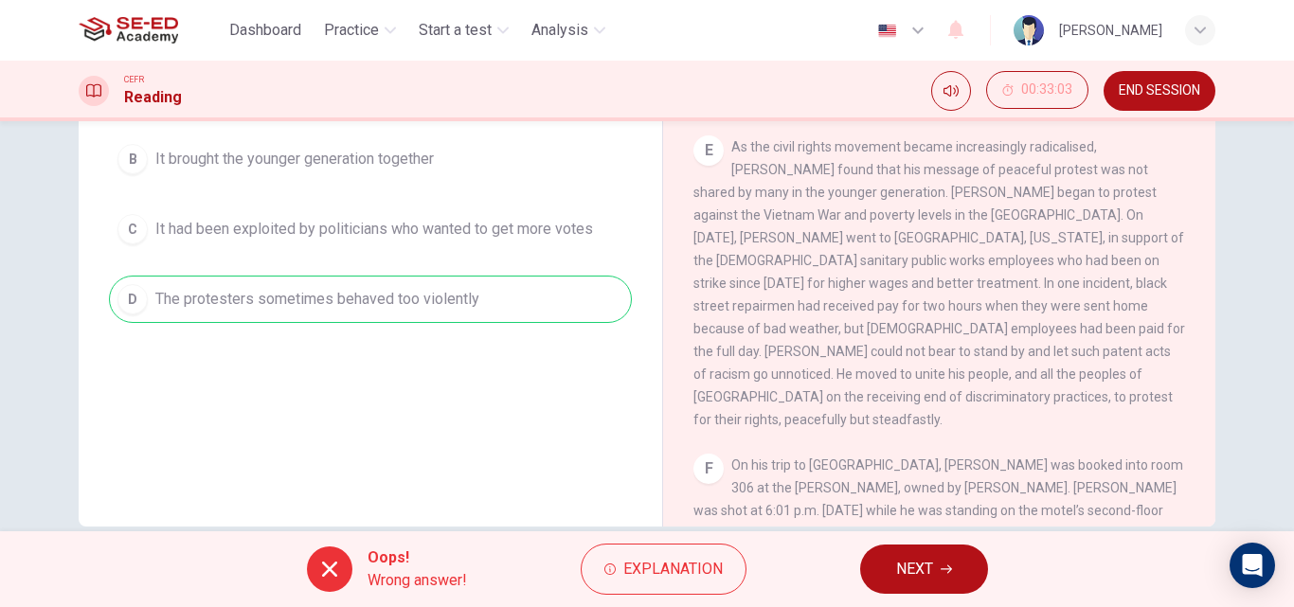
scroll to position [324, 0]
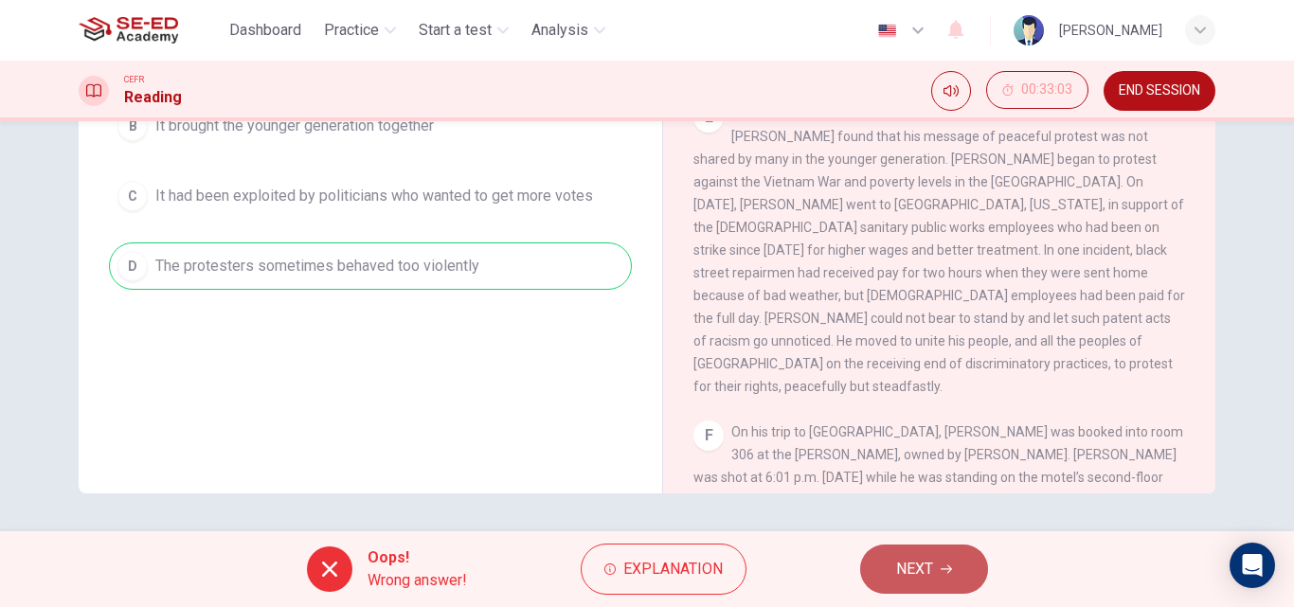
click at [908, 550] on button "NEXT" at bounding box center [924, 569] width 128 height 49
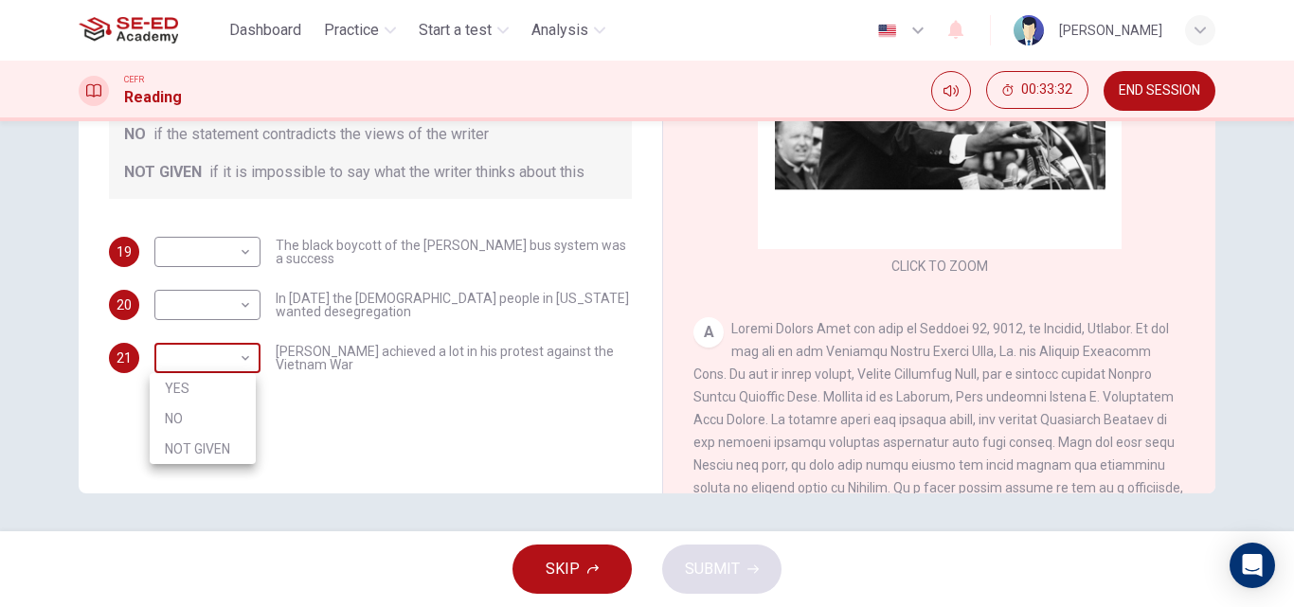
click at [214, 365] on body "This site uses cookies, as explained in our Privacy Policy . If you agree to th…" at bounding box center [647, 303] width 1294 height 607
click at [191, 441] on li "NOT GIVEN" at bounding box center [203, 449] width 106 height 30
type input "NOT GIVEN"
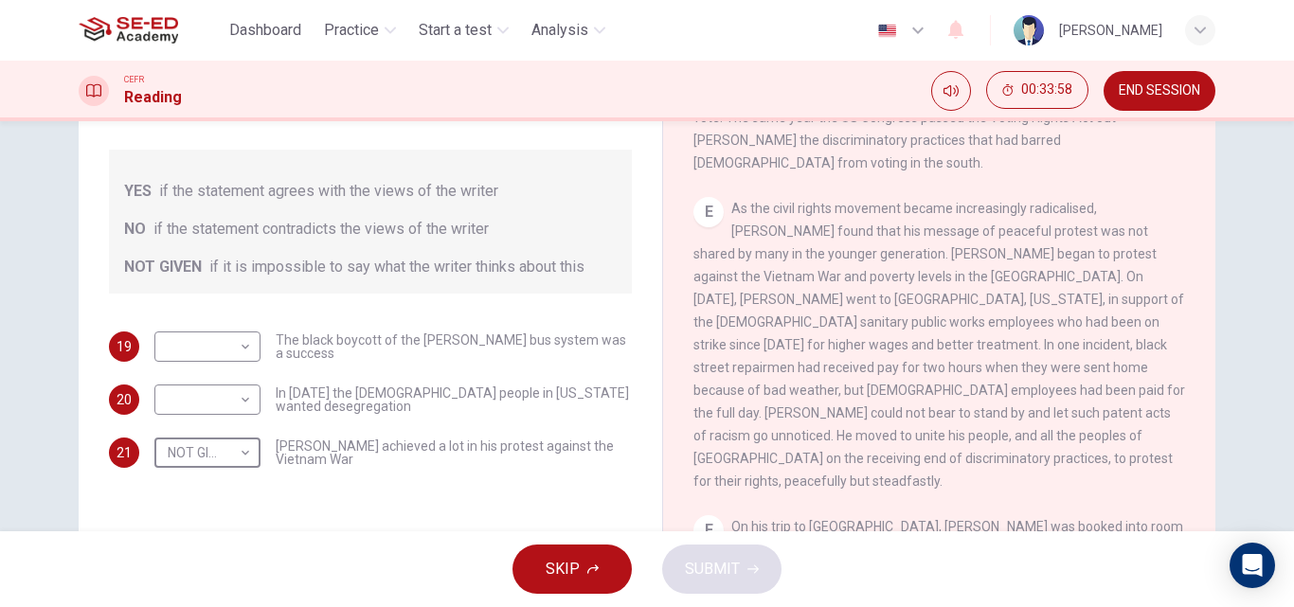
scroll to position [1121, 0]
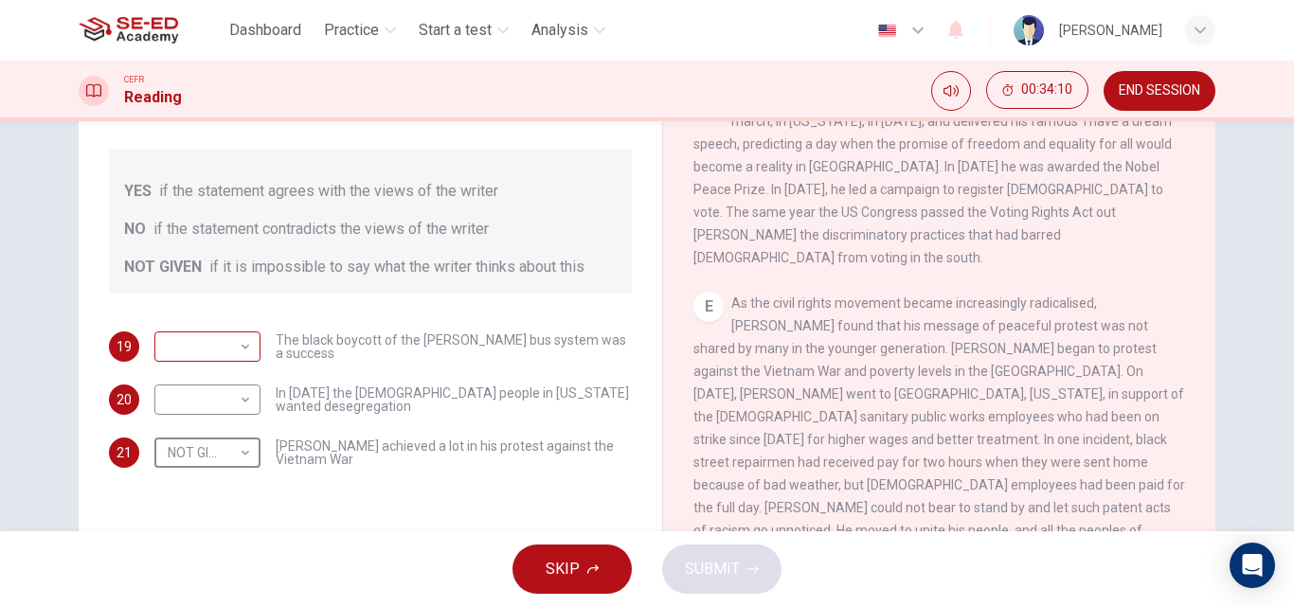
click at [217, 344] on body "This site uses cookies, as explained in our Privacy Policy . If you agree to th…" at bounding box center [647, 303] width 1294 height 607
click at [184, 384] on li "YES" at bounding box center [203, 377] width 106 height 30
type input "YES"
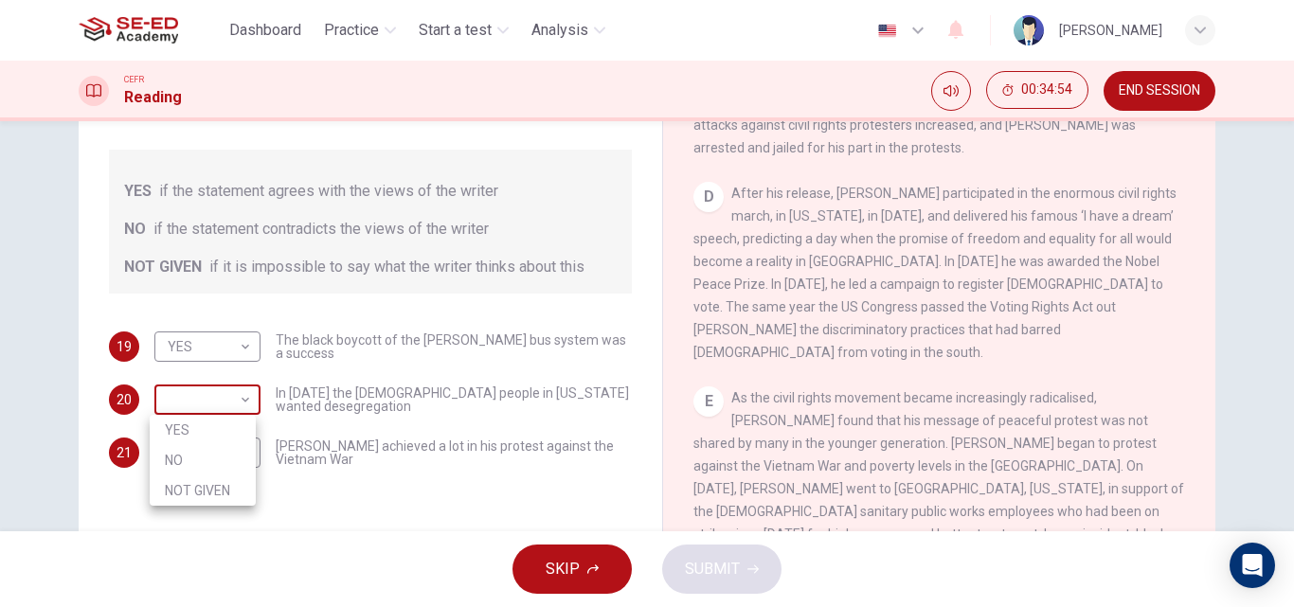
click at [176, 404] on body "This site uses cookies, as explained in our Privacy Policy . If you agree to th…" at bounding box center [647, 303] width 1294 height 607
click at [181, 463] on li "NO" at bounding box center [203, 460] width 106 height 30
type input "NO"
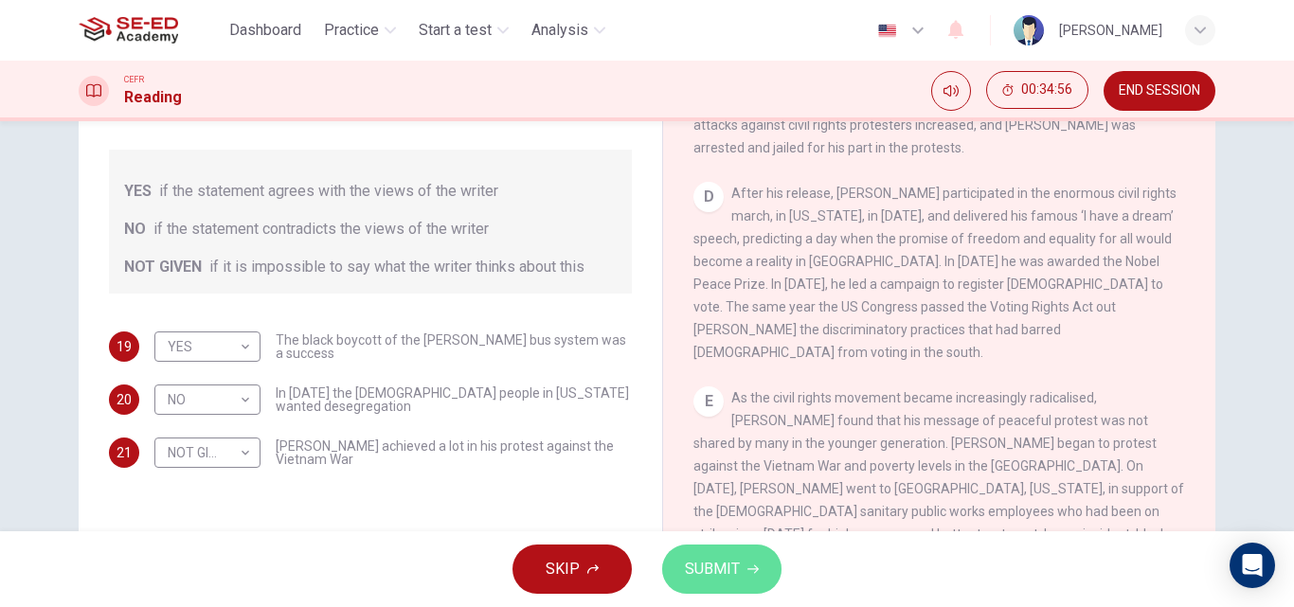
click at [744, 568] on button "SUBMIT" at bounding box center [721, 569] width 119 height 49
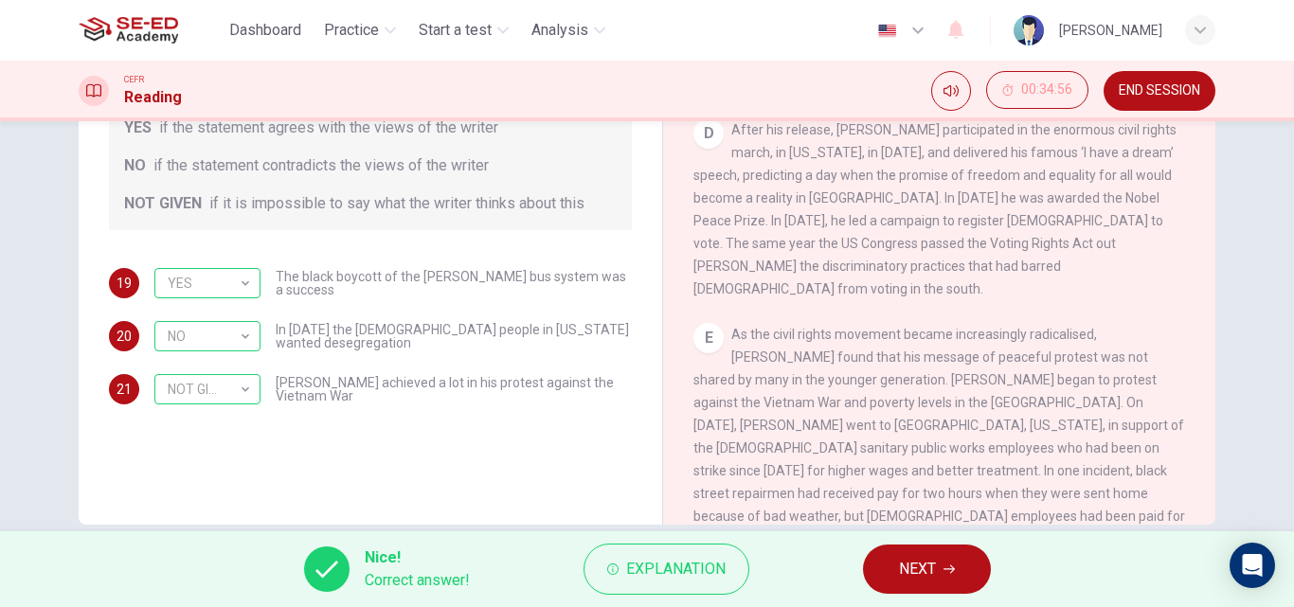
scroll to position [324, 0]
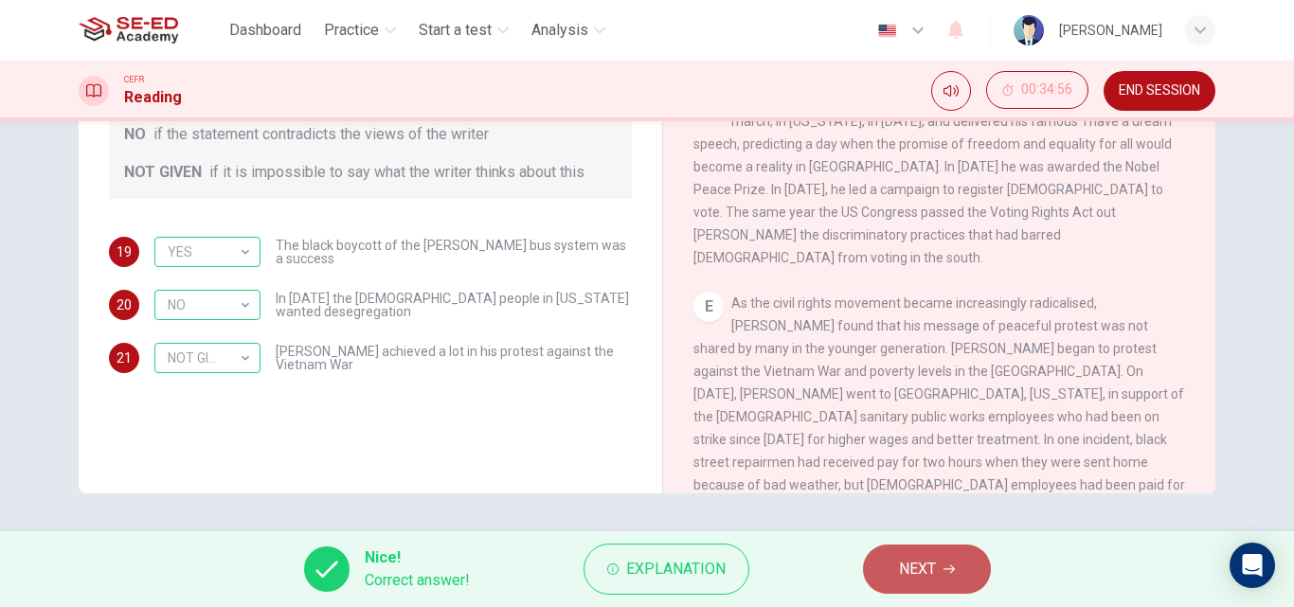
click at [911, 552] on button "NEXT" at bounding box center [927, 569] width 128 height 49
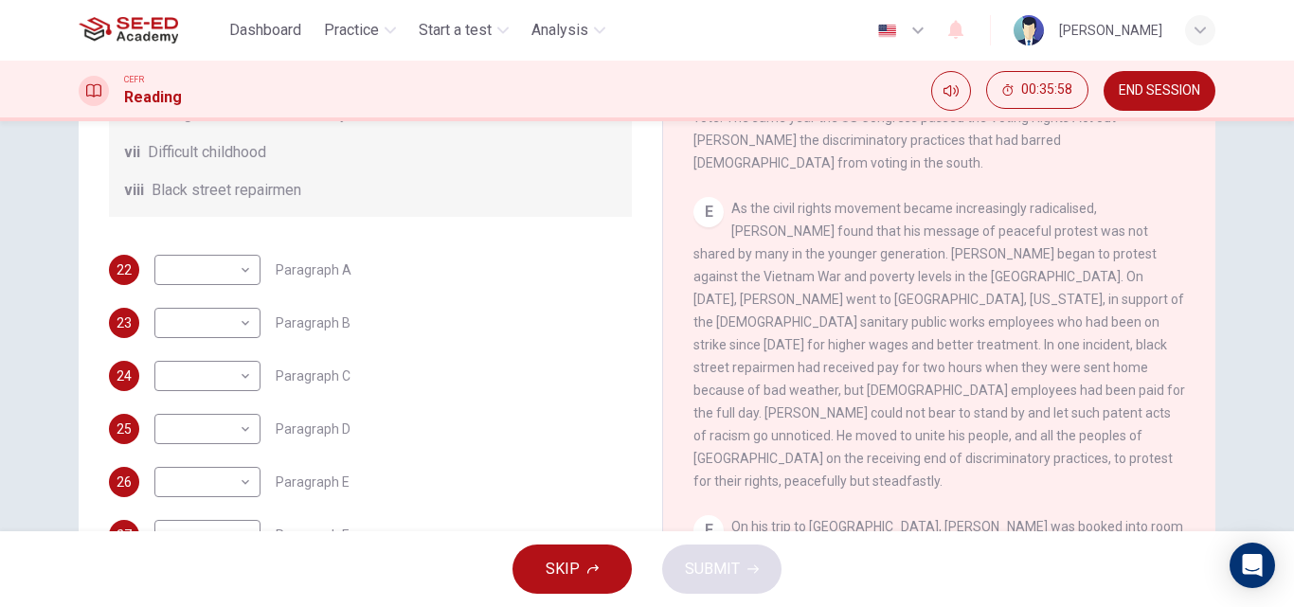
scroll to position [334, 0]
click at [209, 485] on body "This site uses cookies, as explained in our Privacy Policy . If you agree to th…" at bounding box center [647, 303] width 1294 height 607
click at [203, 573] on li "viii" at bounding box center [203, 577] width 106 height 30
type input "viii"
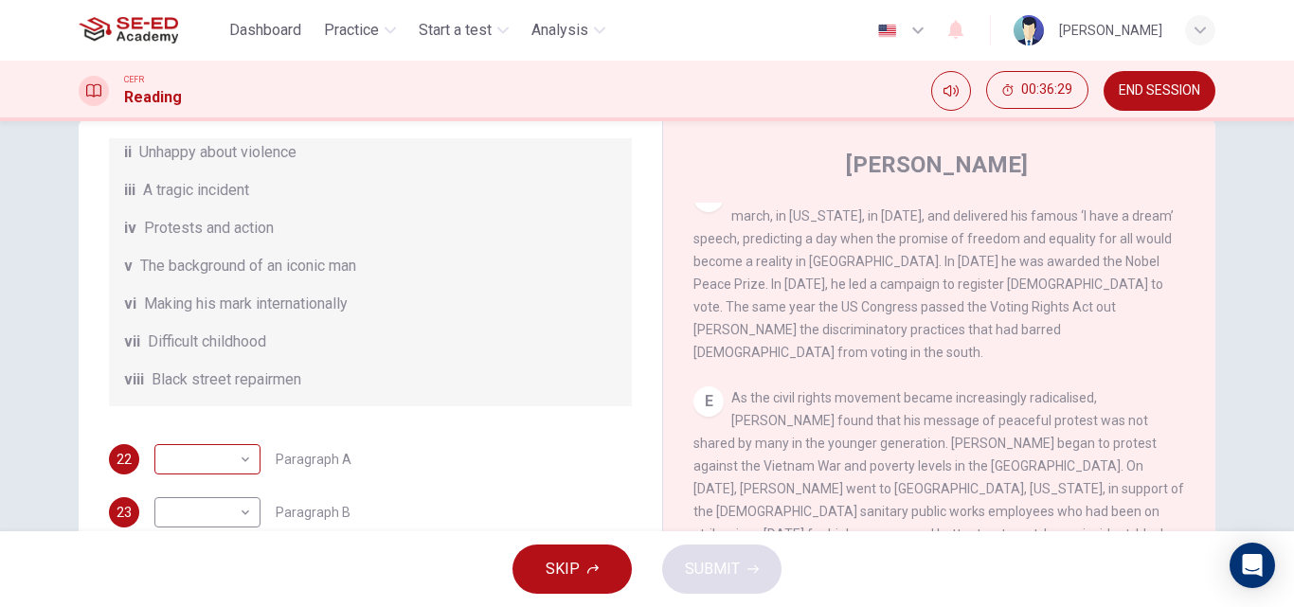
click at [216, 472] on body "This site uses cookies, as explained in our Privacy Policy . If you agree to th…" at bounding box center [647, 303] width 1294 height 607
click at [183, 490] on li "v" at bounding box center [203, 486] width 106 height 30
type input "v"
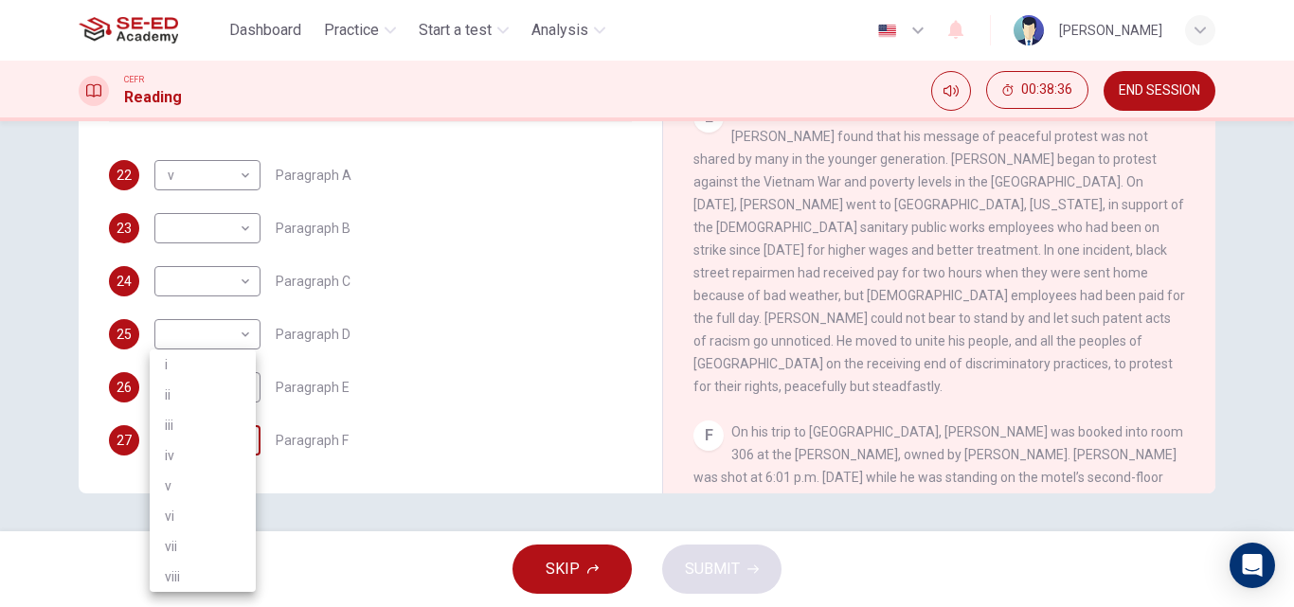
click at [197, 449] on body "This site uses cookies, as explained in our Privacy Policy . If you agree to th…" at bounding box center [647, 303] width 1294 height 607
click at [178, 424] on li "iii" at bounding box center [203, 425] width 106 height 30
type input "iii"
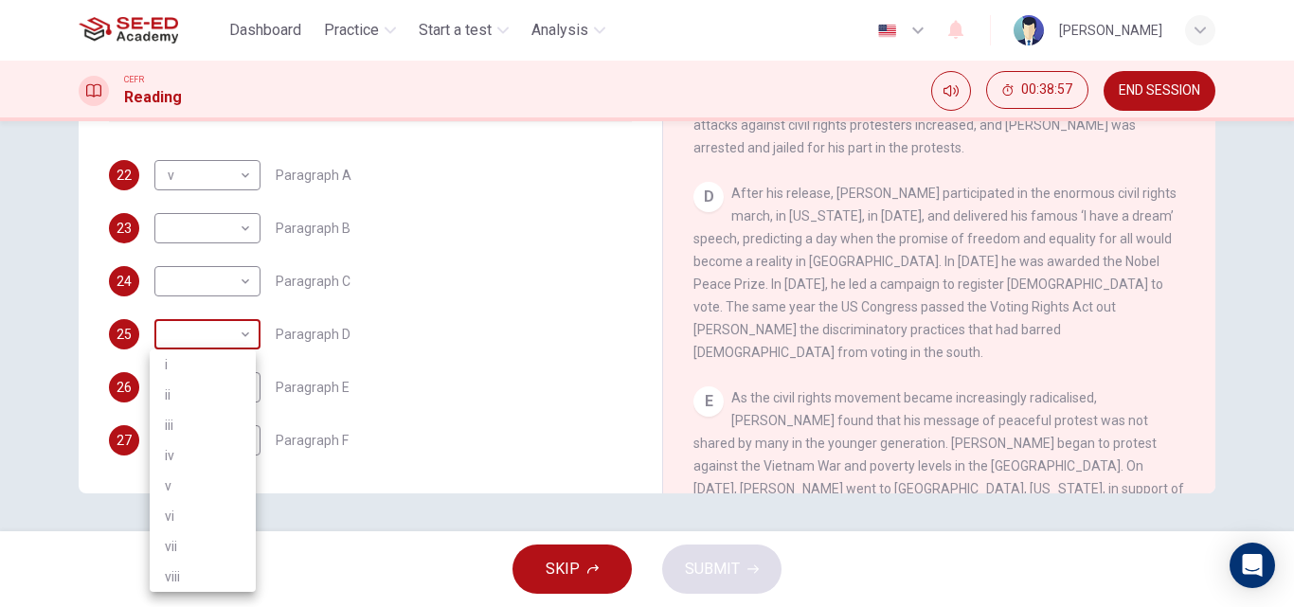
click at [189, 340] on body "This site uses cookies, as explained in our Privacy Policy . If you agree to th…" at bounding box center [647, 303] width 1294 height 607
click at [187, 371] on li "i" at bounding box center [203, 365] width 106 height 30
type input "i"
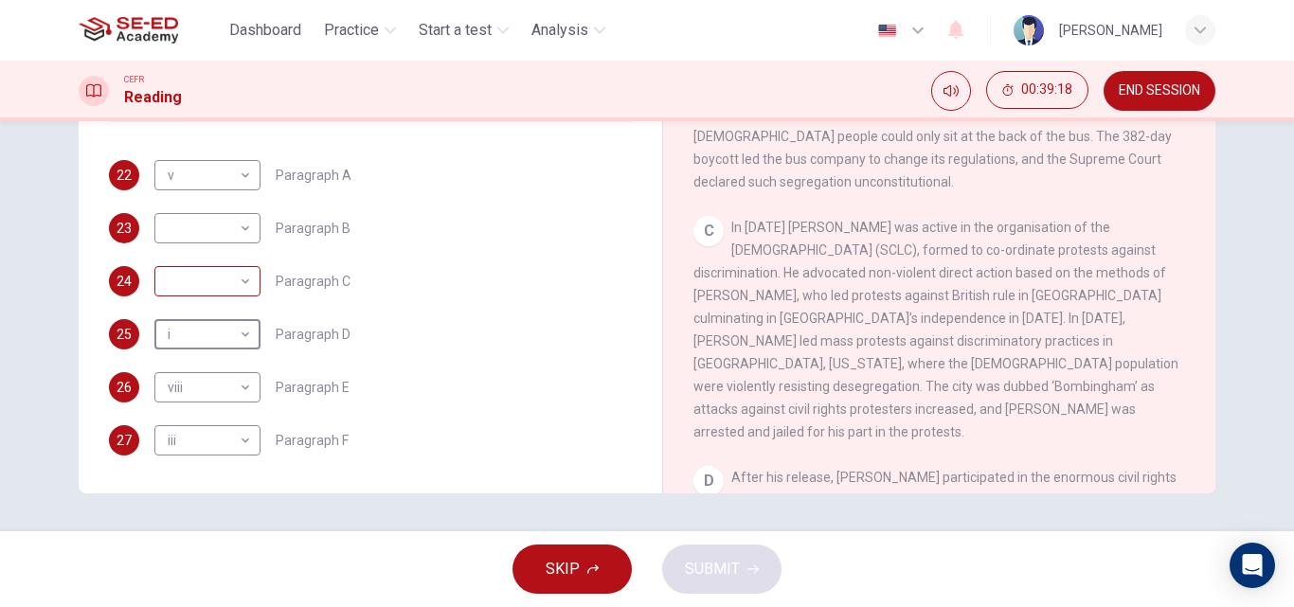
click at [214, 277] on body "This site uses cookies, as explained in our Privacy Policy . If you agree to th…" at bounding box center [647, 303] width 1294 height 607
click at [190, 402] on li "iv" at bounding box center [203, 403] width 106 height 30
type input "iv"
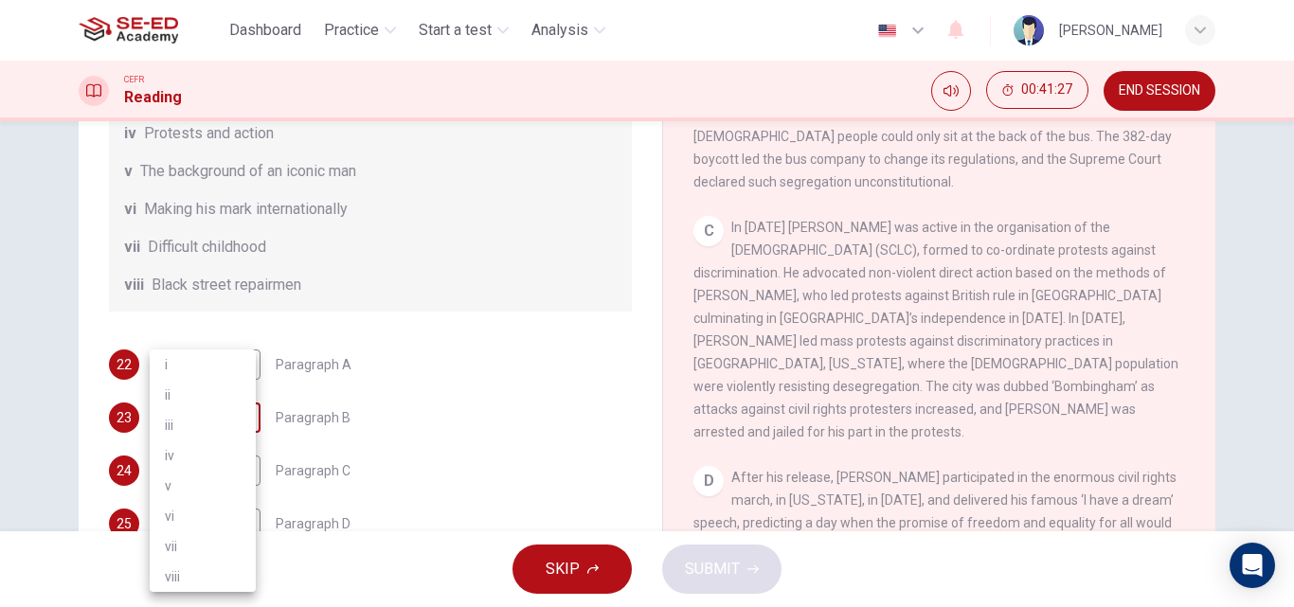
click at [212, 422] on body "This site uses cookies, as explained in our Privacy Policy . If you agree to th…" at bounding box center [647, 303] width 1294 height 607
click at [173, 514] on li "vi" at bounding box center [203, 516] width 106 height 30
type input "vi"
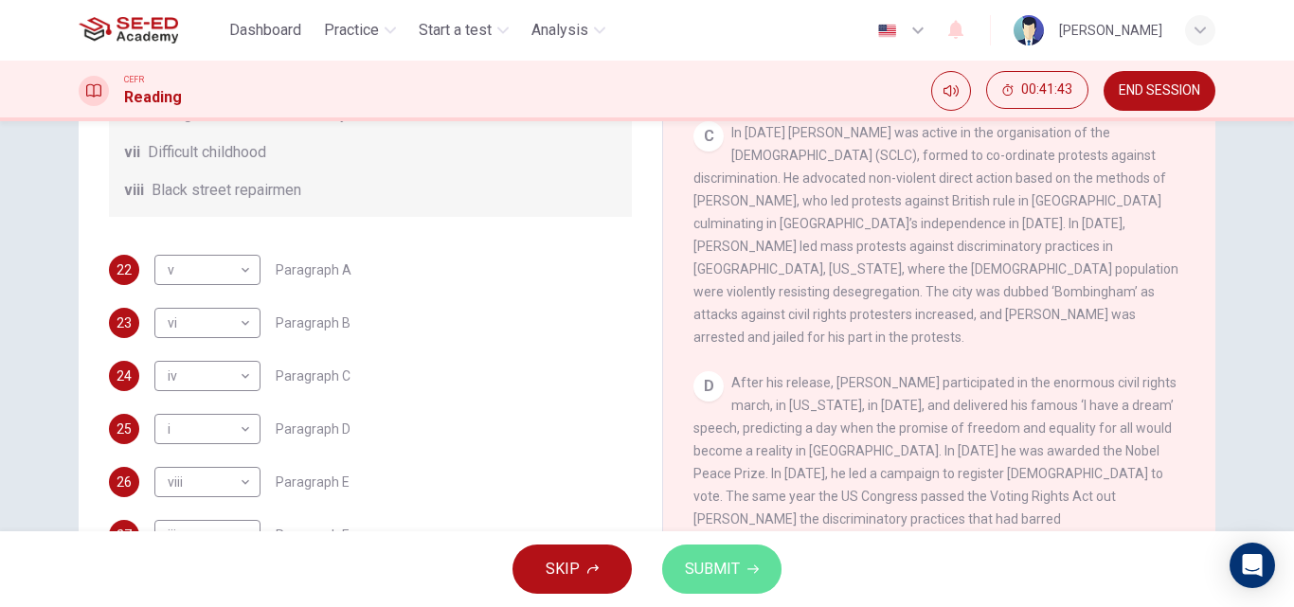
click at [733, 557] on span "SUBMIT" at bounding box center [712, 569] width 55 height 27
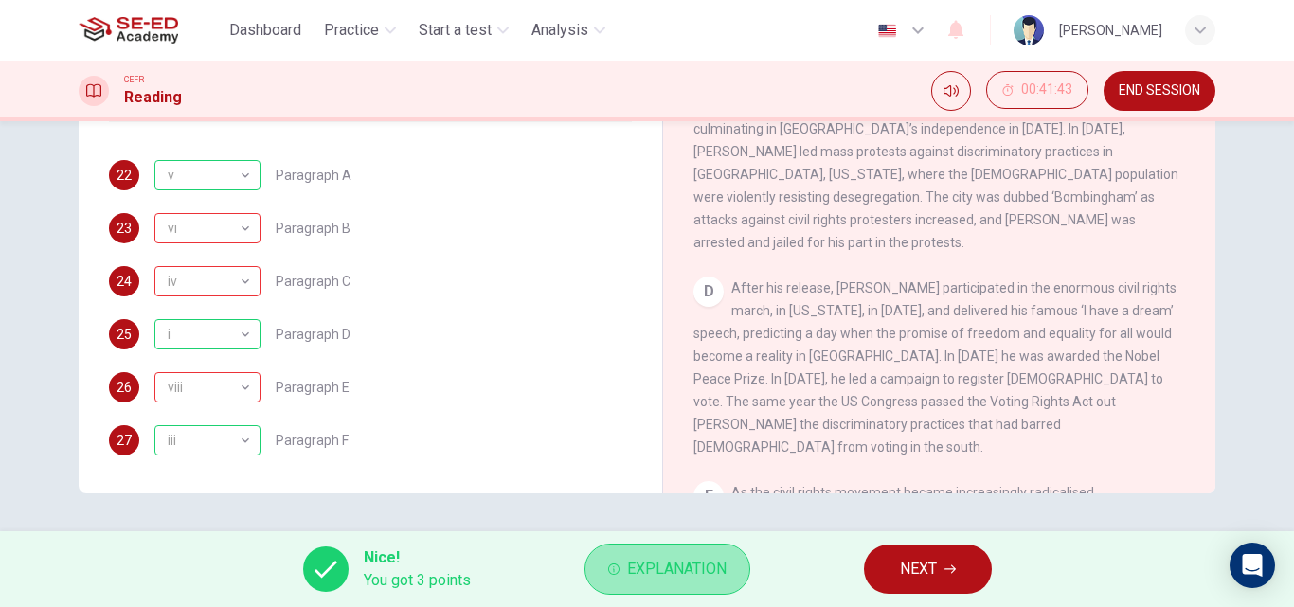
click at [683, 556] on span "Explanation" at bounding box center [676, 569] width 99 height 27
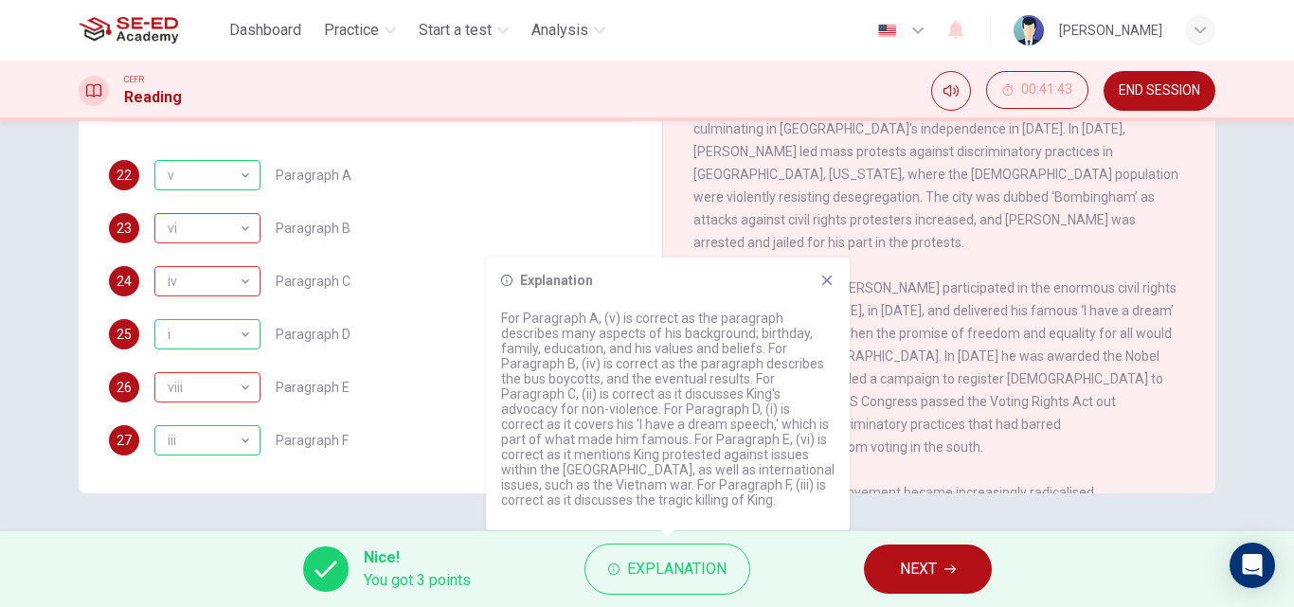
click at [921, 564] on span "NEXT" at bounding box center [918, 569] width 37 height 27
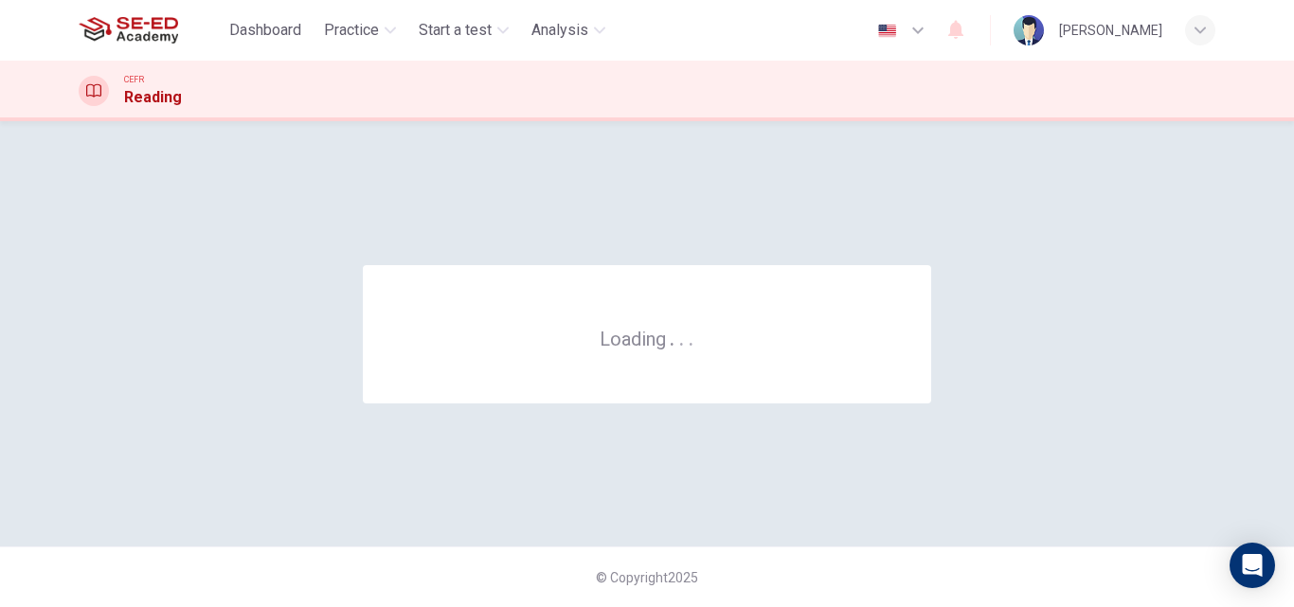
scroll to position [0, 0]
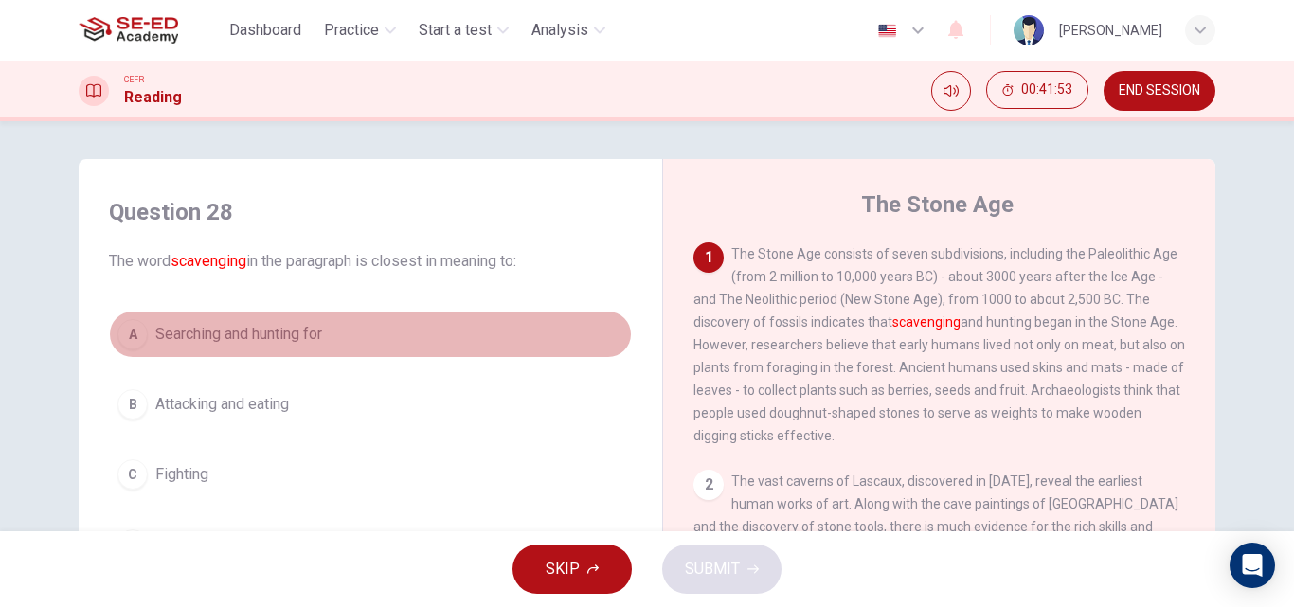
click at [334, 329] on button "A Searching and hunting for" at bounding box center [370, 334] width 523 height 47
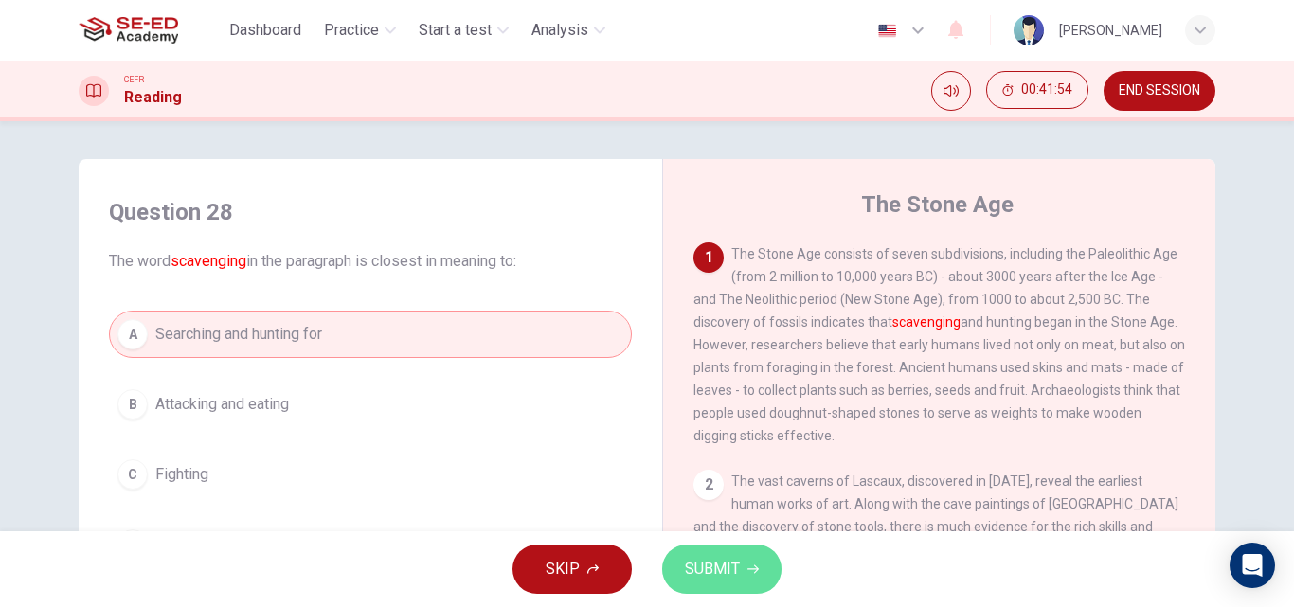
click at [733, 560] on span "SUBMIT" at bounding box center [712, 569] width 55 height 27
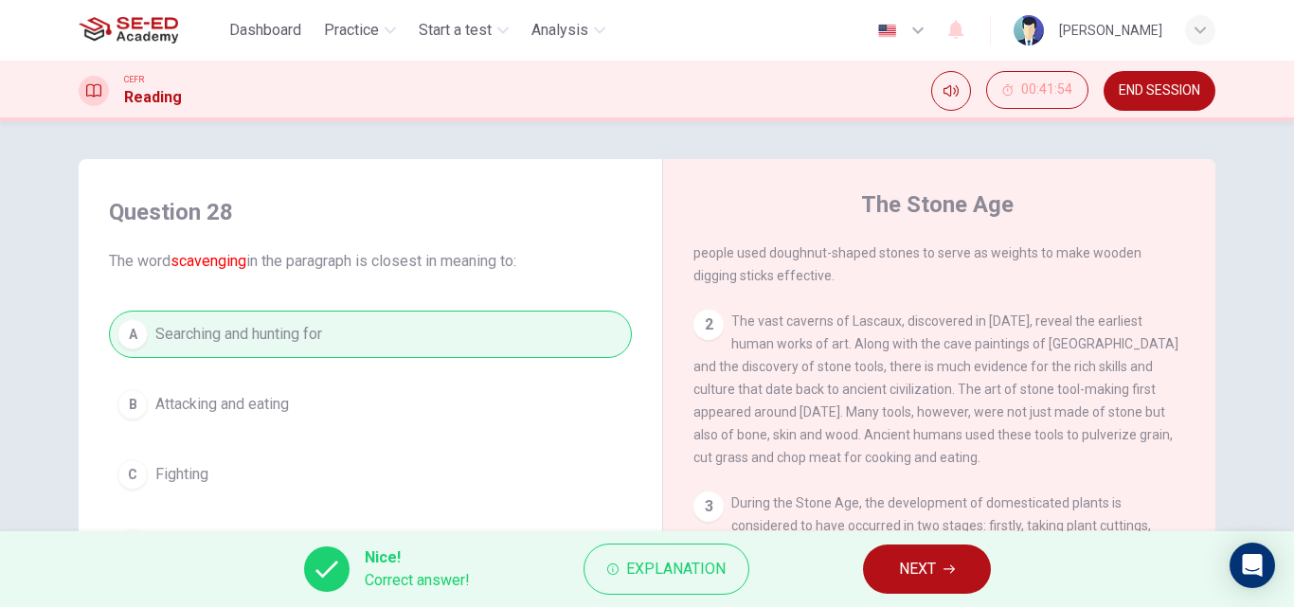
scroll to position [189, 0]
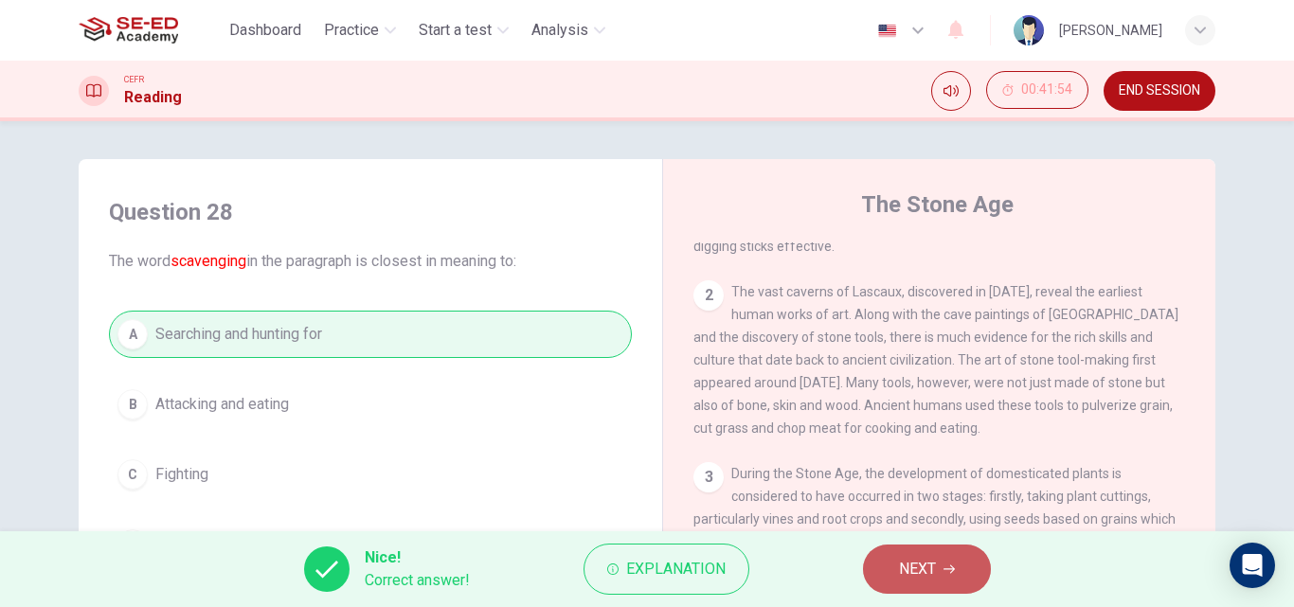
click at [930, 581] on span "NEXT" at bounding box center [917, 569] width 37 height 27
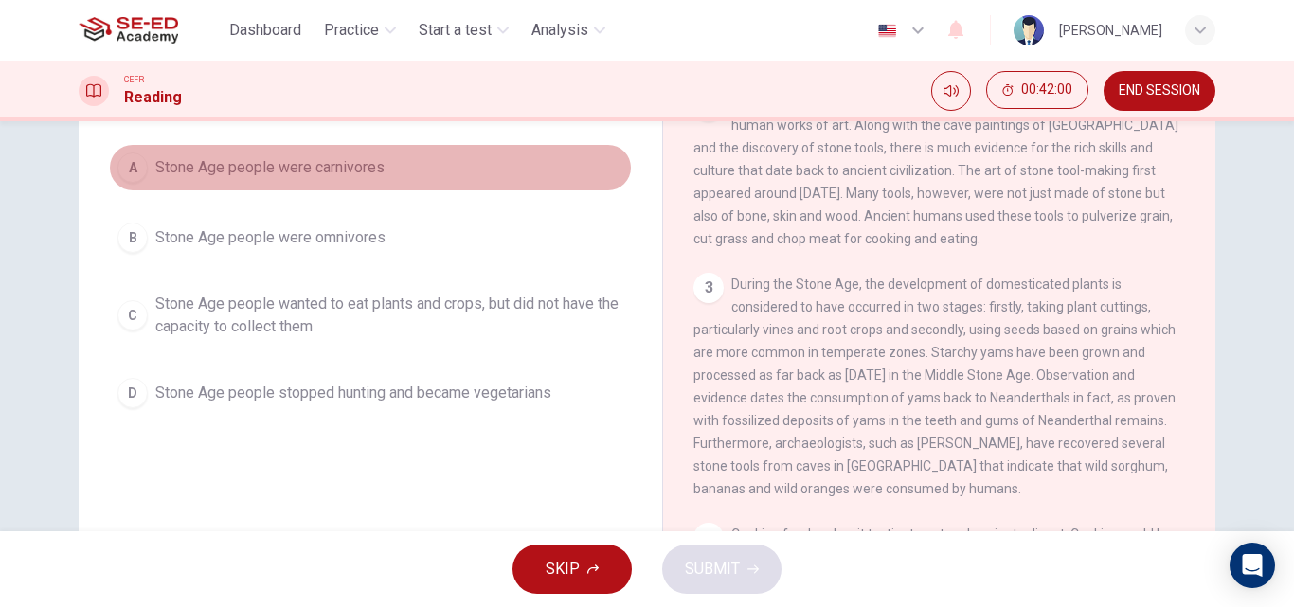
click at [356, 171] on span "Stone Age people were carnivores" at bounding box center [269, 167] width 229 height 23
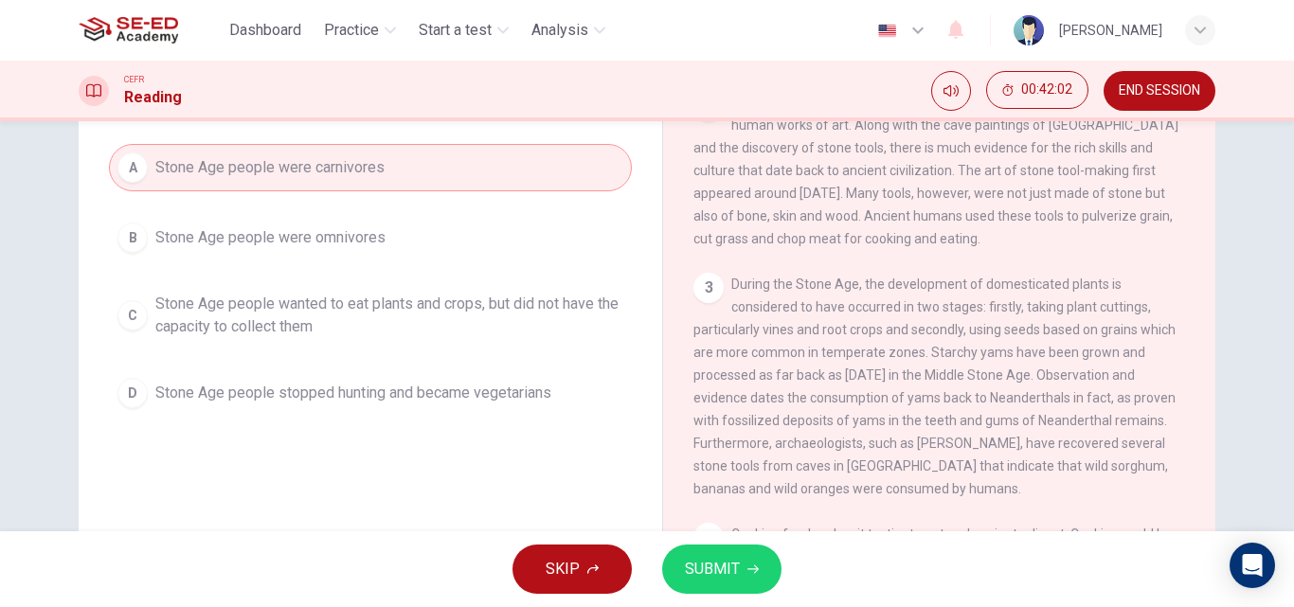
click at [728, 568] on span "SUBMIT" at bounding box center [712, 569] width 55 height 27
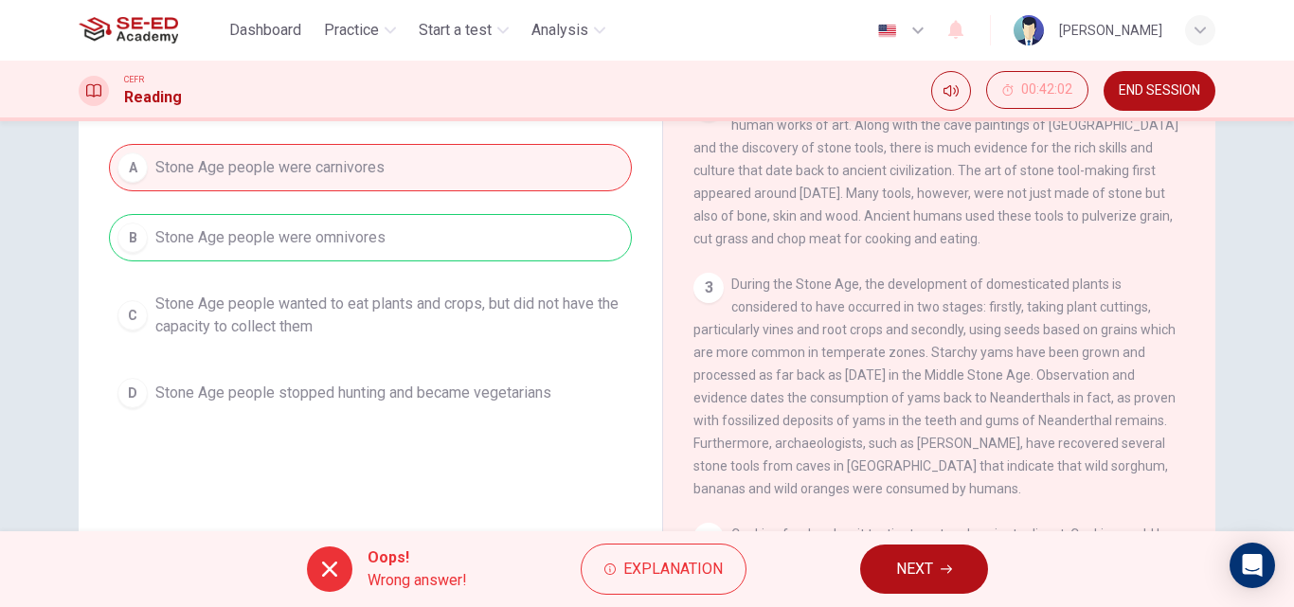
click at [929, 571] on span "NEXT" at bounding box center [914, 569] width 37 height 27
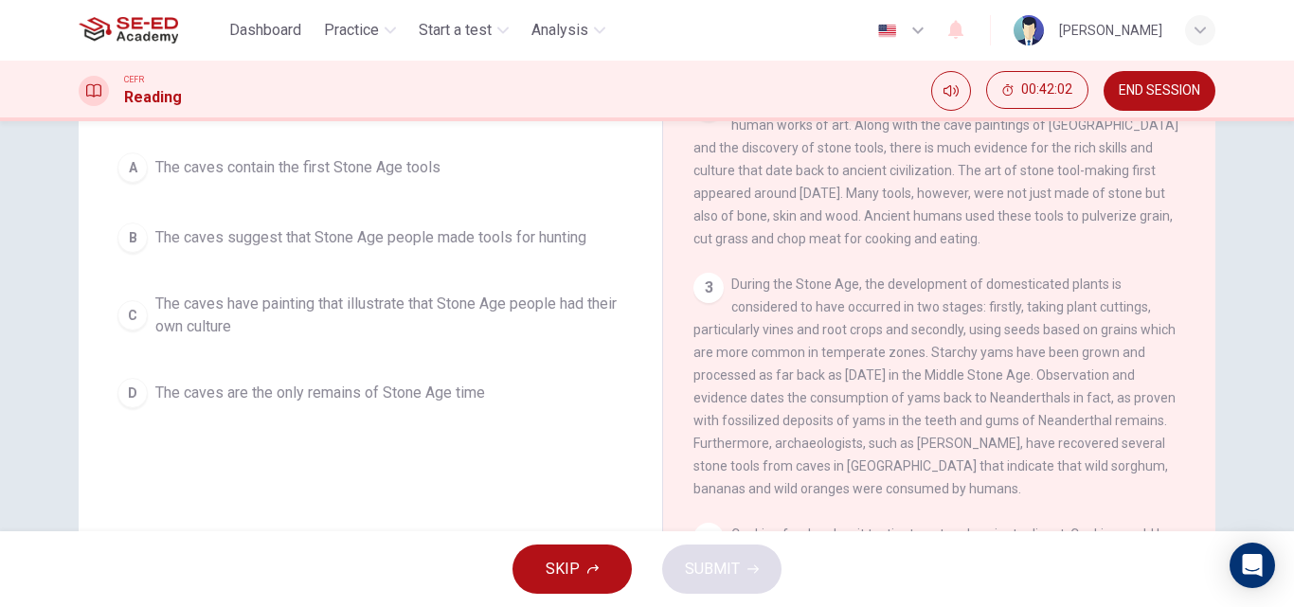
scroll to position [95, 0]
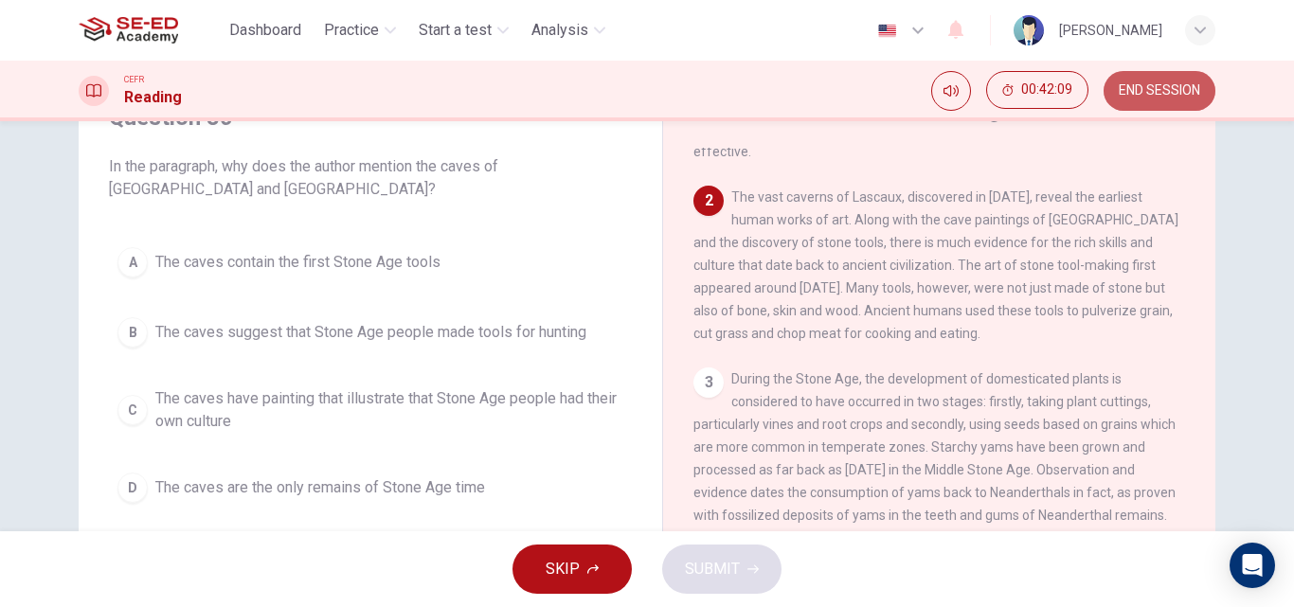
click at [1132, 98] on span "END SESSION" at bounding box center [1159, 90] width 81 height 15
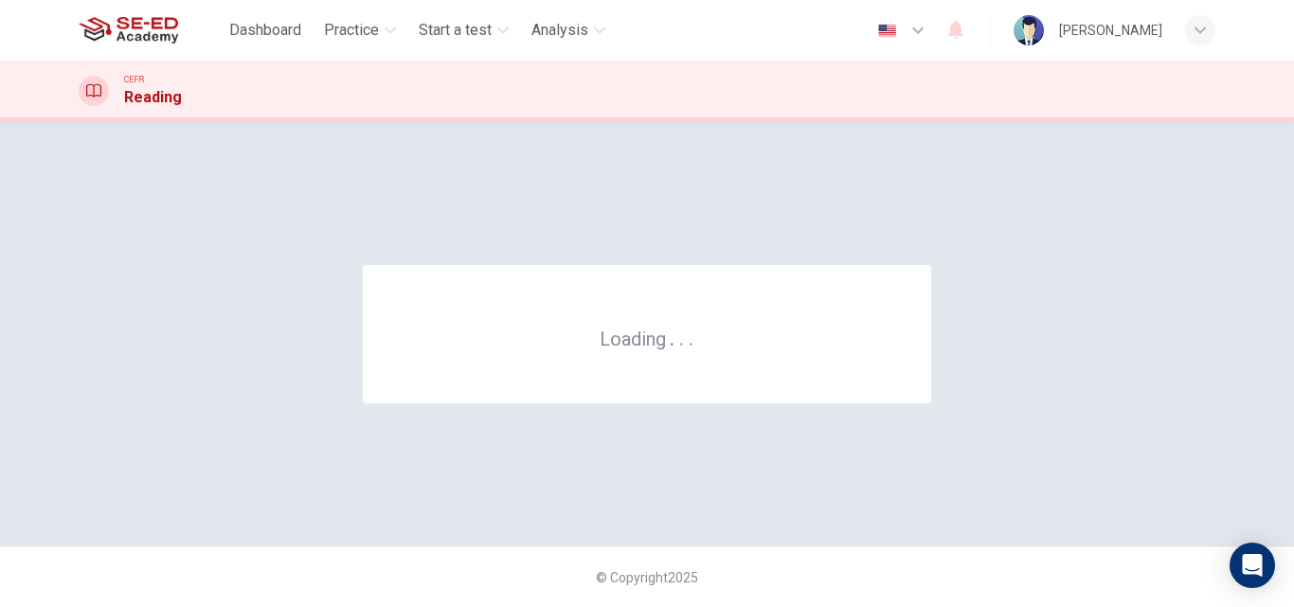
scroll to position [0, 0]
